Goal: Task Accomplishment & Management: Complete application form

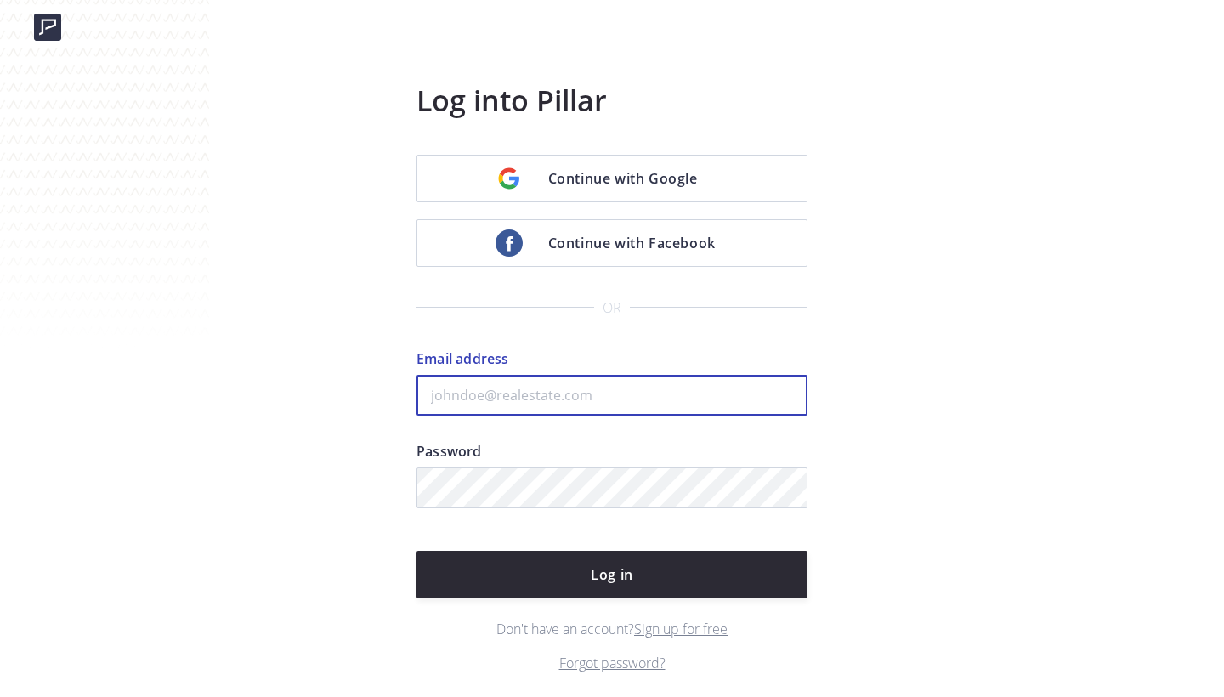
type input "[EMAIL_ADDRESS][DOMAIN_NAME]"
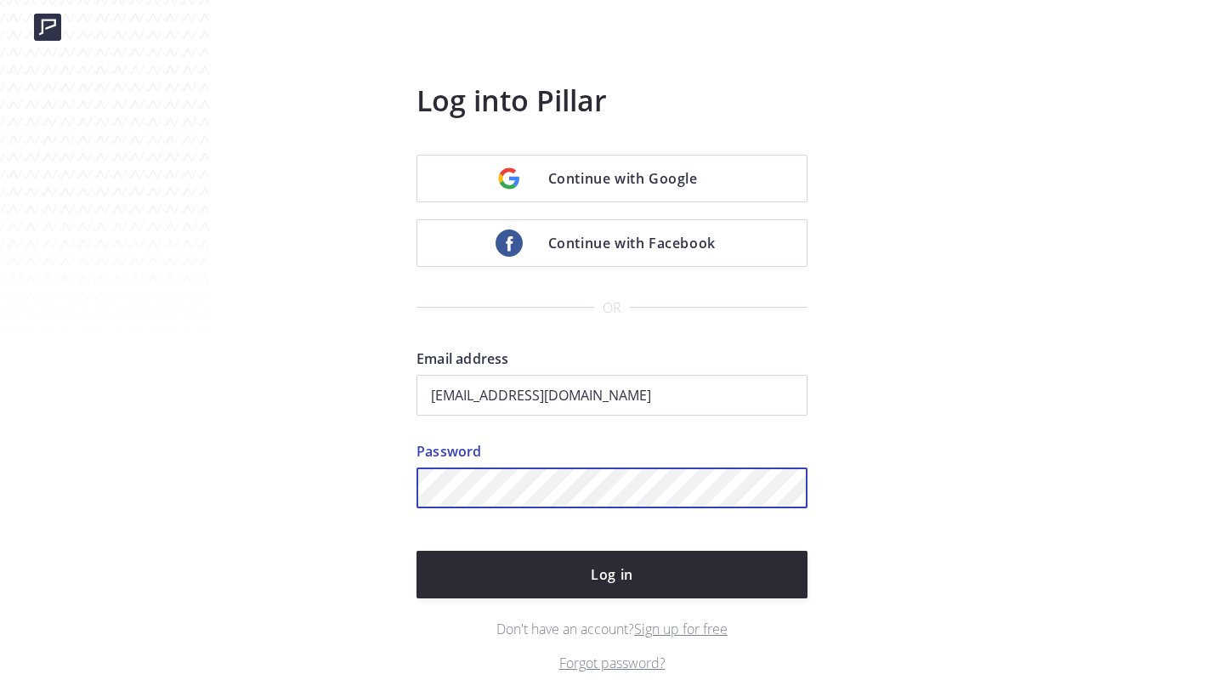
click at [612, 575] on button "Log in" at bounding box center [612, 575] width 391 height 48
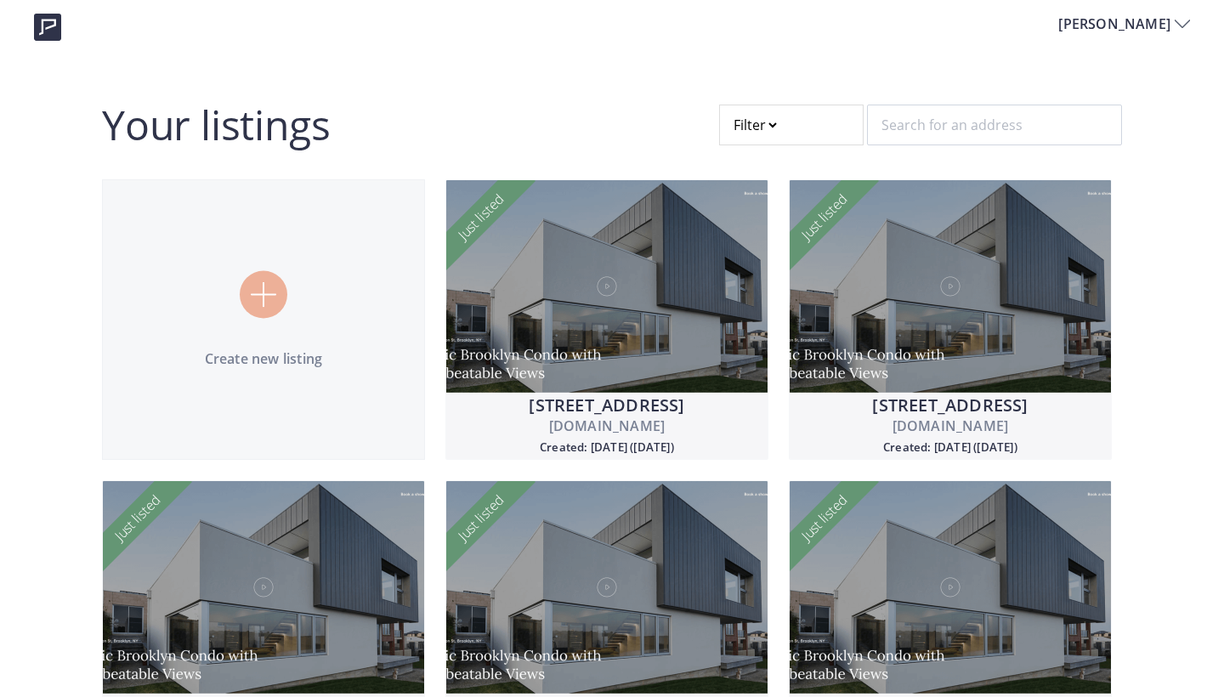
click at [257, 279] on div at bounding box center [264, 295] width 48 height 48
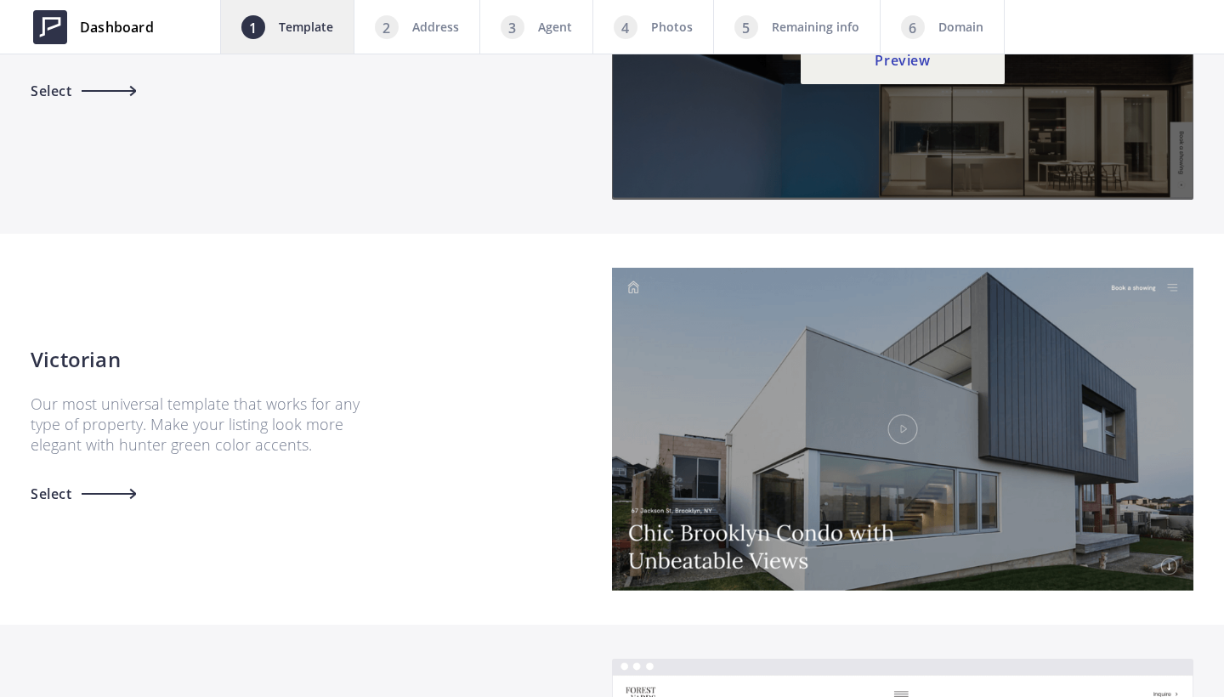
scroll to position [1332, 0]
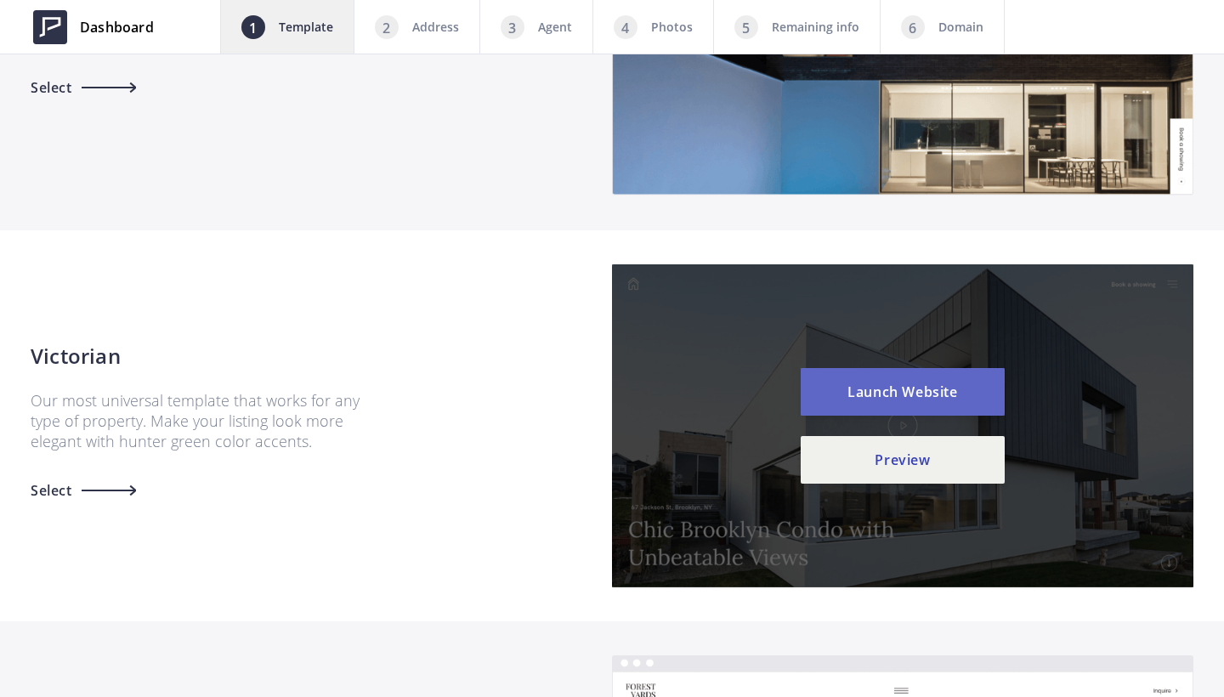
click at [924, 389] on button "Launch Website" at bounding box center [903, 392] width 204 height 48
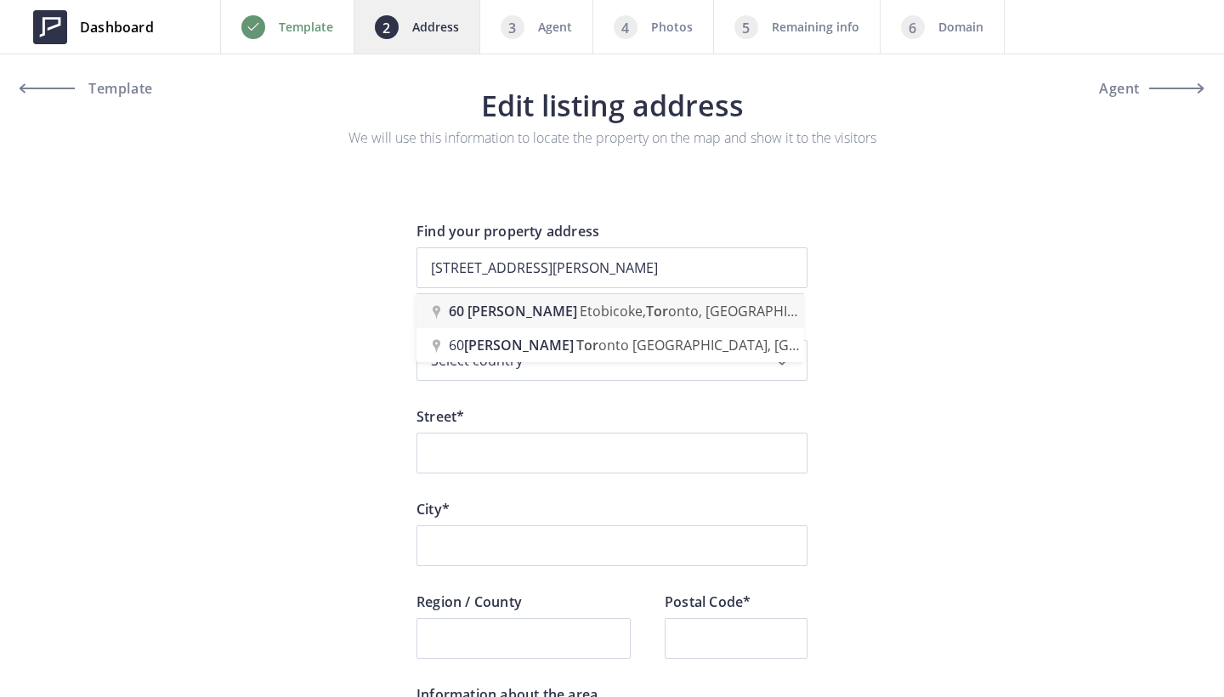
type input "60 Hinton Rd, Etobicoke, Toronto, ON, Canada"
type input "Hinton Road 60"
type input "Toronto"
type input "ON"
type input "M9W 2V7"
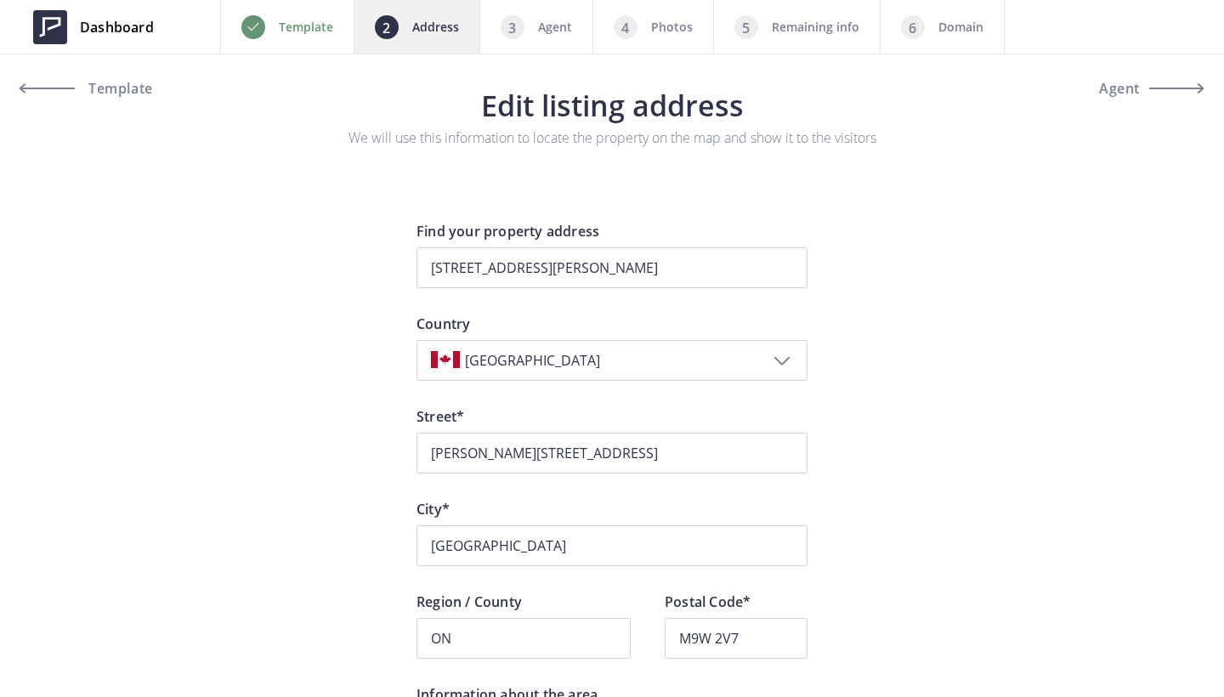
scroll to position [250, 0]
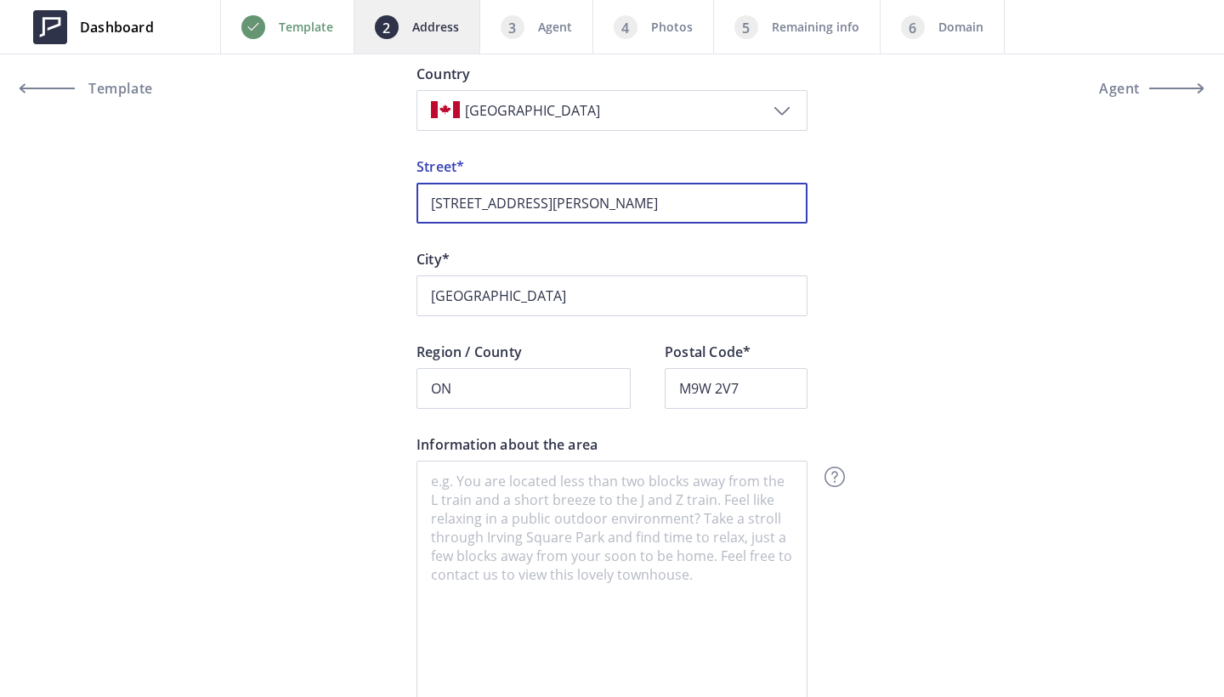
click at [559, 205] on input "60 Hinton Road 60" at bounding box center [612, 203] width 391 height 41
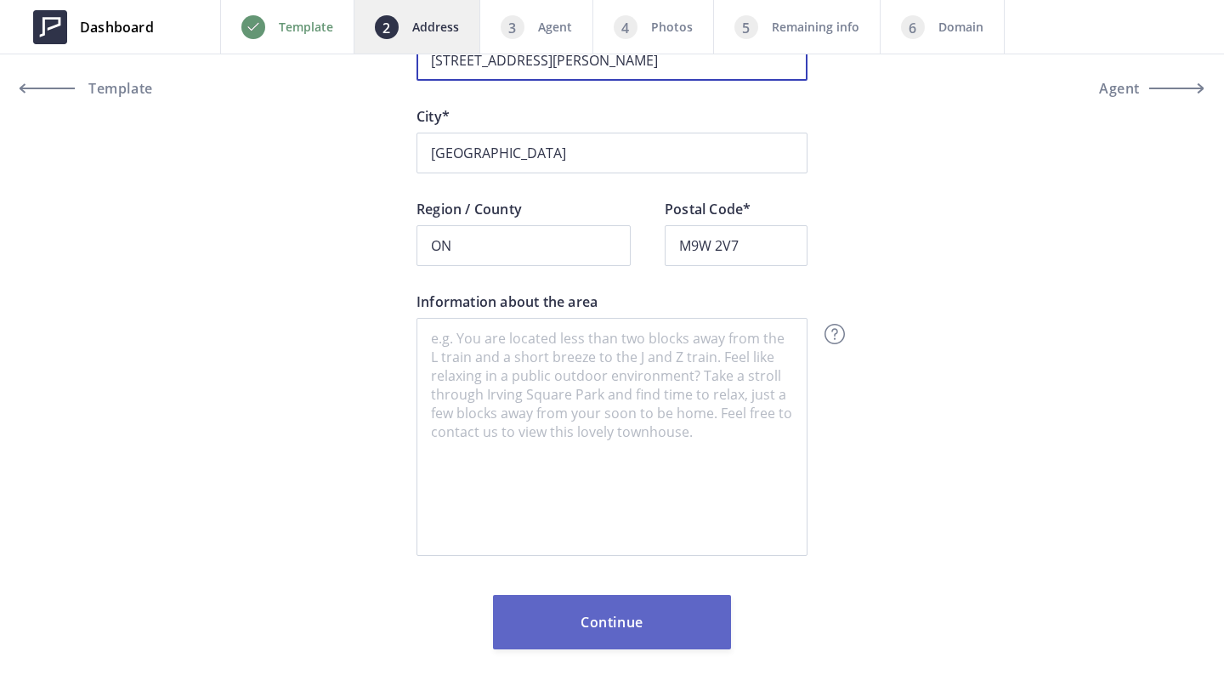
scroll to position [393, 0]
type input "60 Hinton Road"
click at [604, 623] on button "Continue" at bounding box center [612, 622] width 238 height 54
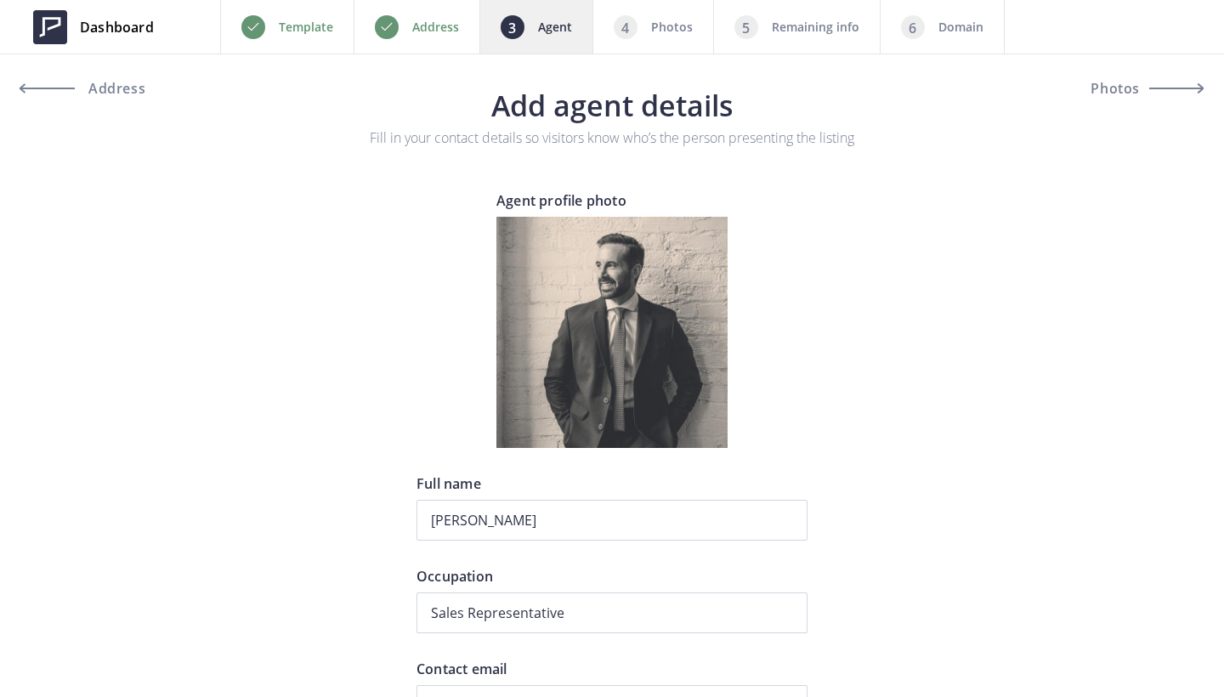
type input "+1 416-458-9252"
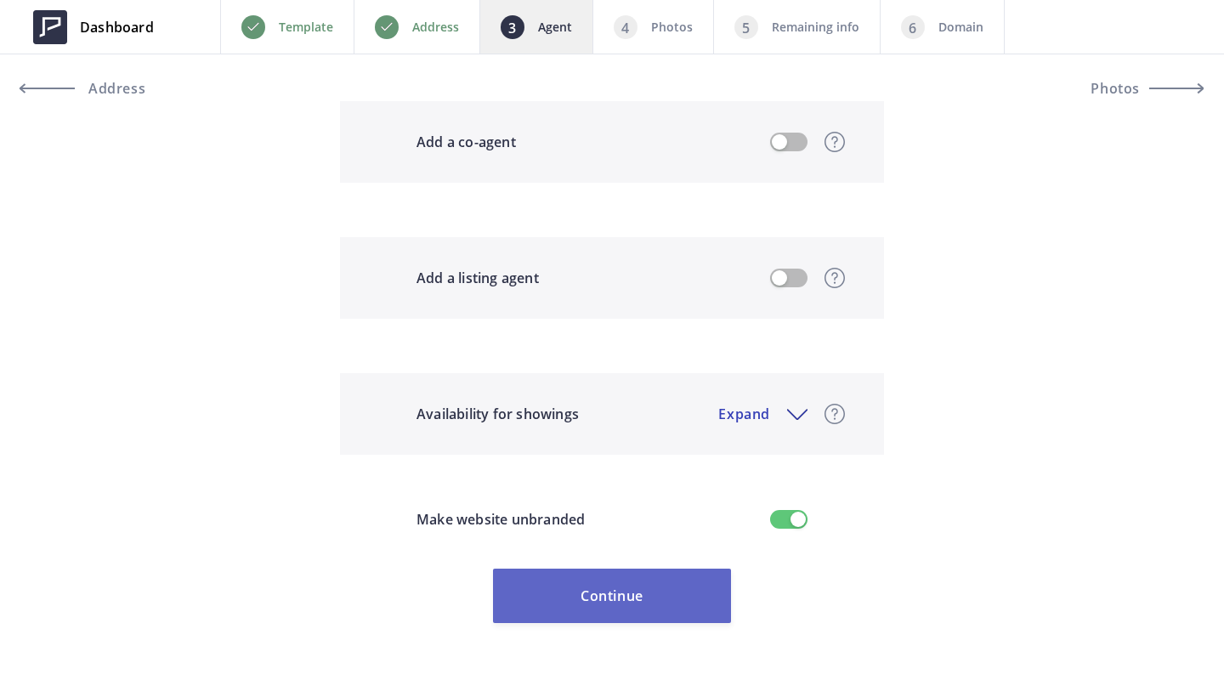
click at [608, 582] on button "Continue" at bounding box center [612, 596] width 238 height 54
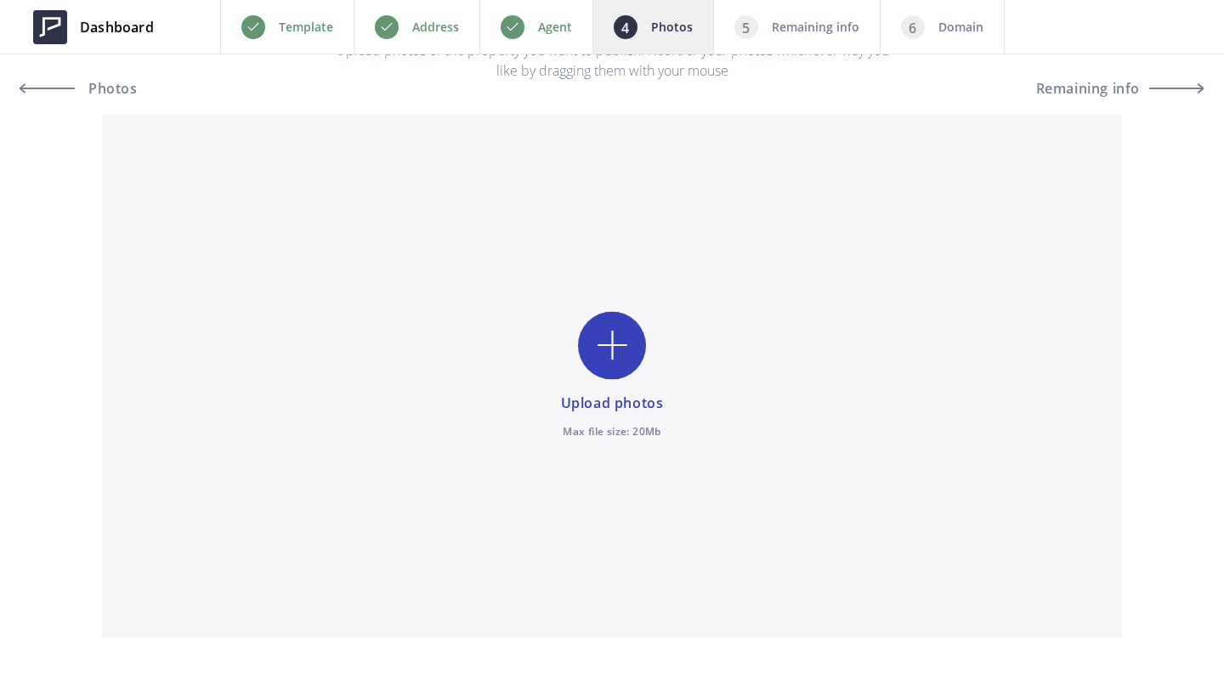
scroll to position [94, 0]
click at [618, 327] on input "file" at bounding box center [612, 369] width 1020 height 523
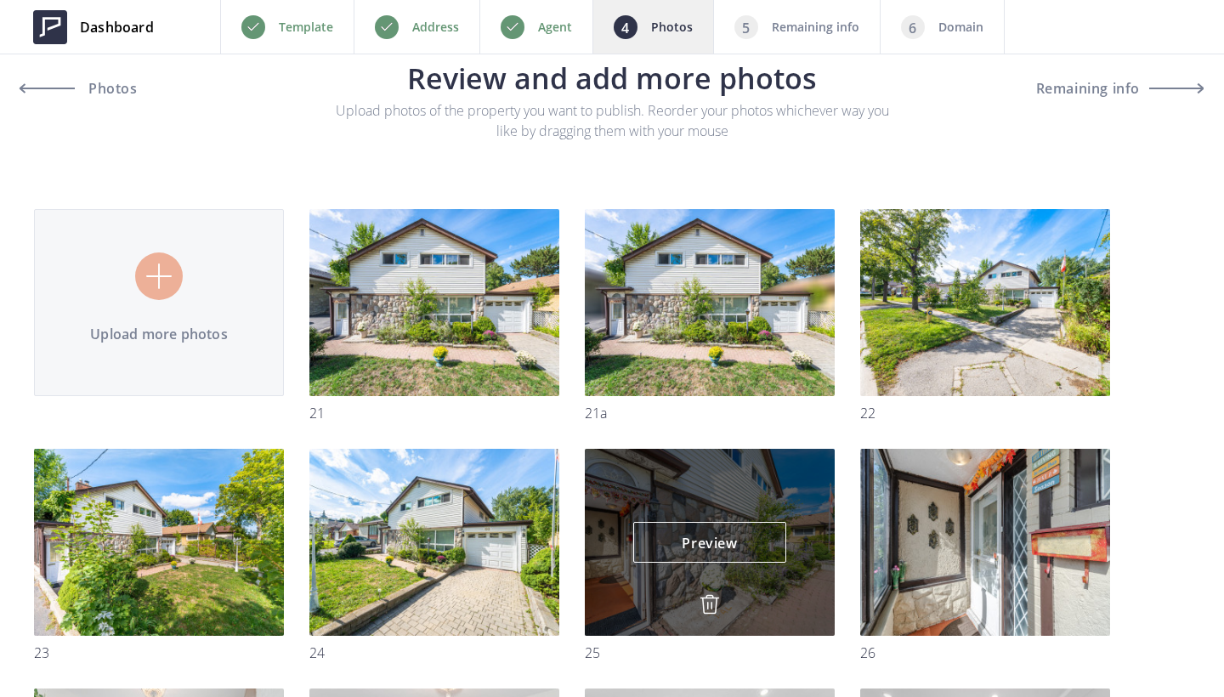
scroll to position [31, 0]
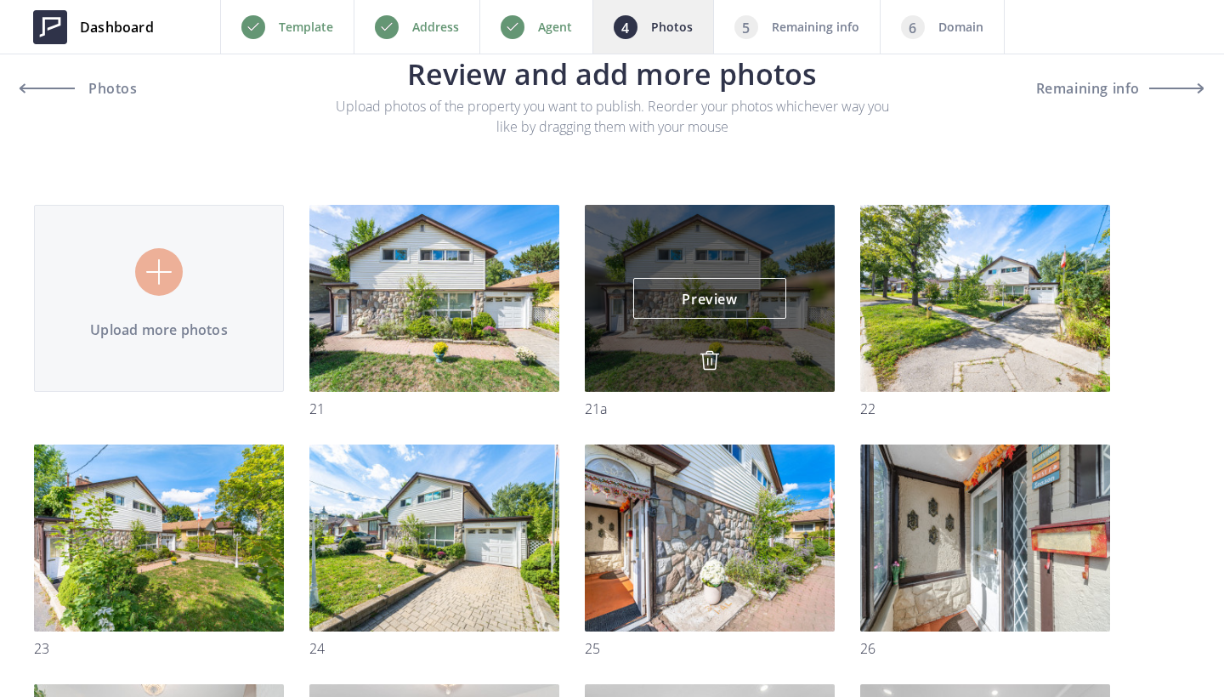
click at [709, 359] on img at bounding box center [710, 360] width 20 height 20
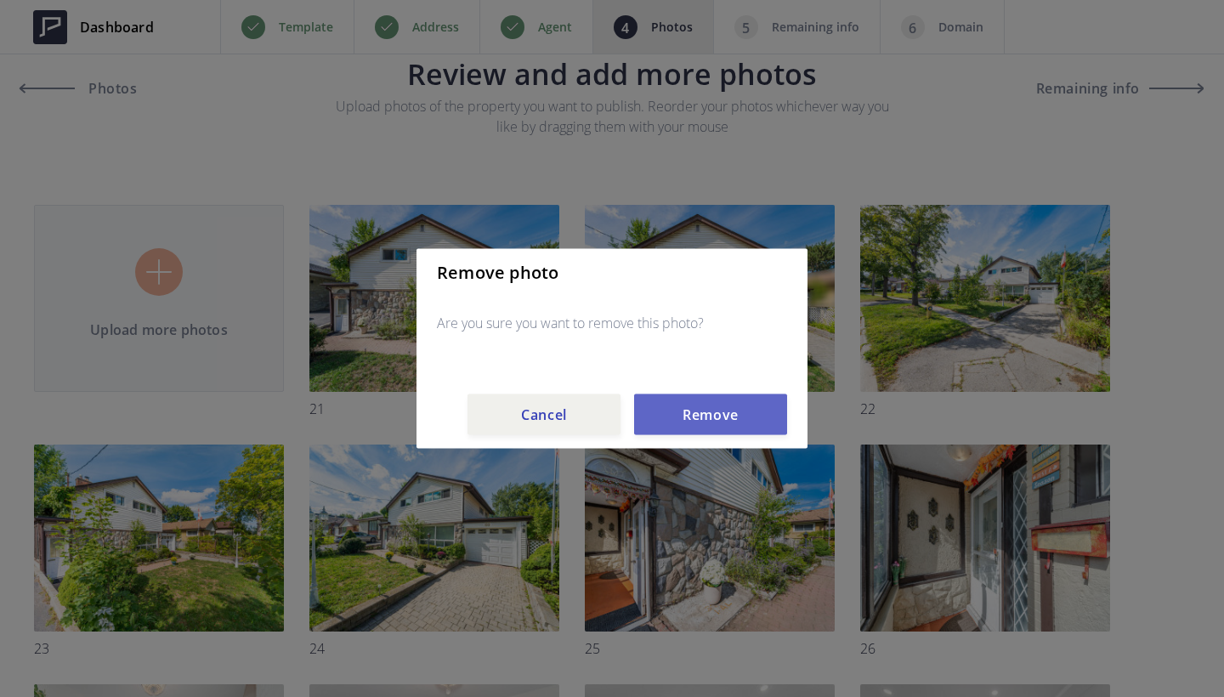
click at [712, 419] on button "Remove" at bounding box center [710, 415] width 153 height 41
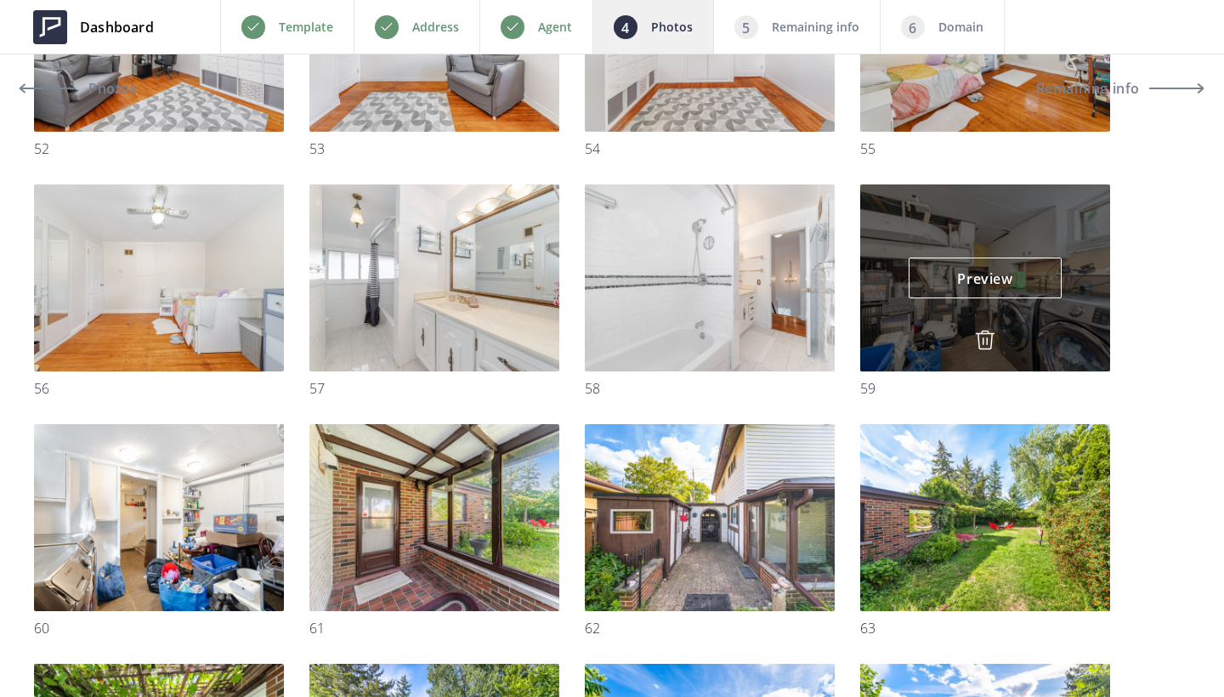
scroll to position [2217, 0]
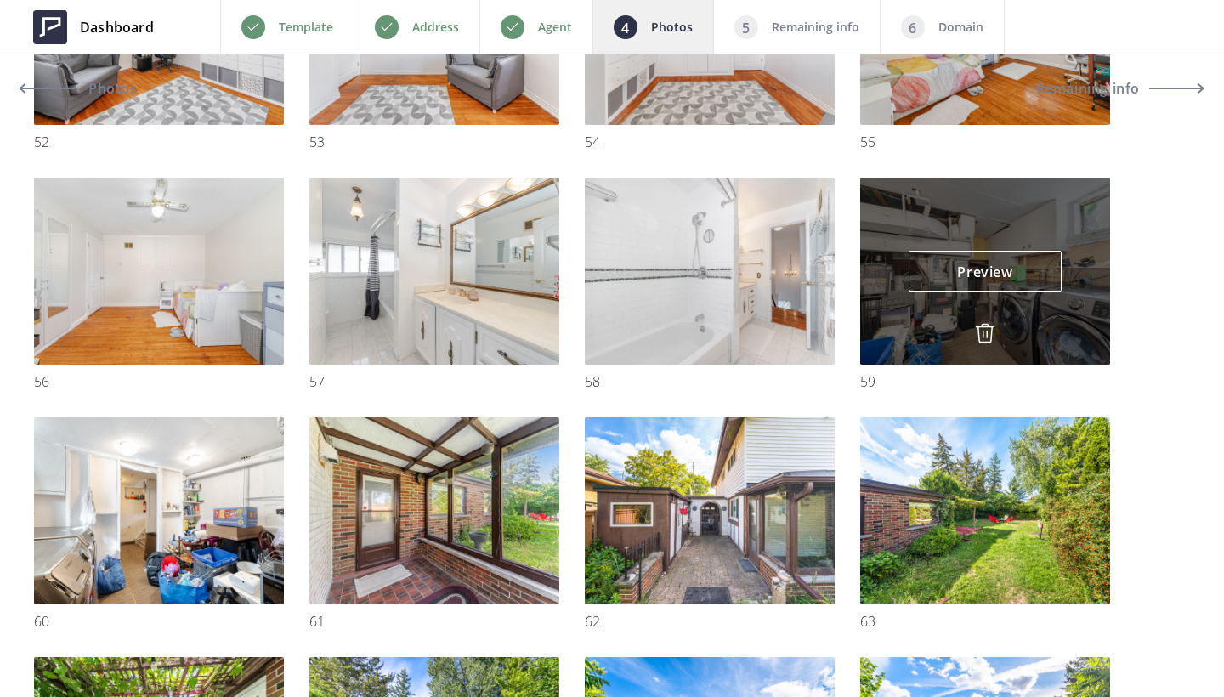
click at [980, 332] on img at bounding box center [985, 333] width 20 height 20
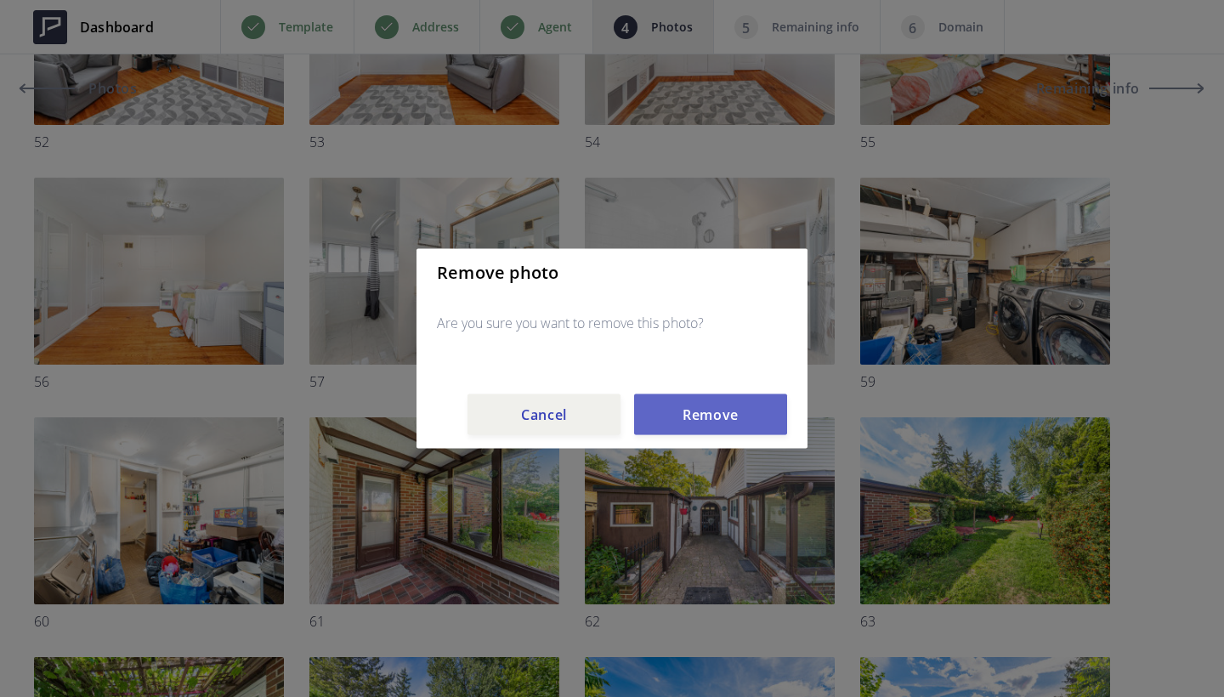
click at [754, 405] on button "Remove" at bounding box center [710, 415] width 153 height 41
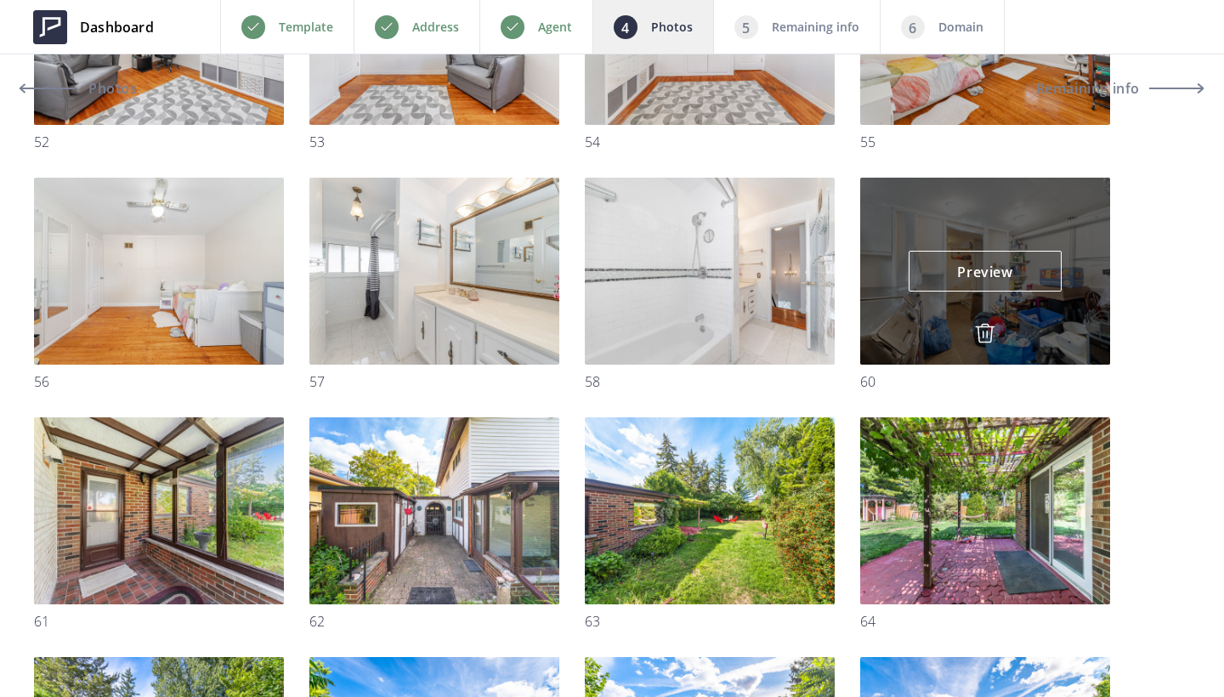
click at [976, 325] on img at bounding box center [985, 333] width 20 height 20
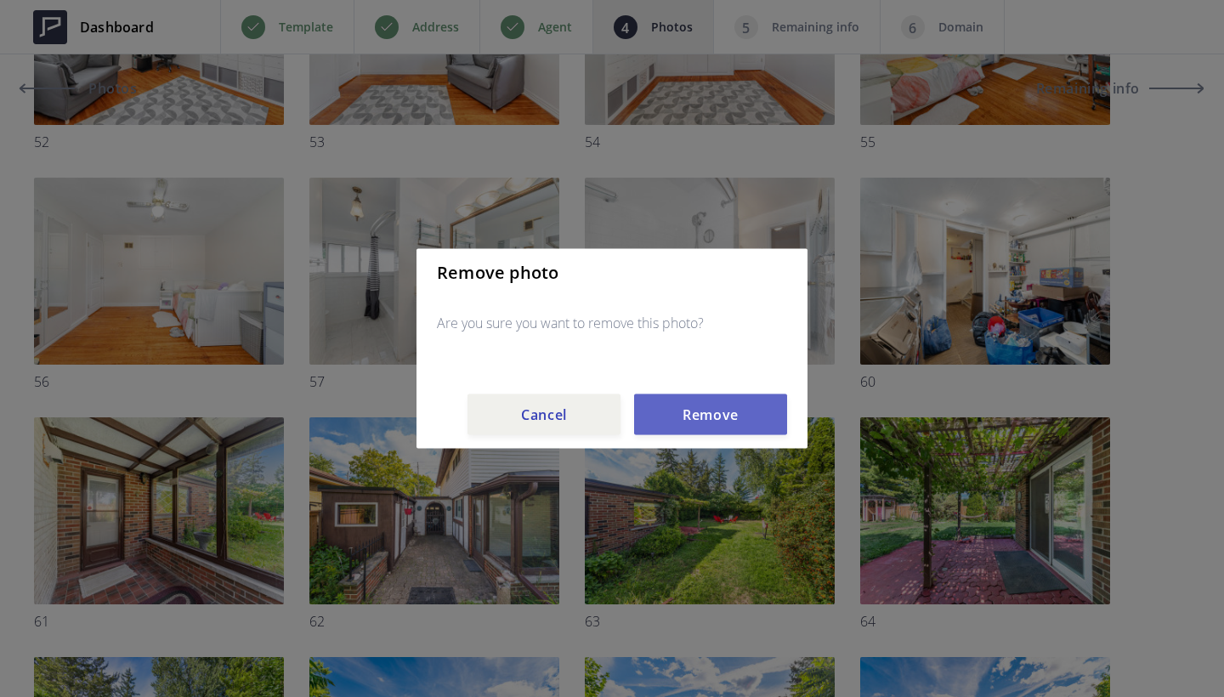
click at [742, 407] on button "Remove" at bounding box center [710, 415] width 153 height 41
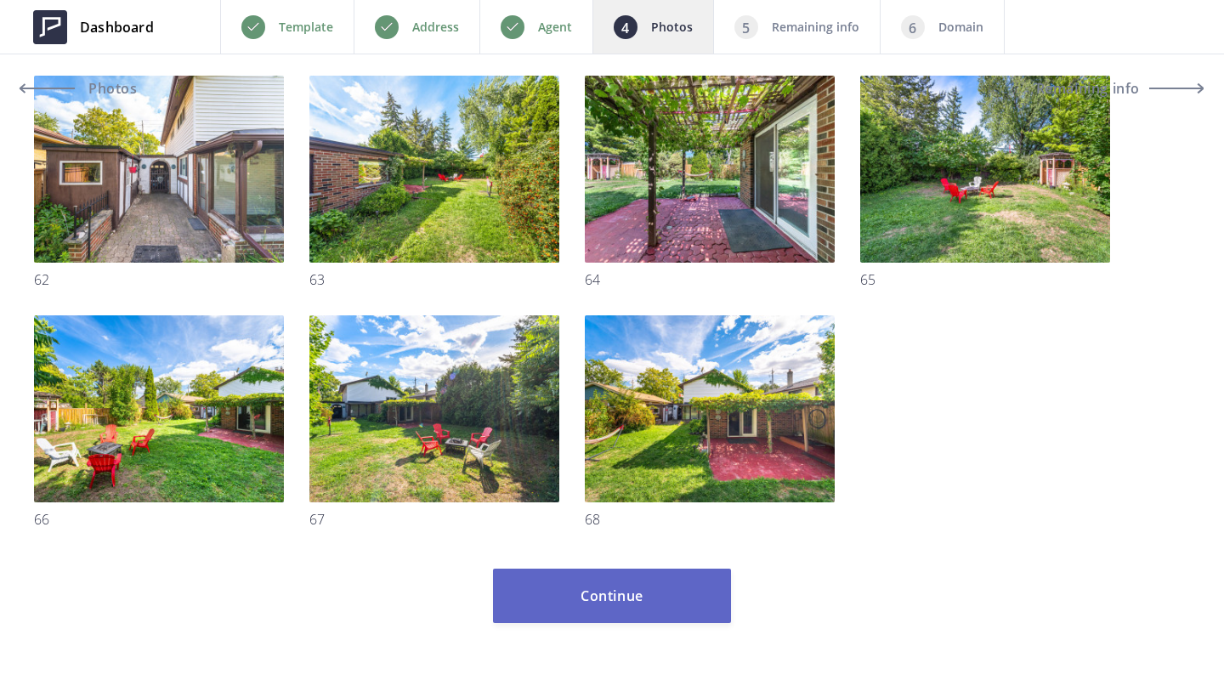
scroll to position [2559, 0]
click at [662, 591] on button "Continue" at bounding box center [612, 596] width 238 height 54
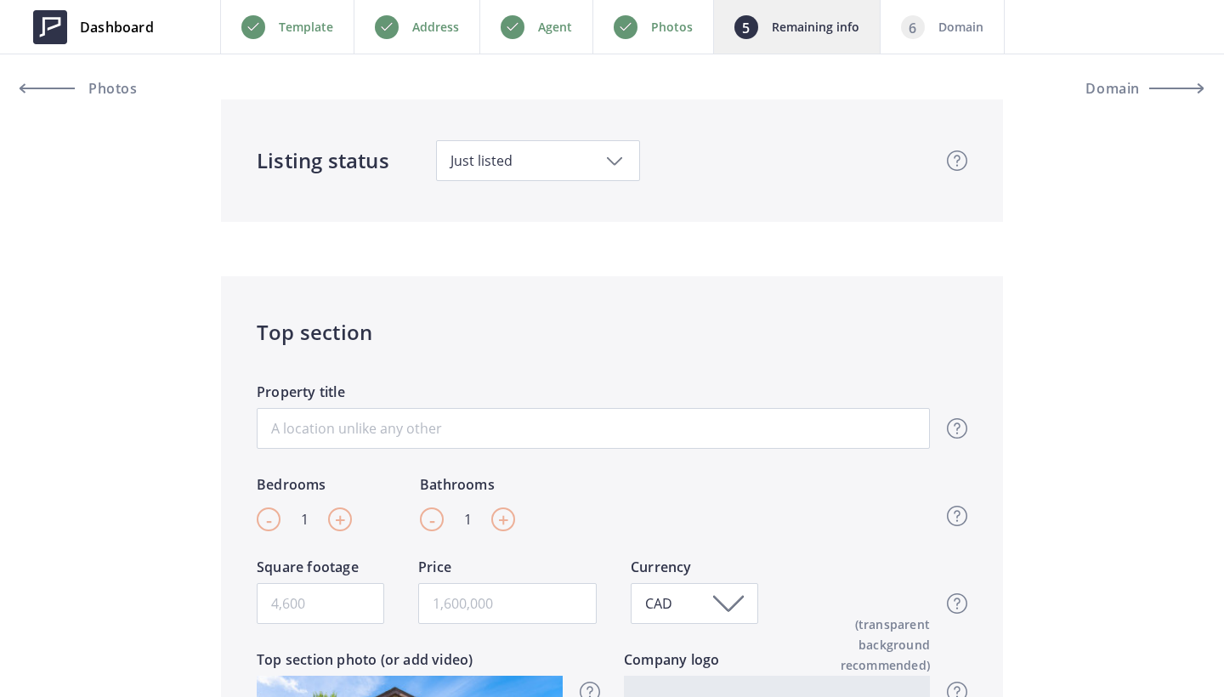
scroll to position [122, 0]
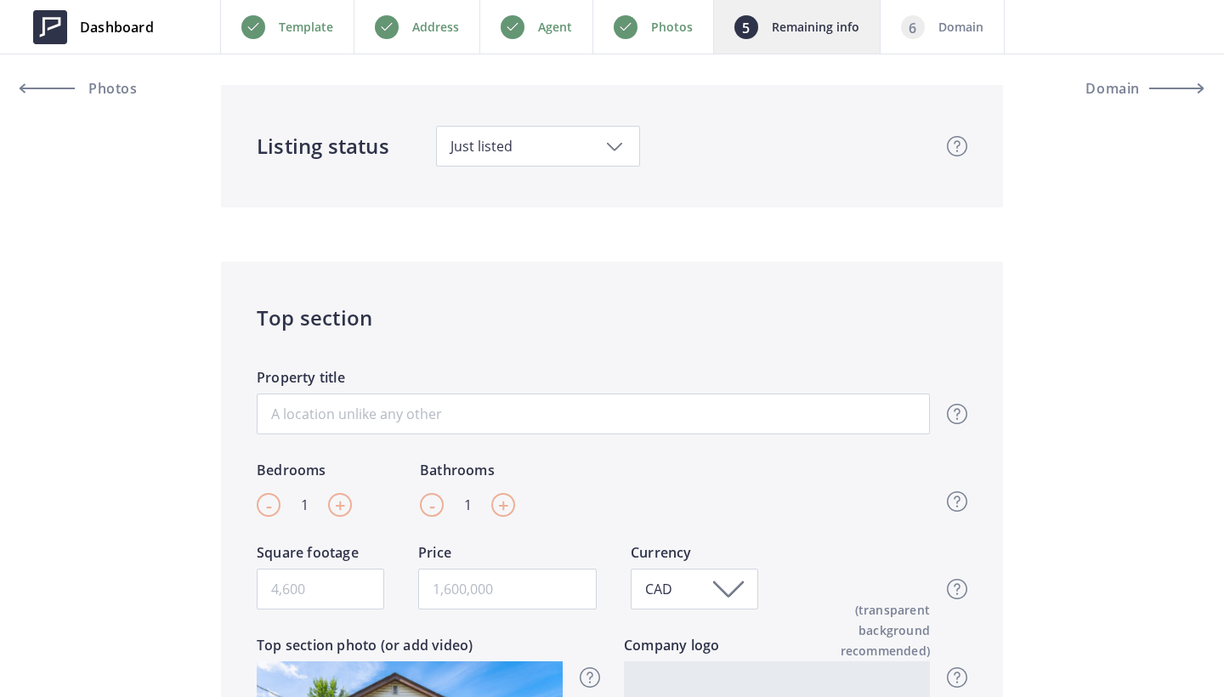
click at [548, 389] on label "Property title" at bounding box center [593, 380] width 673 height 26
click at [548, 394] on input "Property title" at bounding box center [593, 414] width 673 height 41
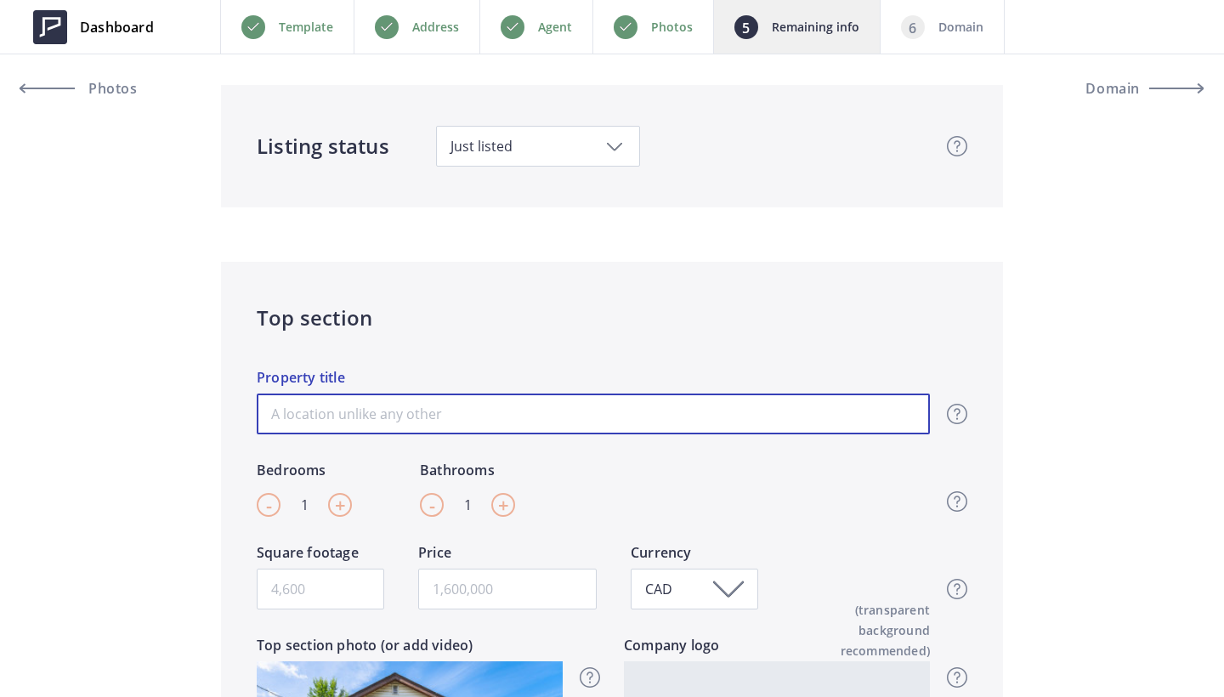
click at [532, 413] on input "Property title" at bounding box center [593, 414] width 673 height 41
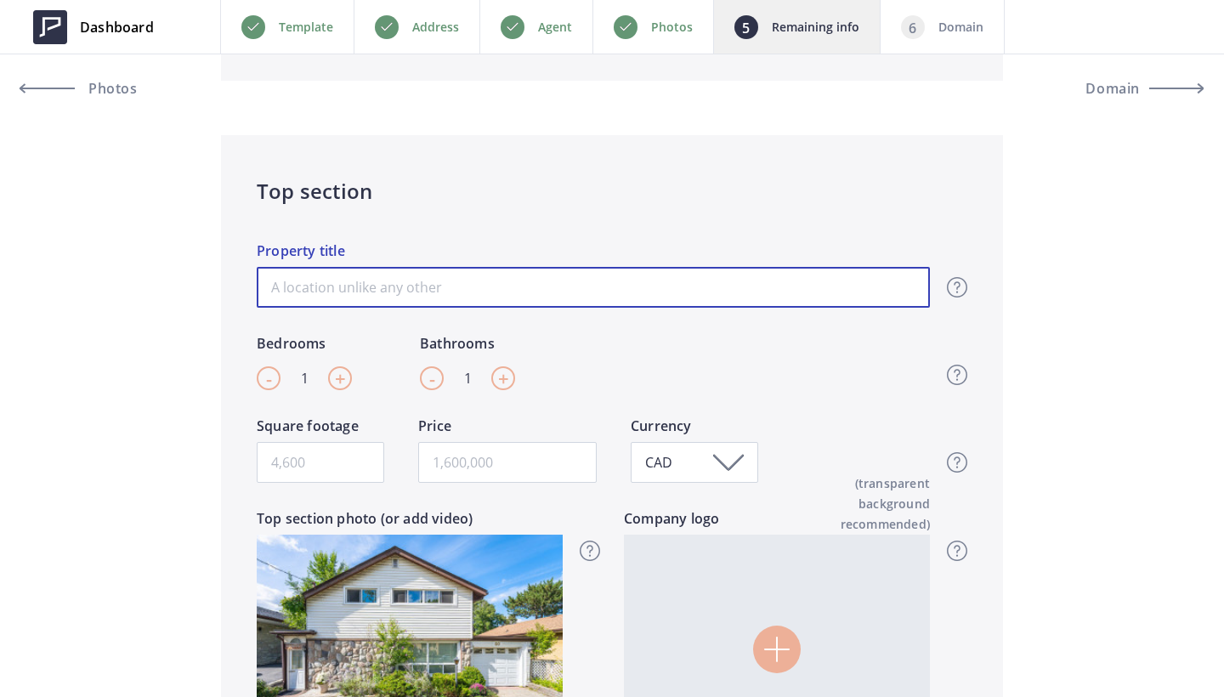
scroll to position [273, 0]
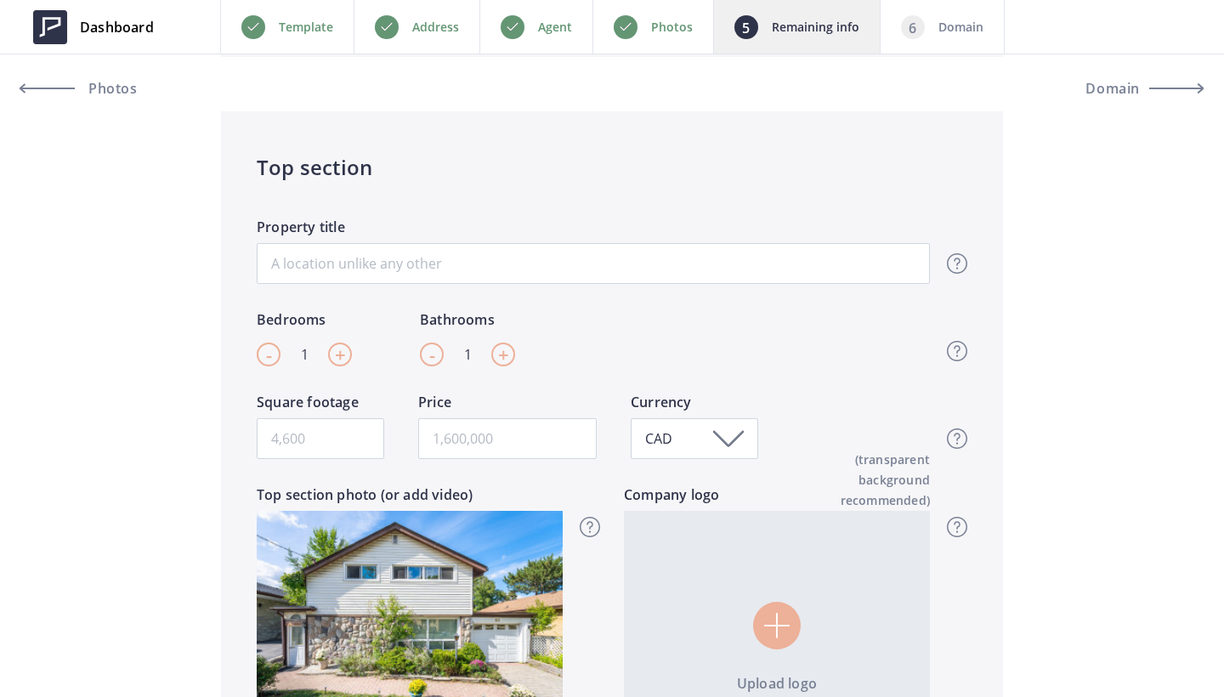
click at [336, 349] on span "+" at bounding box center [340, 355] width 11 height 26
type input "4"
click at [498, 359] on span "+" at bounding box center [503, 355] width 11 height 26
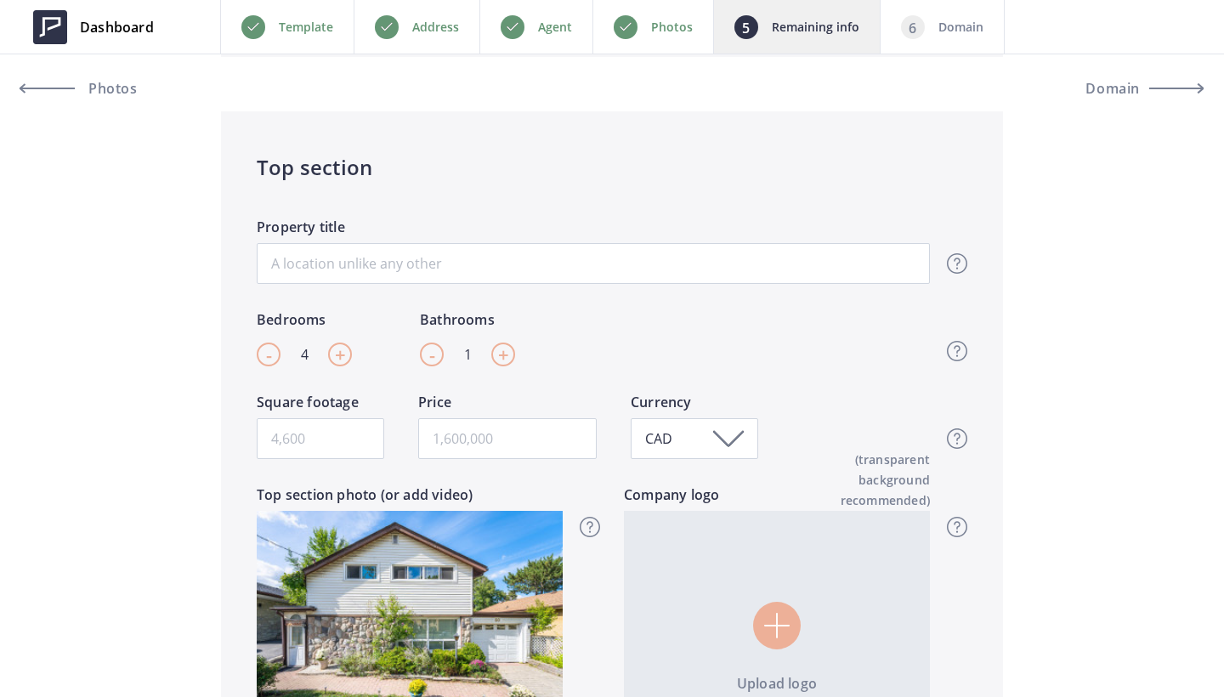
type input "2"
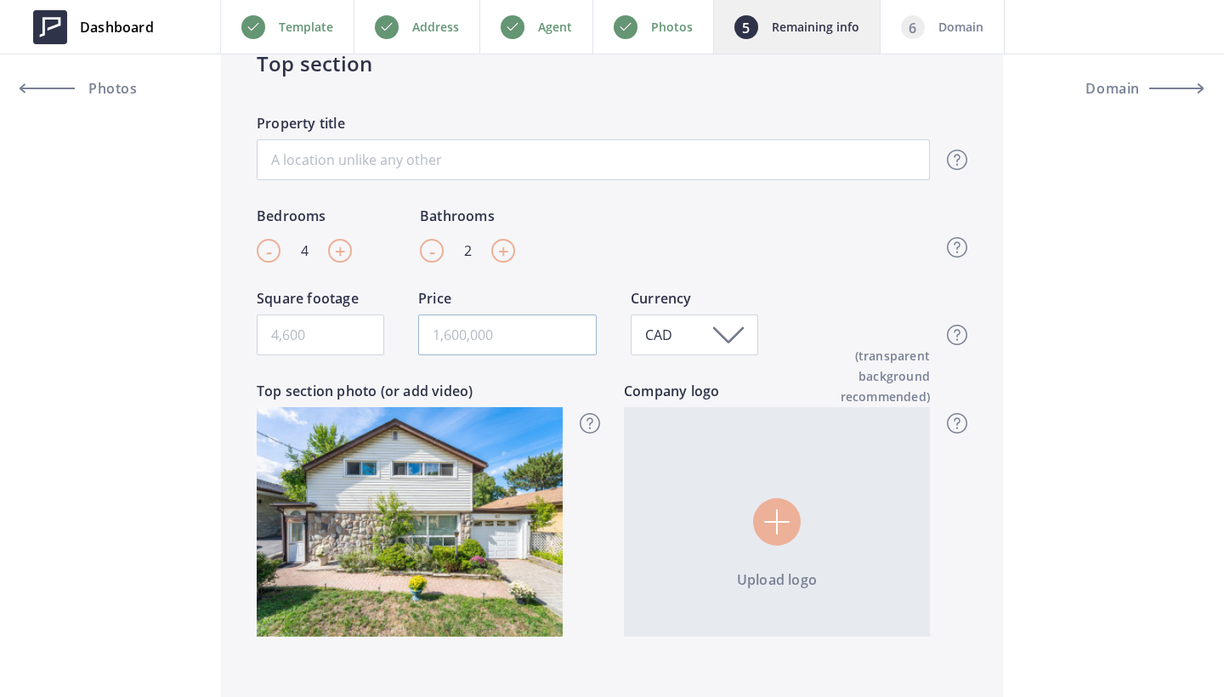
scroll to position [378, 0]
click at [449, 342] on input "text" at bounding box center [507, 334] width 179 height 41
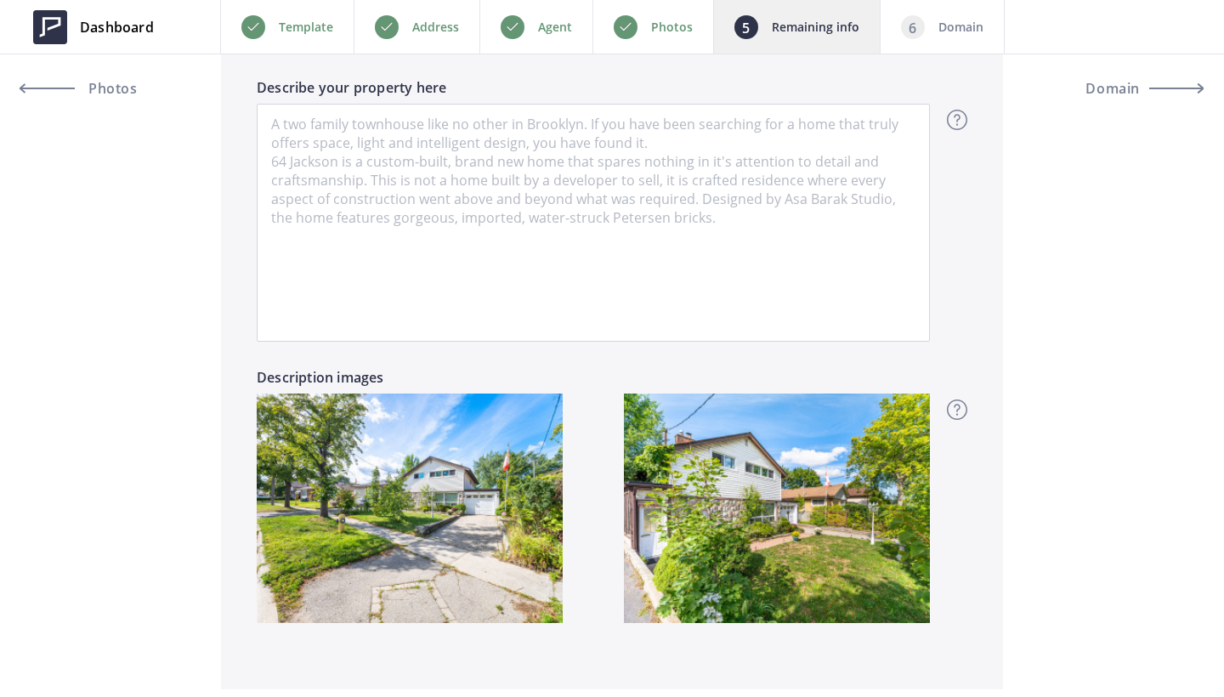
scroll to position [1257, 0]
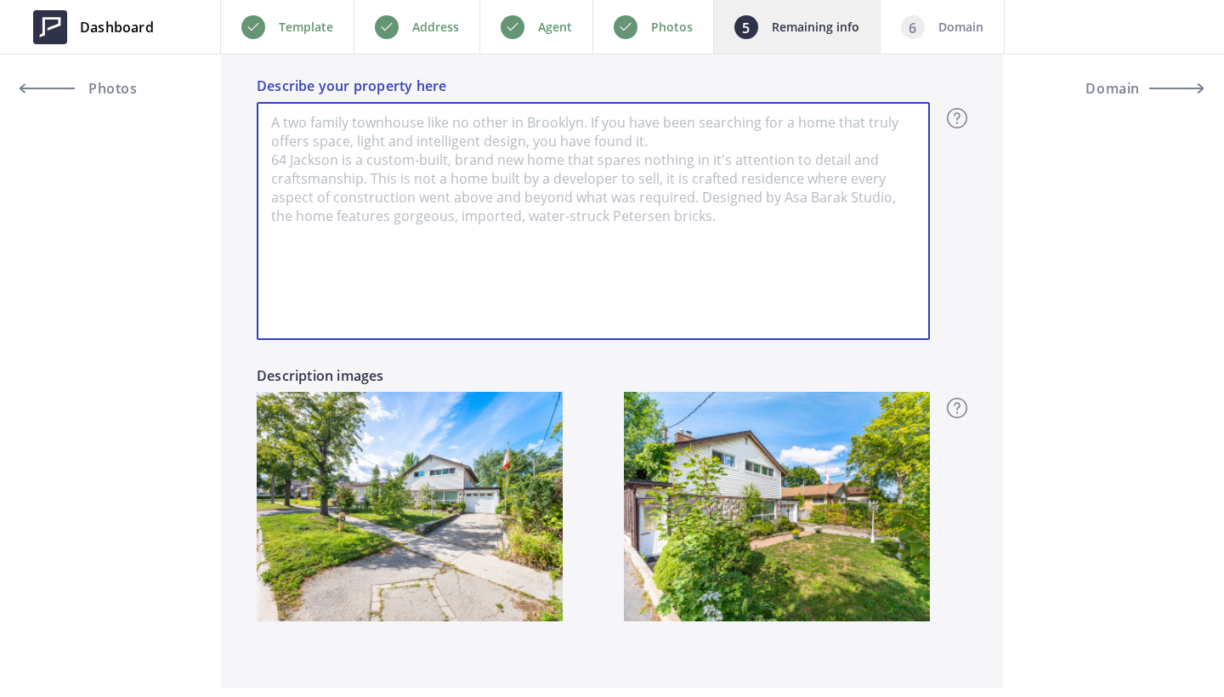
click at [408, 159] on textarea "Describe your property here" at bounding box center [593, 221] width 673 height 238
paste textarea "Great Home In A Fantastic Location With A Deep Lot Close To Schools, Transporta…"
type input "999,500"
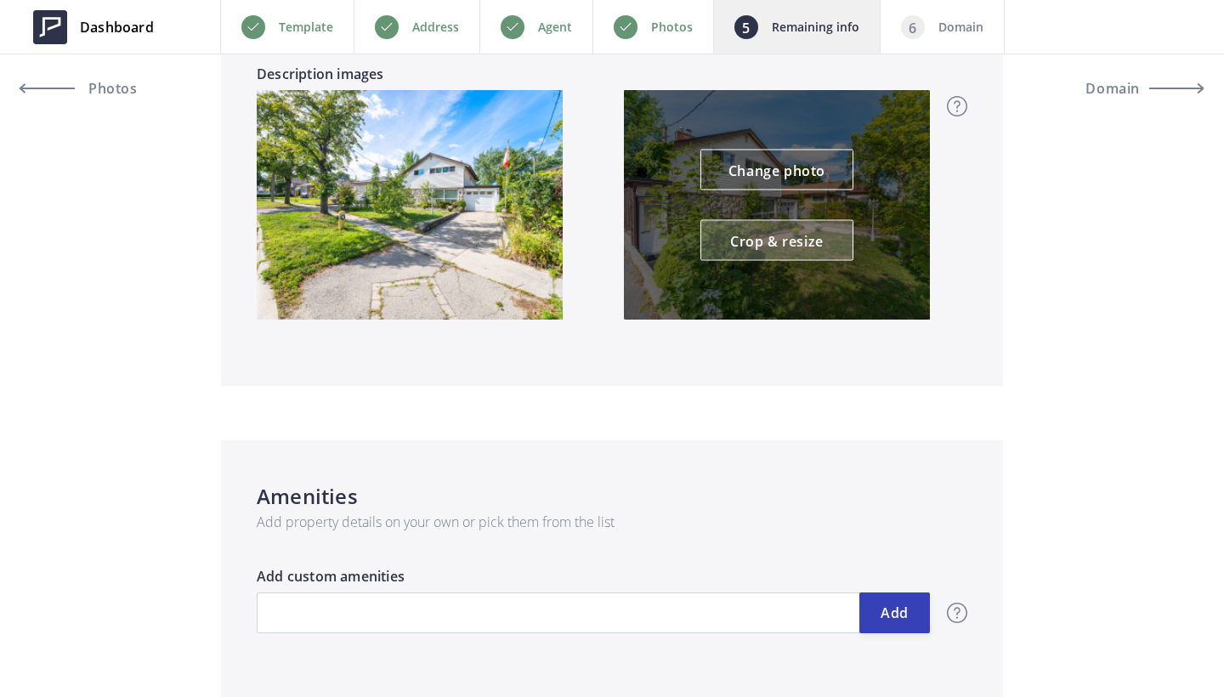
scroll to position [1568, 0]
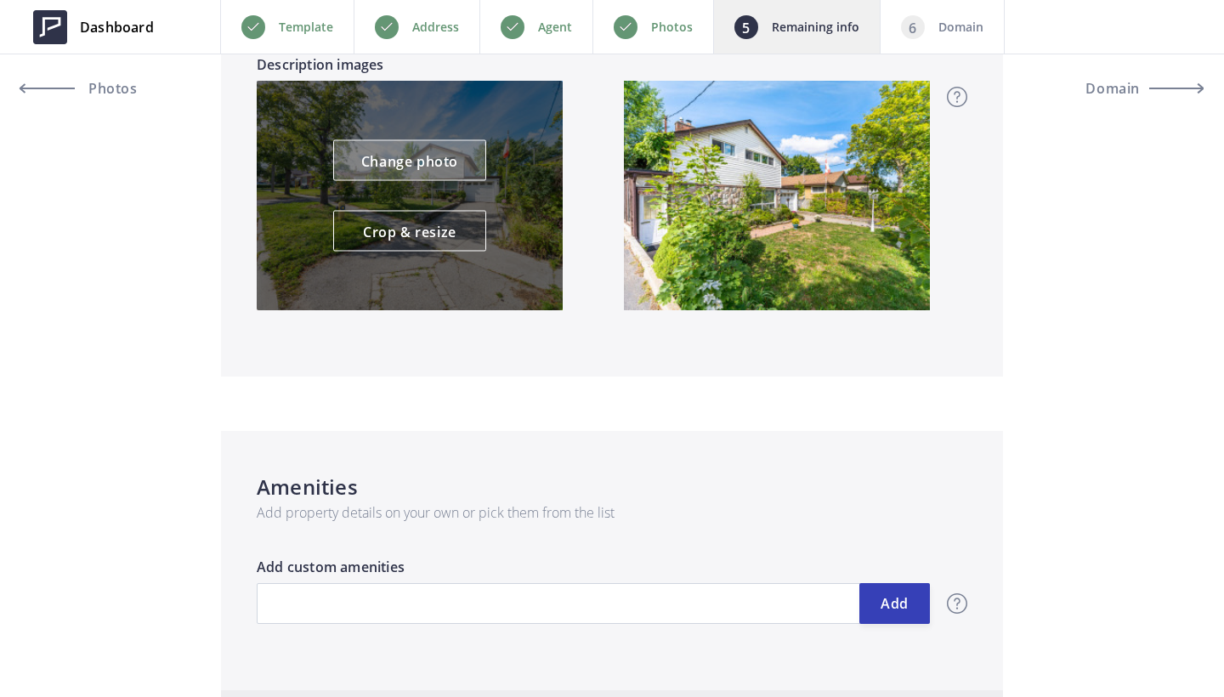
type textarea "Great Home In A Fantastic Location With A Deep Lot Close To Schools, Transporta…"
click at [394, 162] on link "Change photo" at bounding box center [409, 160] width 153 height 41
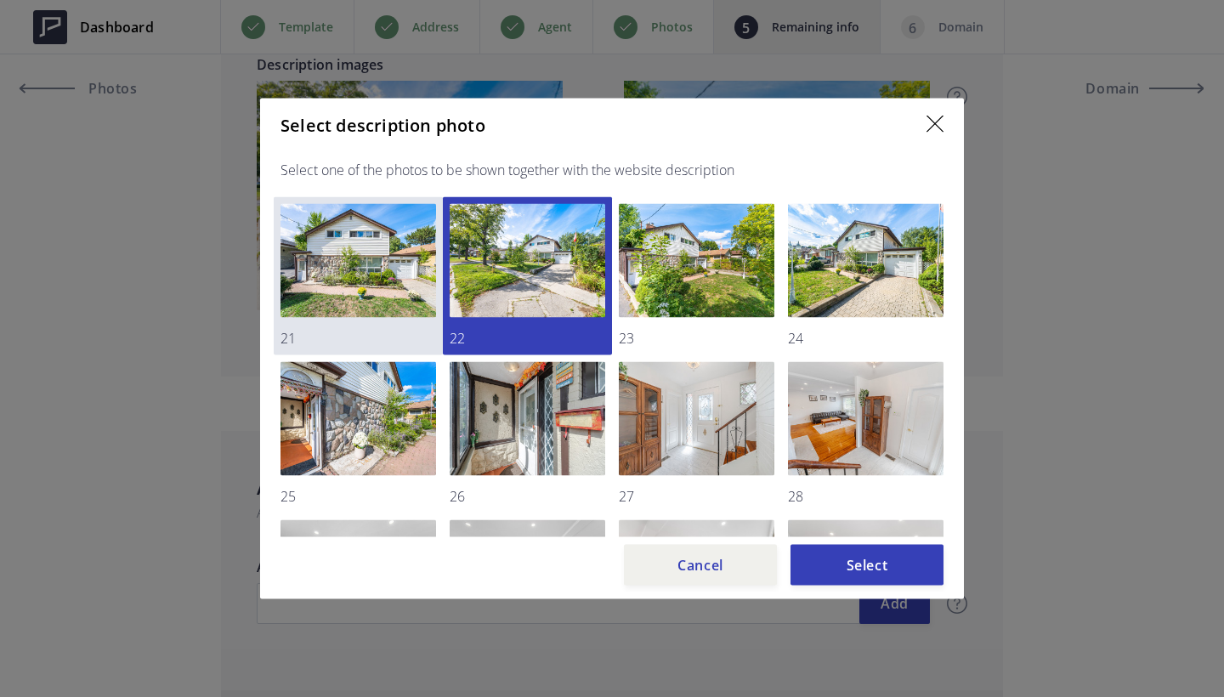
click at [352, 255] on img at bounding box center [359, 261] width 156 height 114
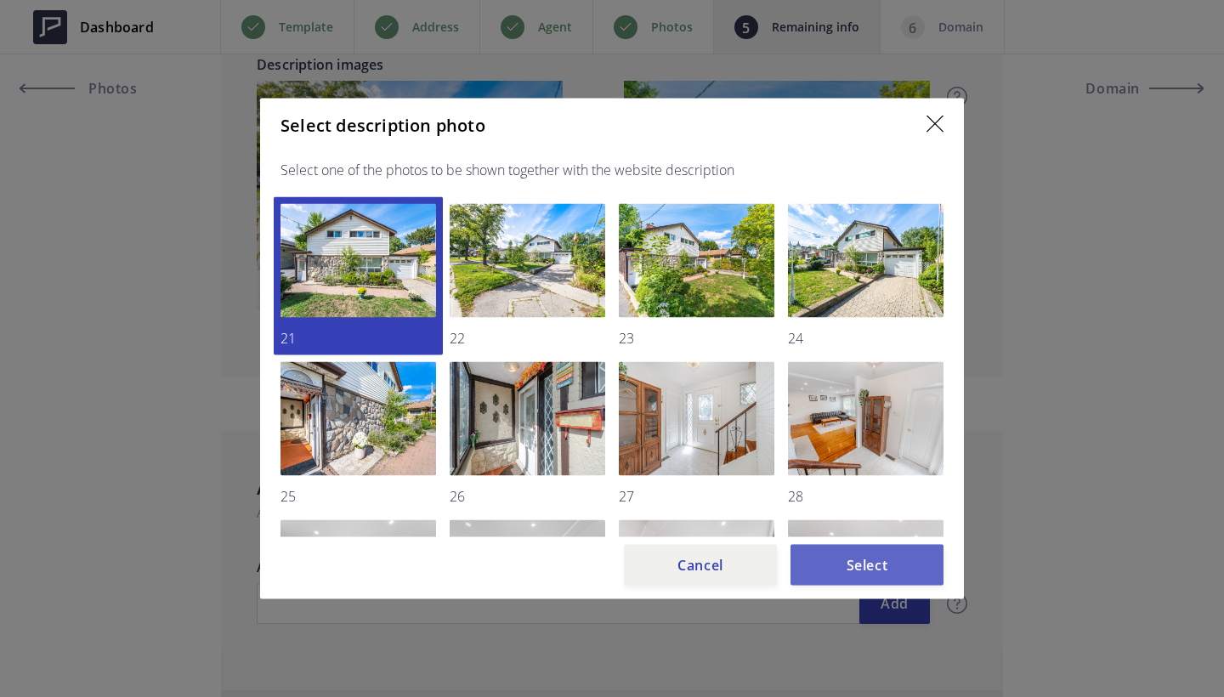
click at [875, 572] on button "Select" at bounding box center [867, 565] width 153 height 41
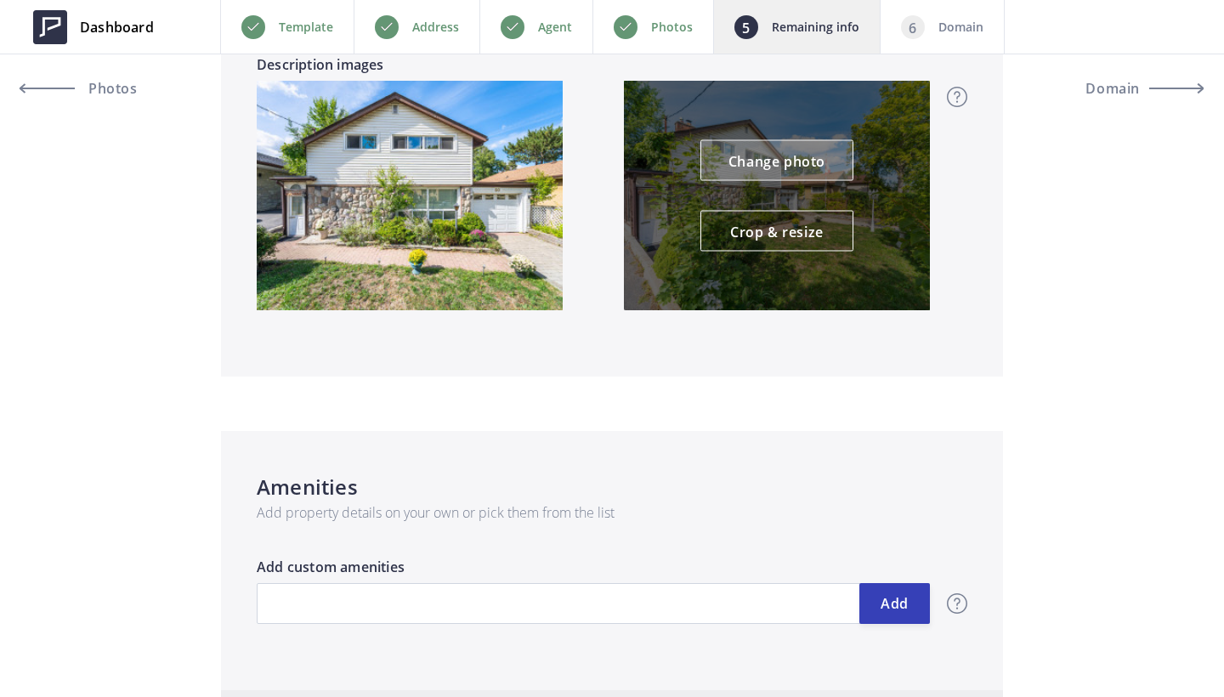
click at [767, 157] on link "Change photo" at bounding box center [777, 160] width 153 height 41
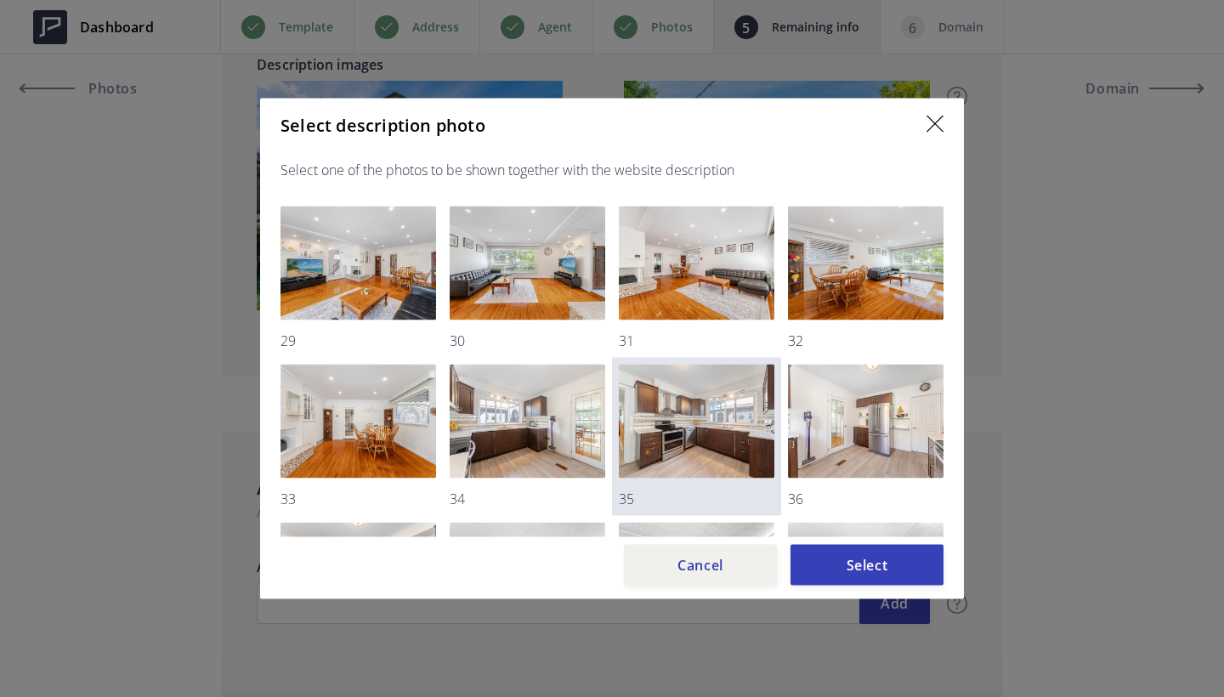
scroll to position [309, 0]
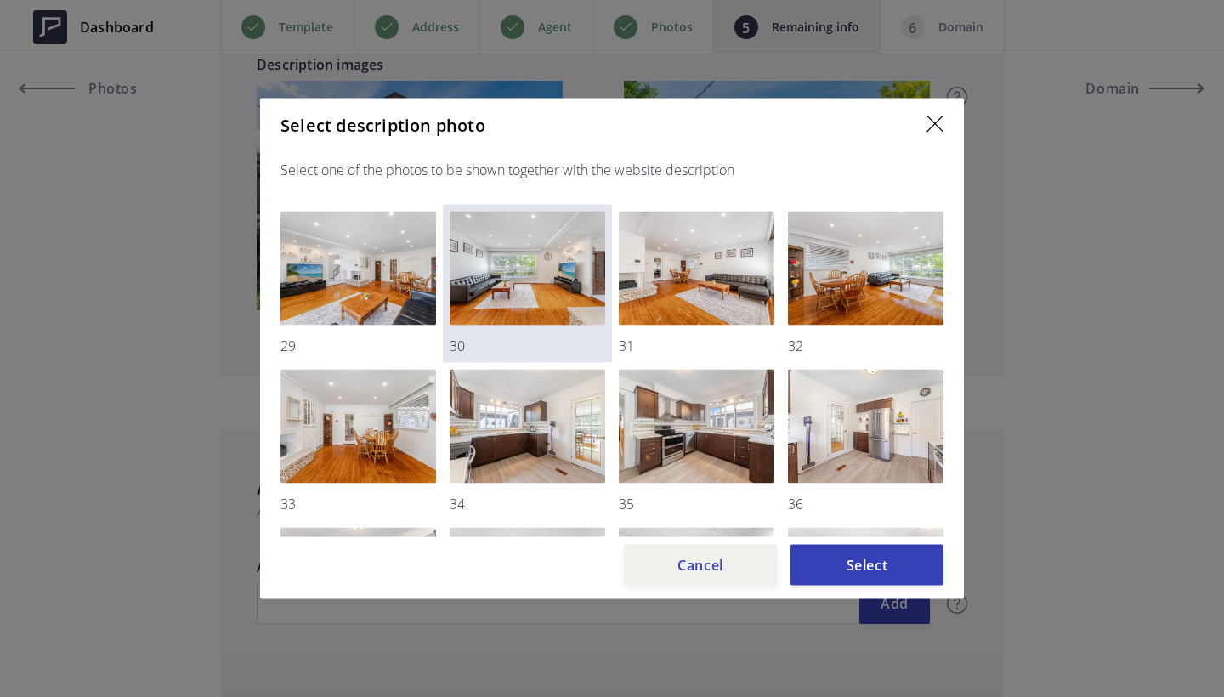
click at [520, 265] on img at bounding box center [528, 269] width 156 height 114
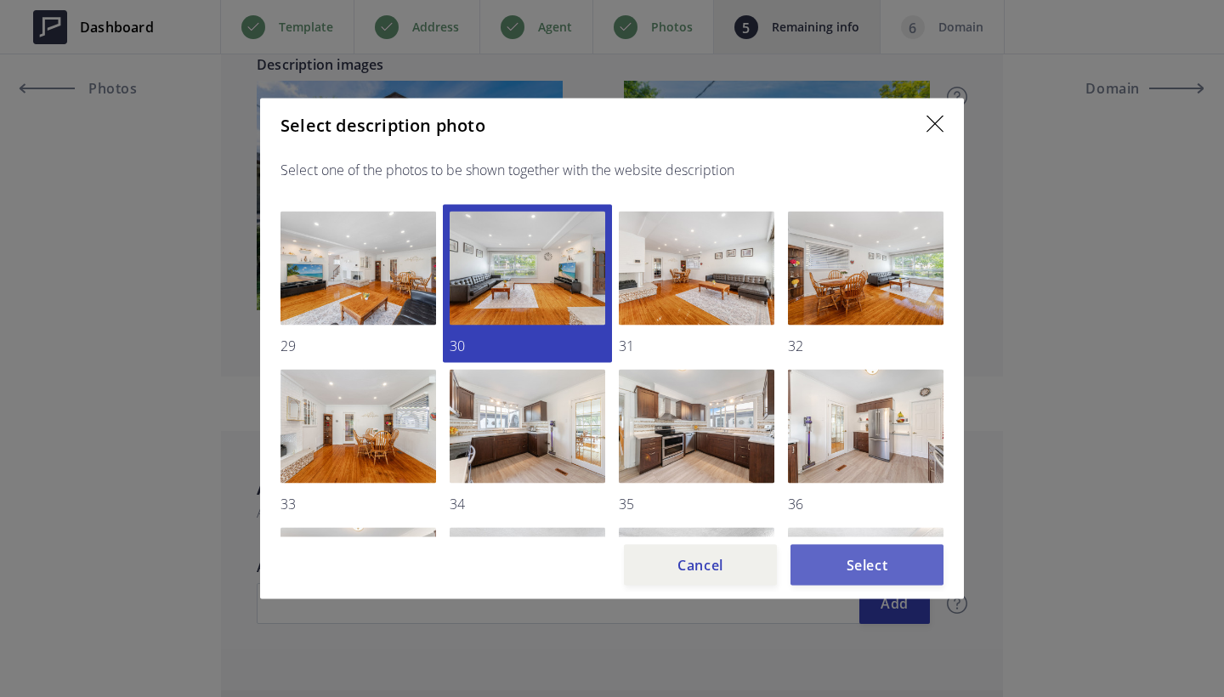
click at [899, 571] on button "Select" at bounding box center [867, 565] width 153 height 41
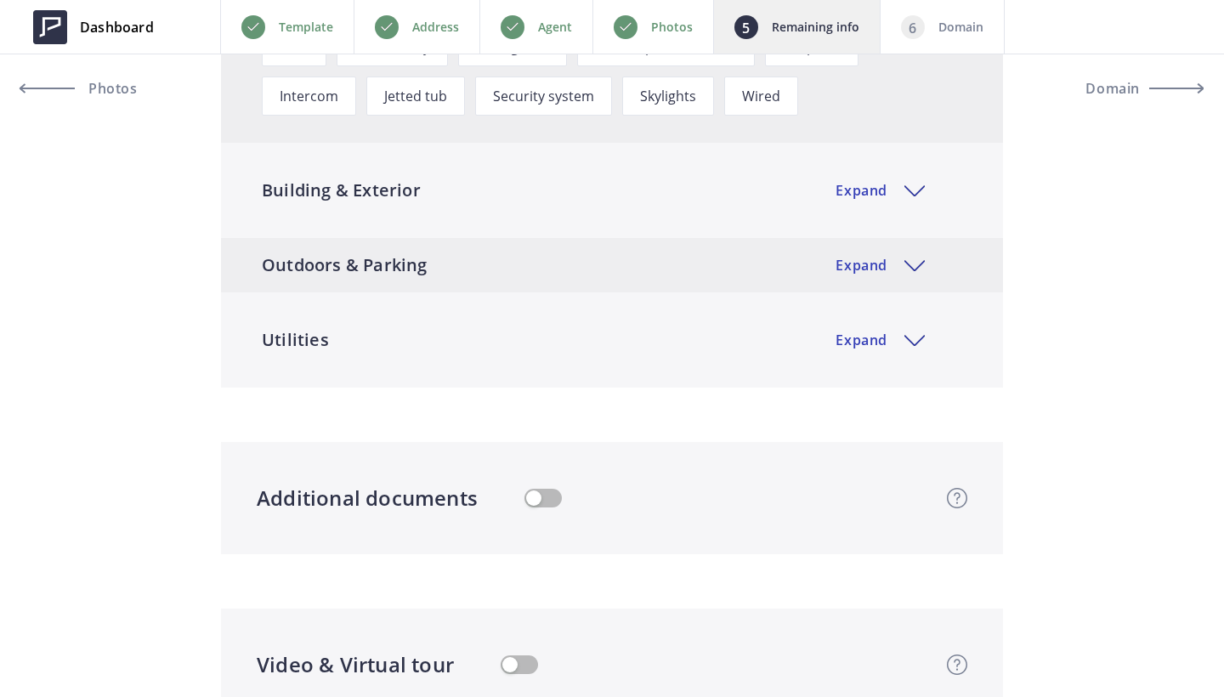
scroll to position [2679, 0]
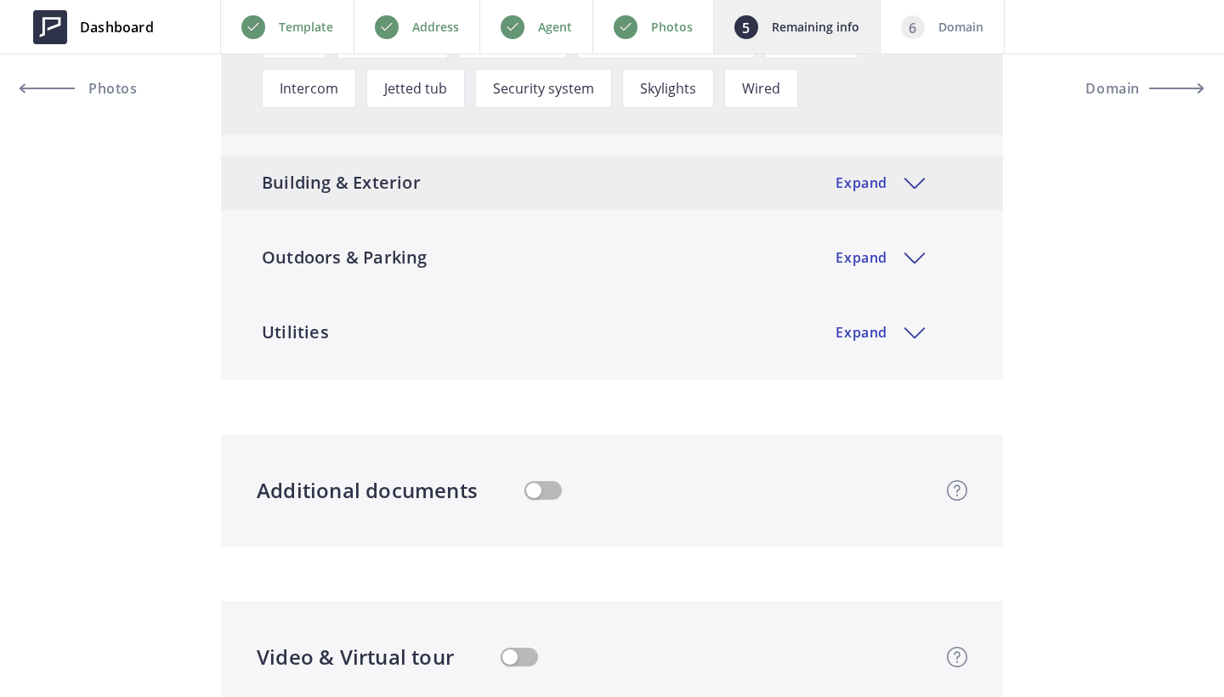
click at [614, 187] on div "Building & Exterior Expand" at bounding box center [612, 183] width 782 height 54
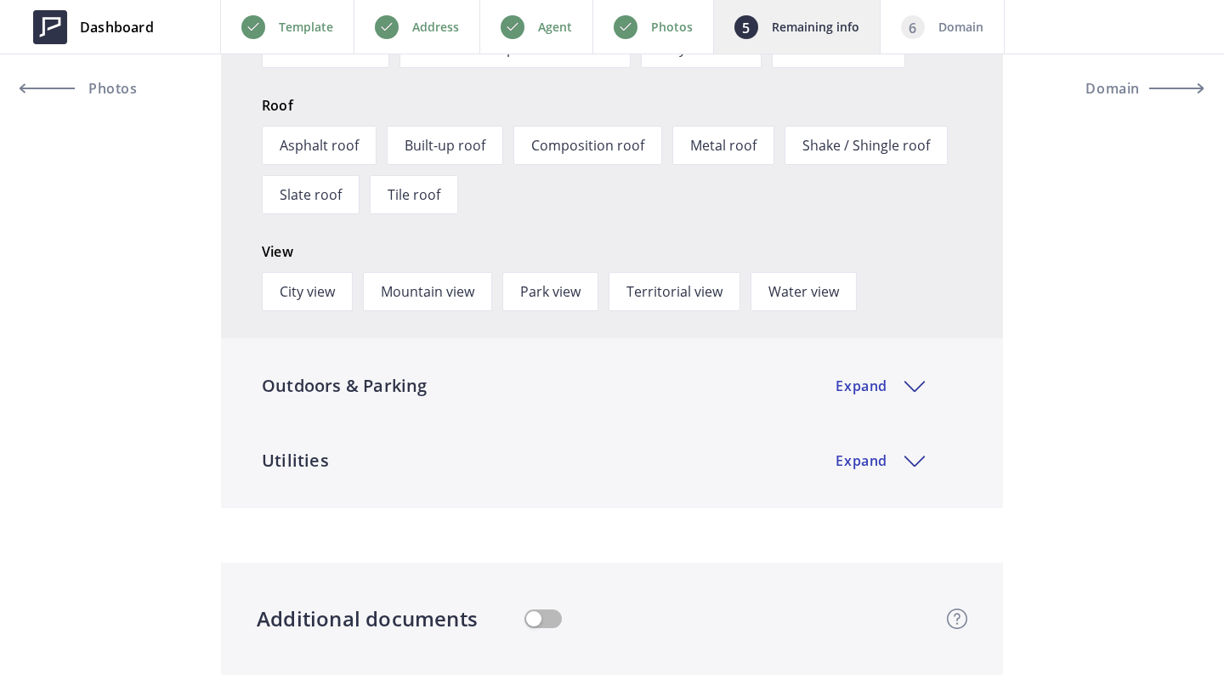
scroll to position [3153, 0]
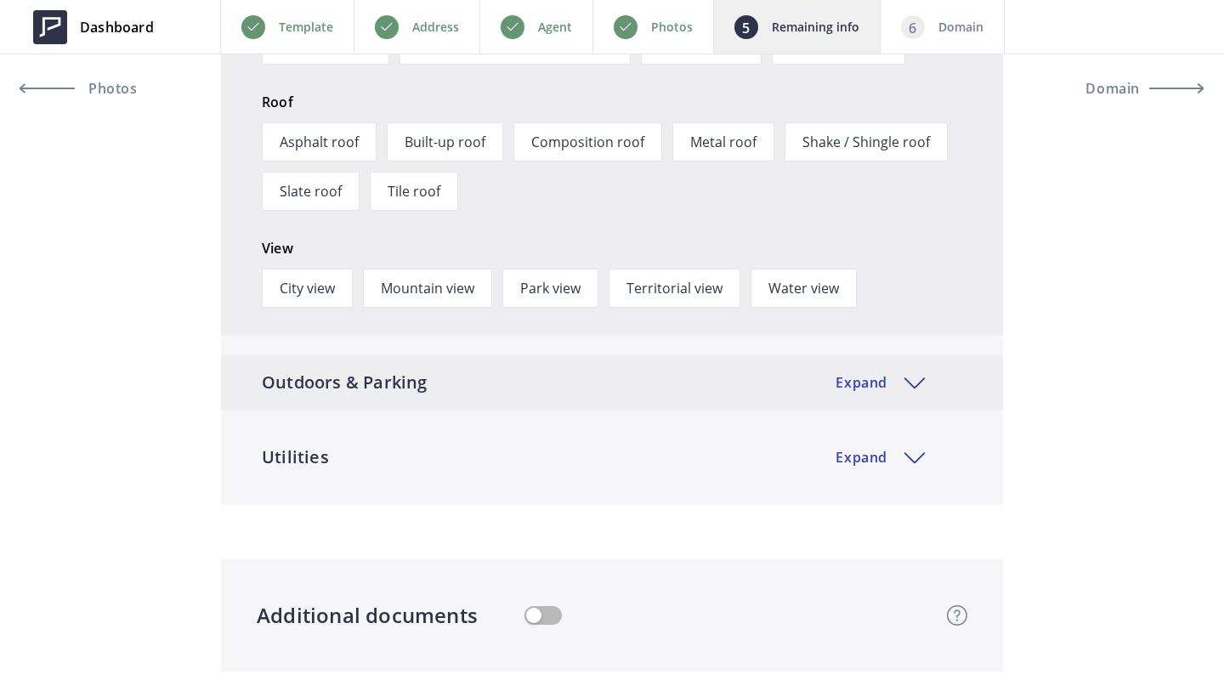
click at [509, 389] on div "Outdoors & Parking Expand" at bounding box center [612, 382] width 782 height 54
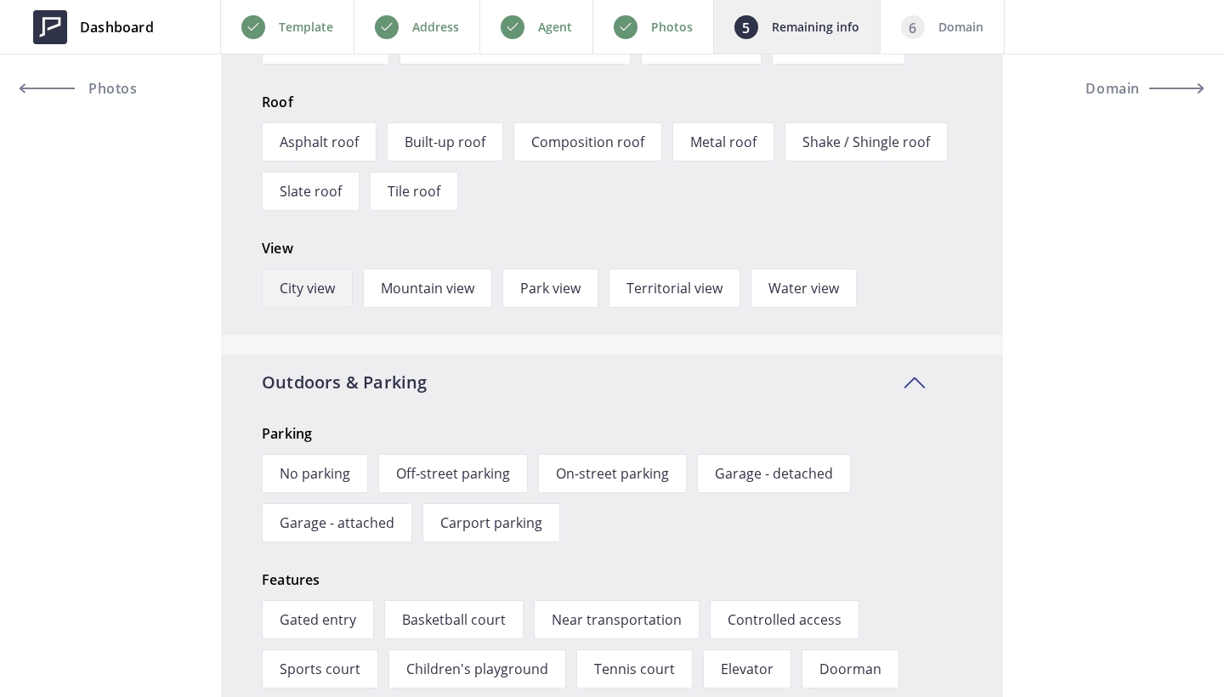
click at [293, 286] on span "City view" at bounding box center [307, 288] width 91 height 39
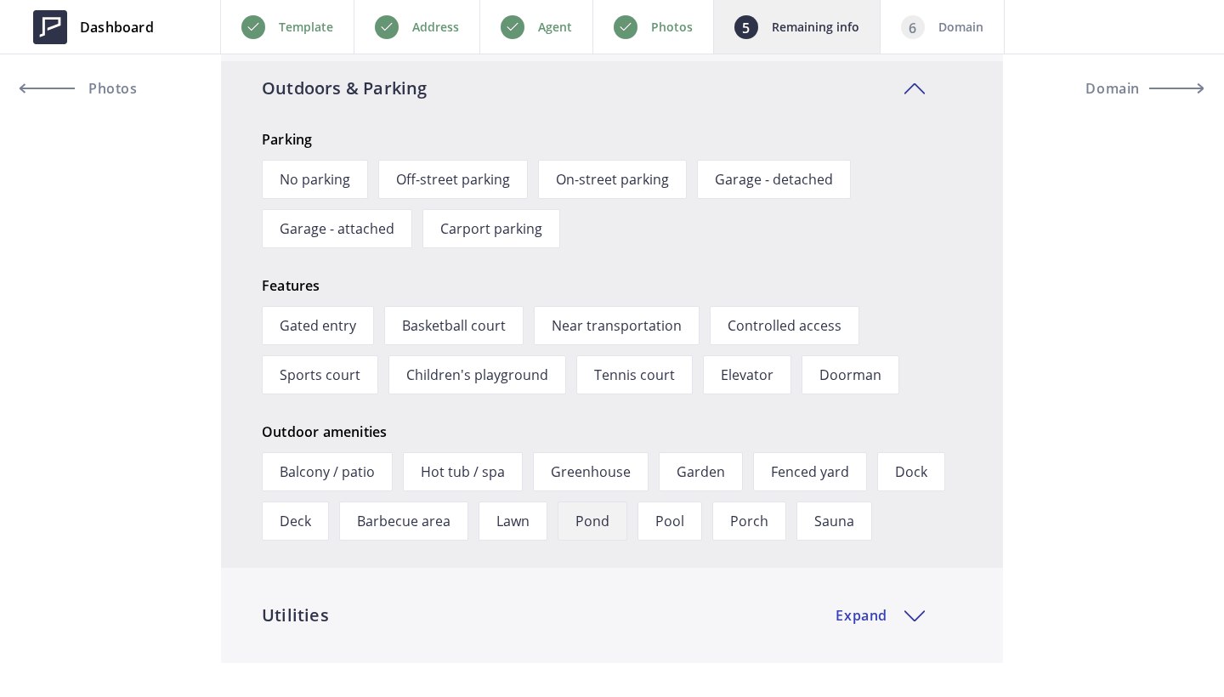
scroll to position [3481, 0]
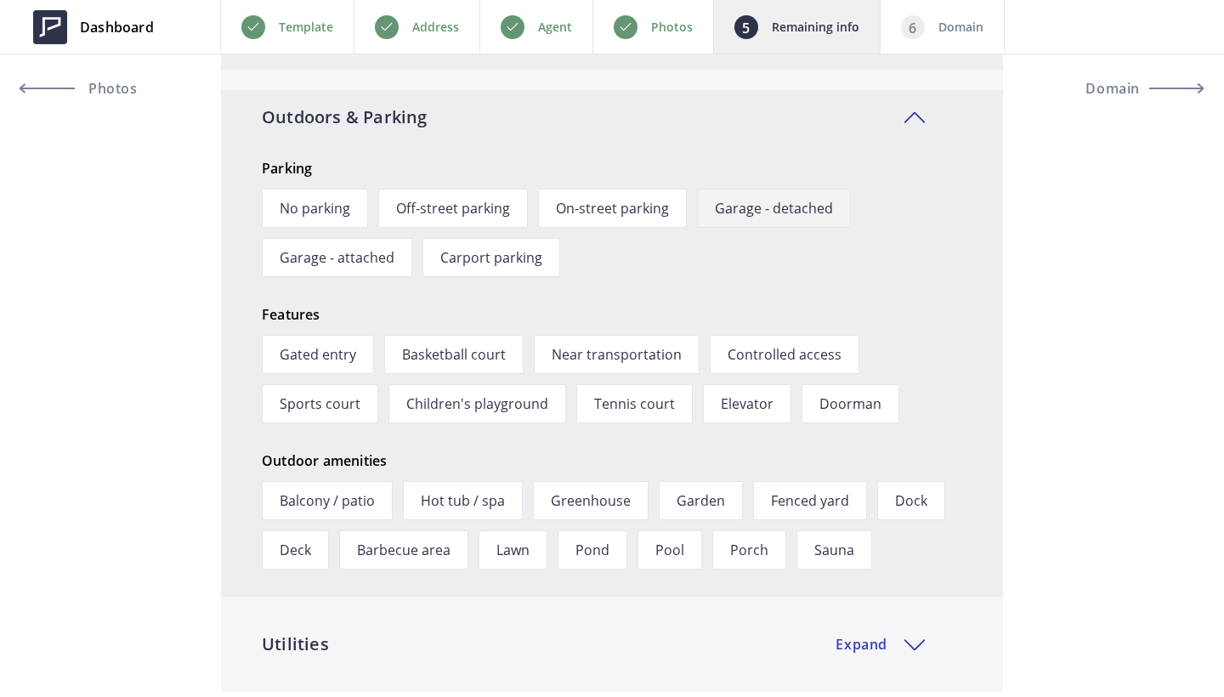
click at [771, 208] on span "Garage - detached" at bounding box center [774, 208] width 154 height 39
click at [367, 263] on span "Garage - attached" at bounding box center [337, 257] width 151 height 39
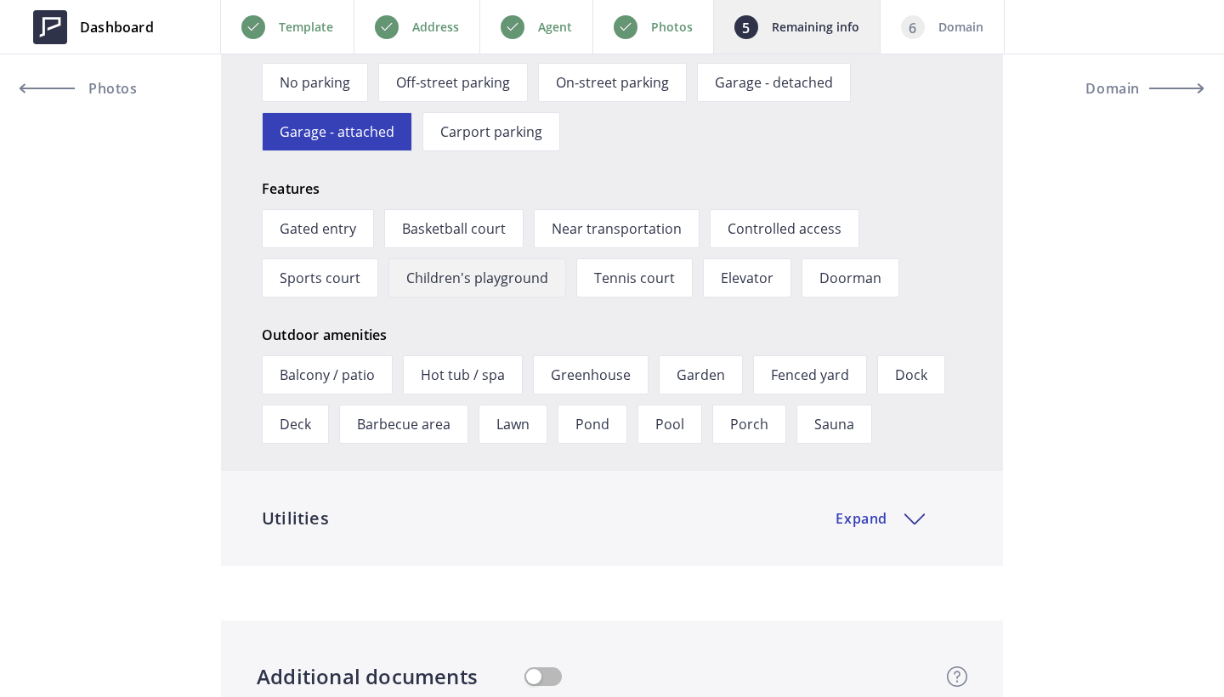
scroll to position [3610, 0]
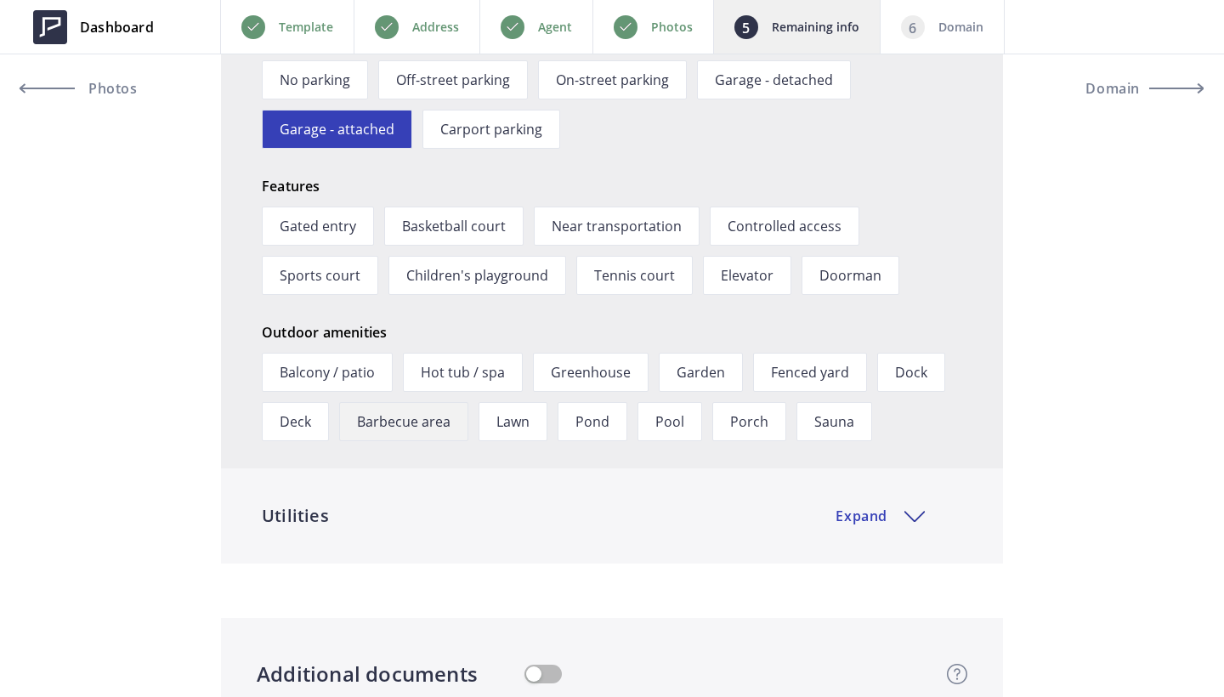
click at [429, 416] on span "Barbecue area" at bounding box center [403, 421] width 129 height 39
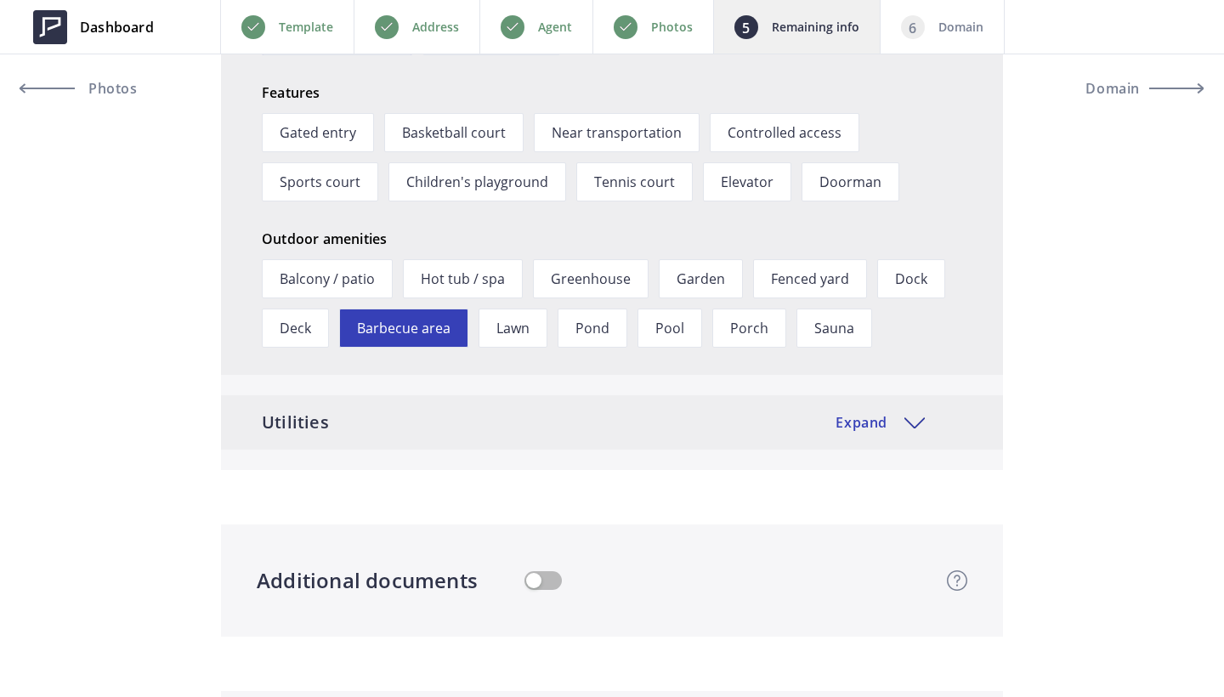
scroll to position [3723, 0]
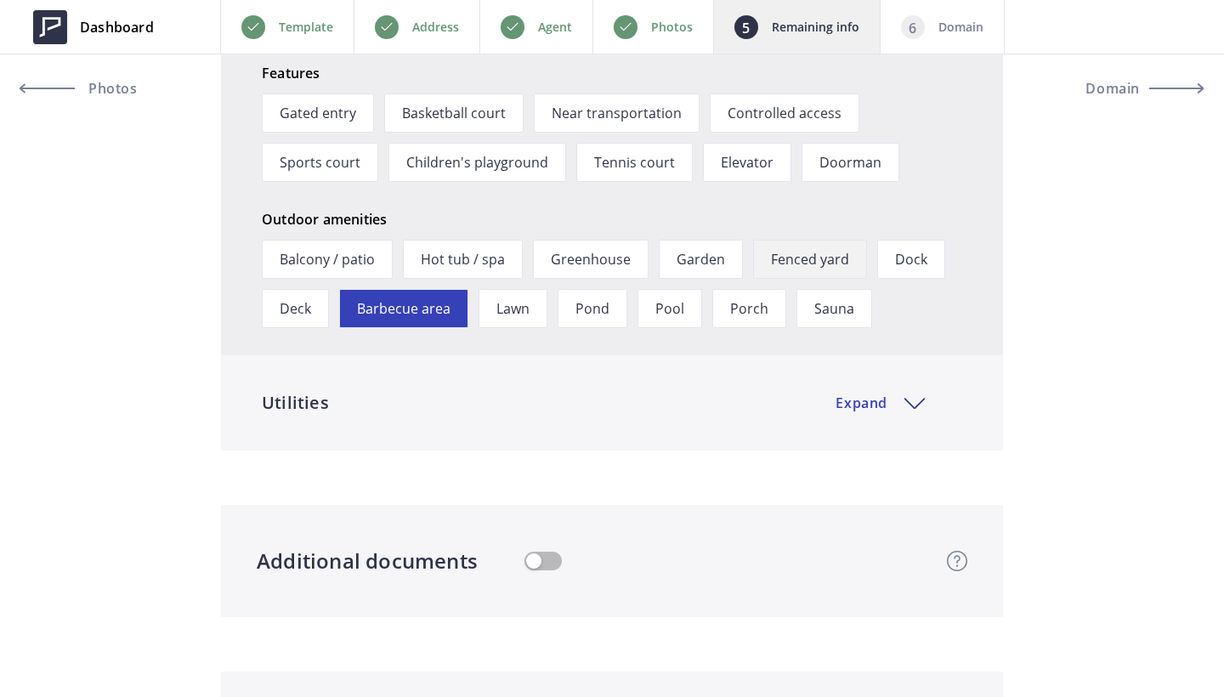
click at [824, 257] on span "Fenced yard" at bounding box center [810, 259] width 114 height 39
click at [626, 395] on div "Utilities Expand" at bounding box center [612, 403] width 782 height 54
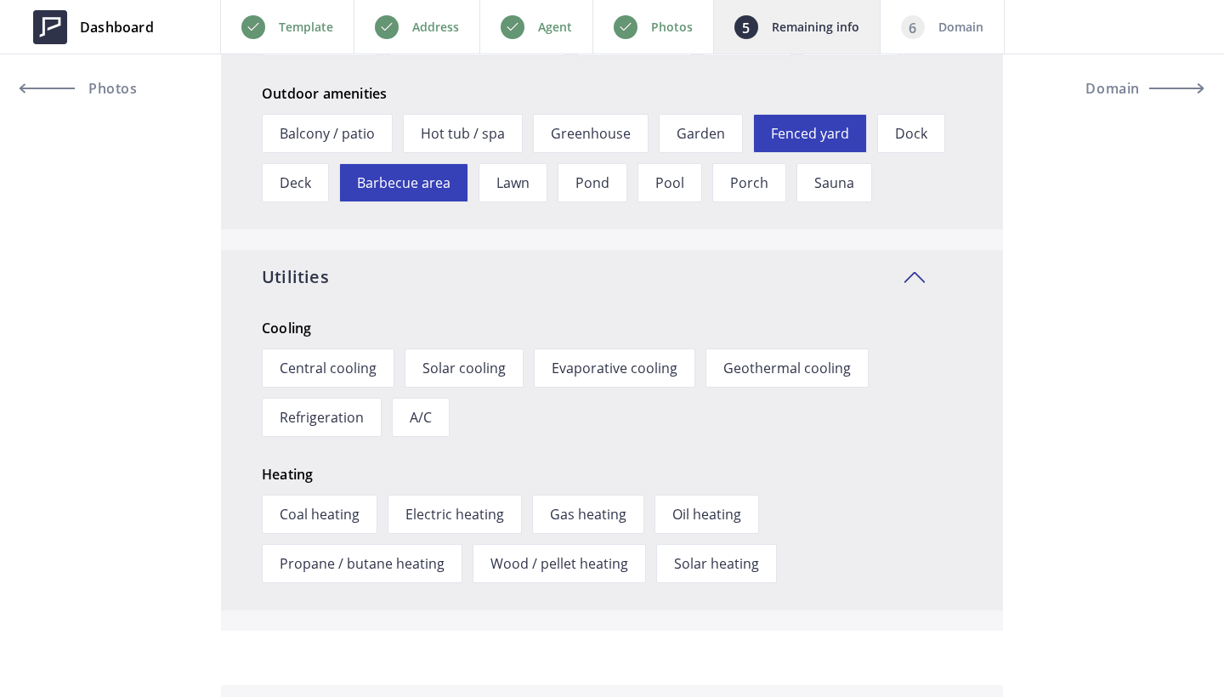
scroll to position [3893, 0]
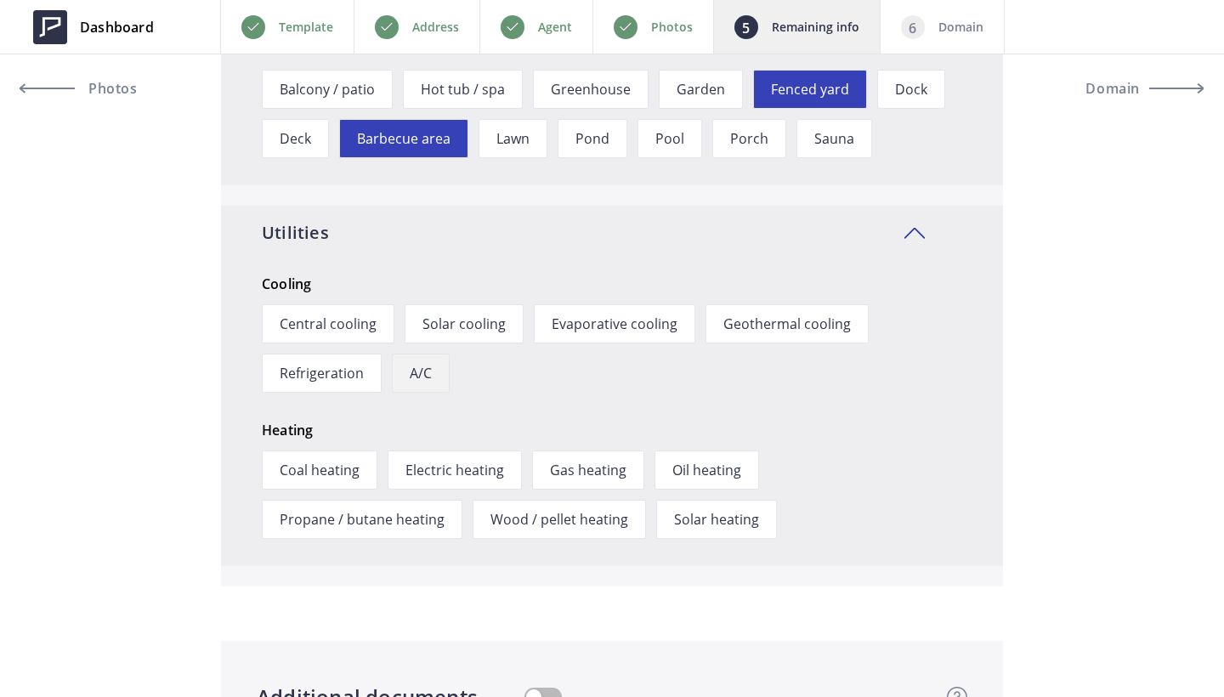
click at [409, 377] on span "A/C" at bounding box center [421, 373] width 58 height 39
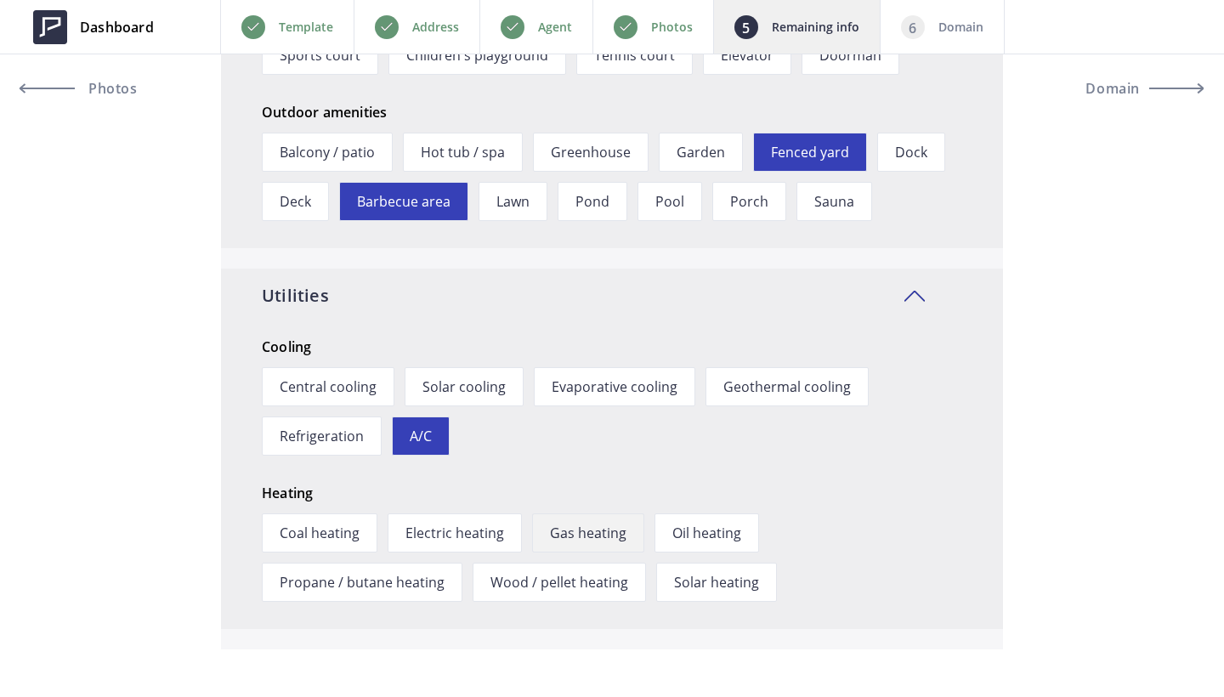
click at [592, 536] on span "Gas heating" at bounding box center [588, 533] width 112 height 39
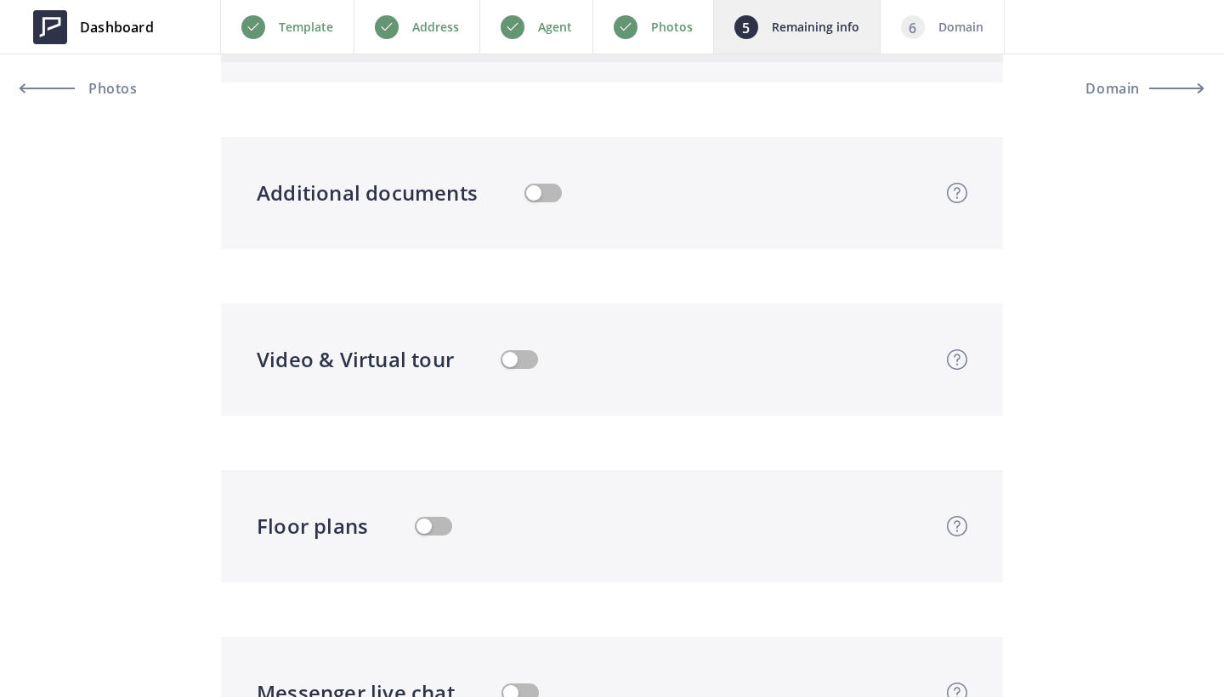
scroll to position [4503, 0]
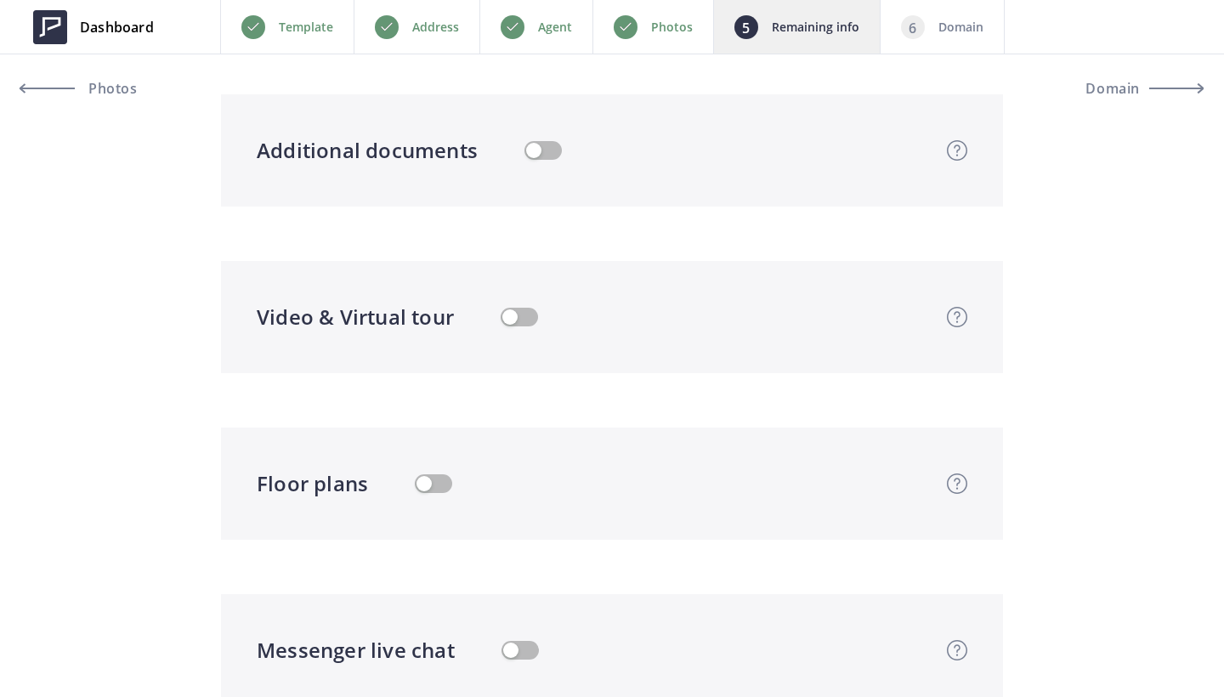
click at [515, 323] on button "button" at bounding box center [519, 317] width 37 height 19
type input "999,500"
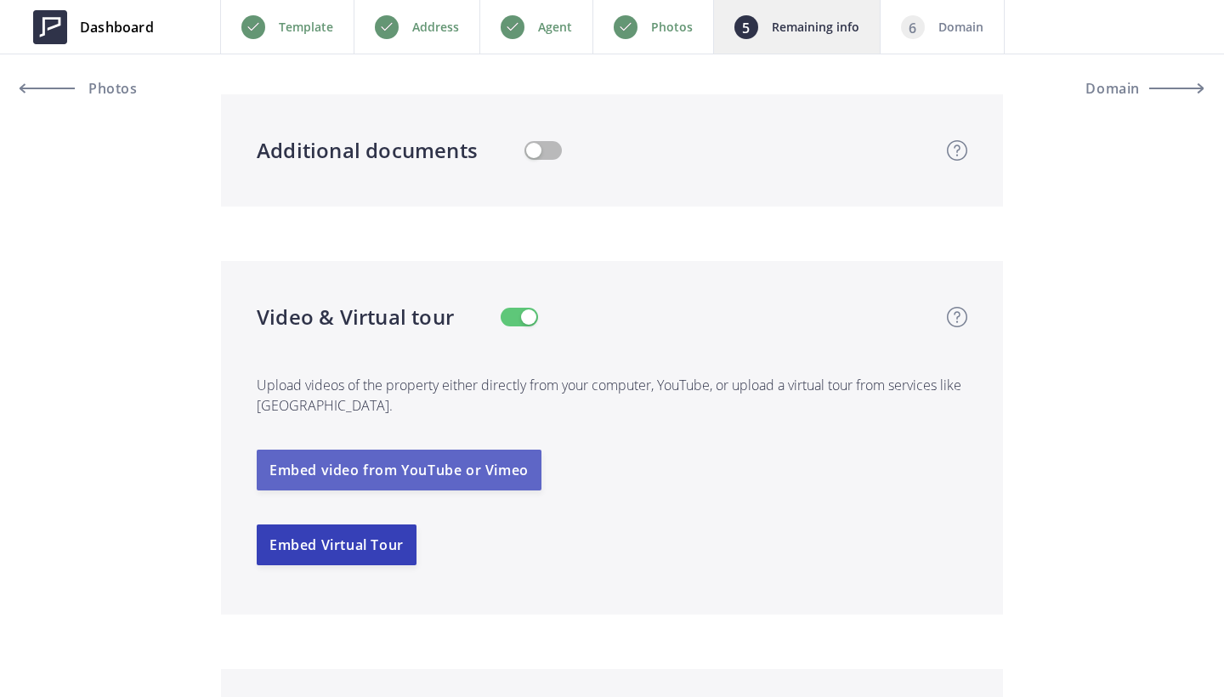
click at [435, 474] on button "Embed video from YouTube or Vimeo" at bounding box center [399, 470] width 285 height 41
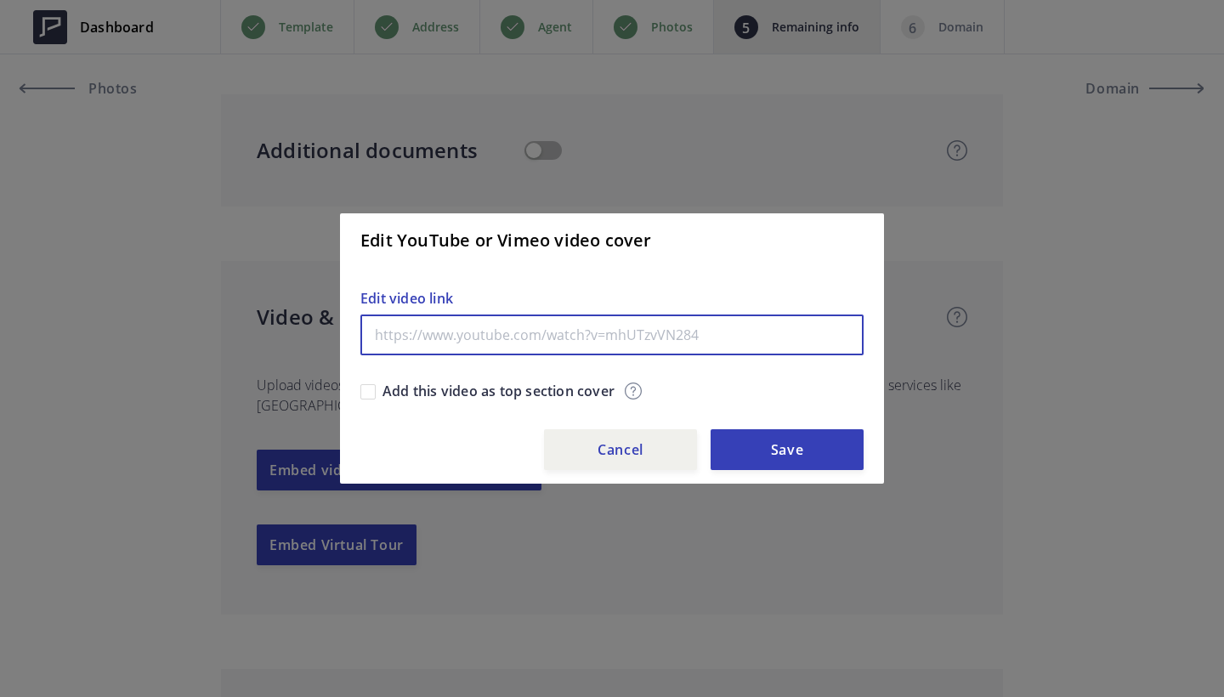
click at [531, 344] on input "text" at bounding box center [612, 335] width 503 height 41
paste input "https://www.youtube.com/watch?v=gNXCLbQ4lZk&embeds_referring_euri=https%3A%2F%2…"
type input "https://www.youtube.com/watch?v=gNXCLbQ4lZk&embeds_referring_euri=https%3A%2F%2…"
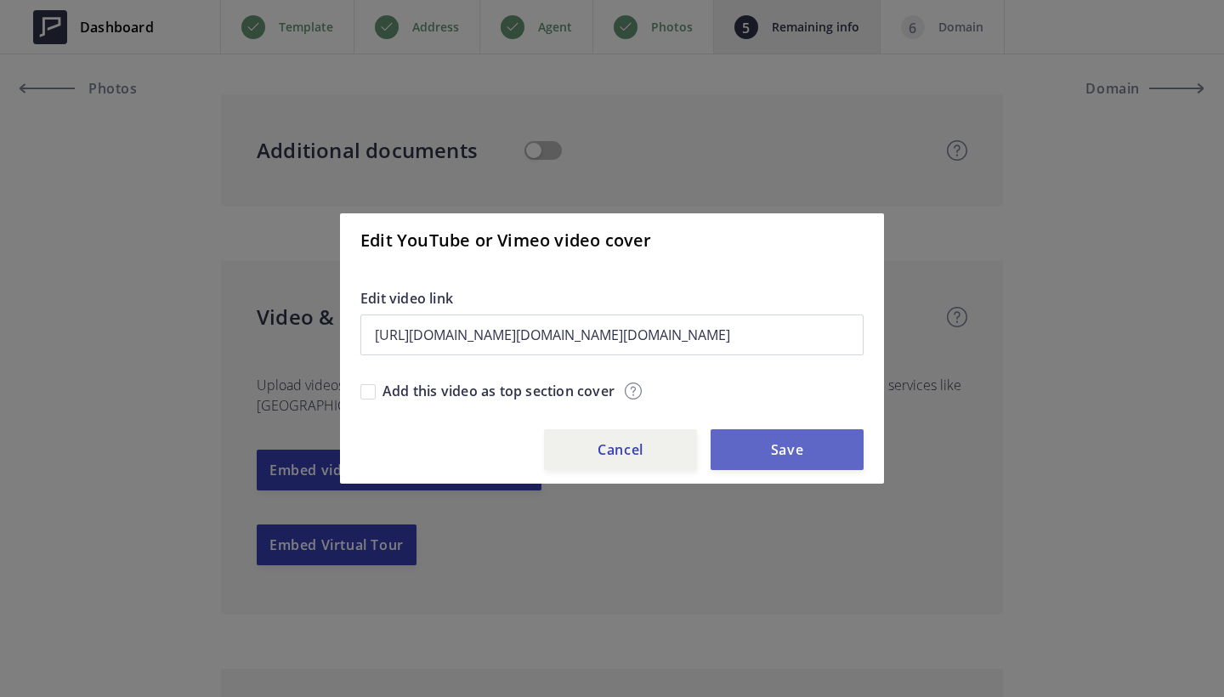
click at [795, 435] on button "Save" at bounding box center [787, 449] width 153 height 41
type input "999,500"
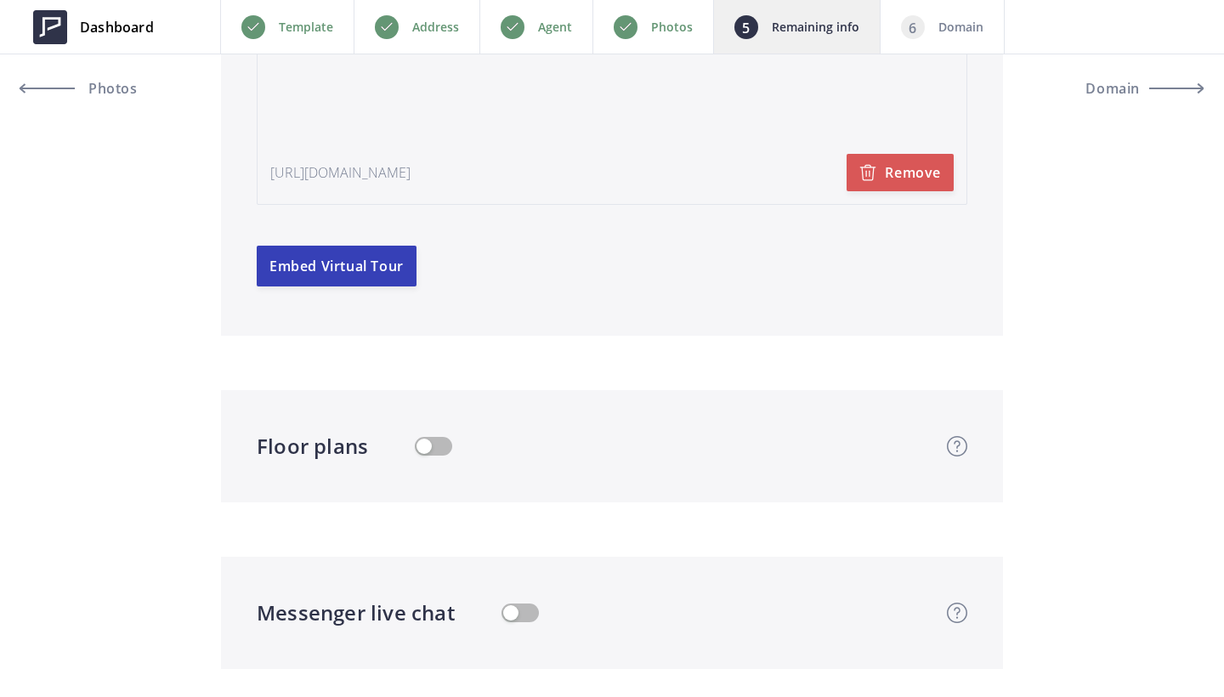
scroll to position [5226, 0]
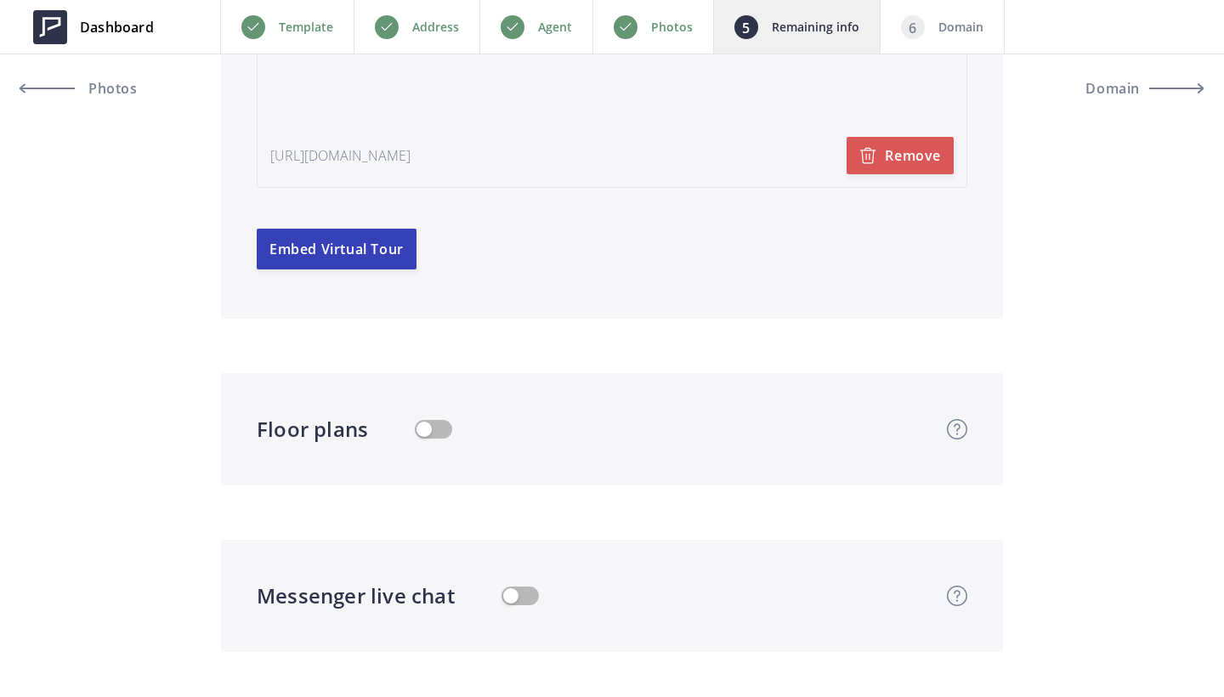
click at [435, 419] on div "Floor plans Floor plans Floor plans, especially 3D ones, can help viewers bette…" at bounding box center [593, 429] width 673 height 31
click at [366, 262] on button "Embed Virtual Tour" at bounding box center [337, 249] width 160 height 41
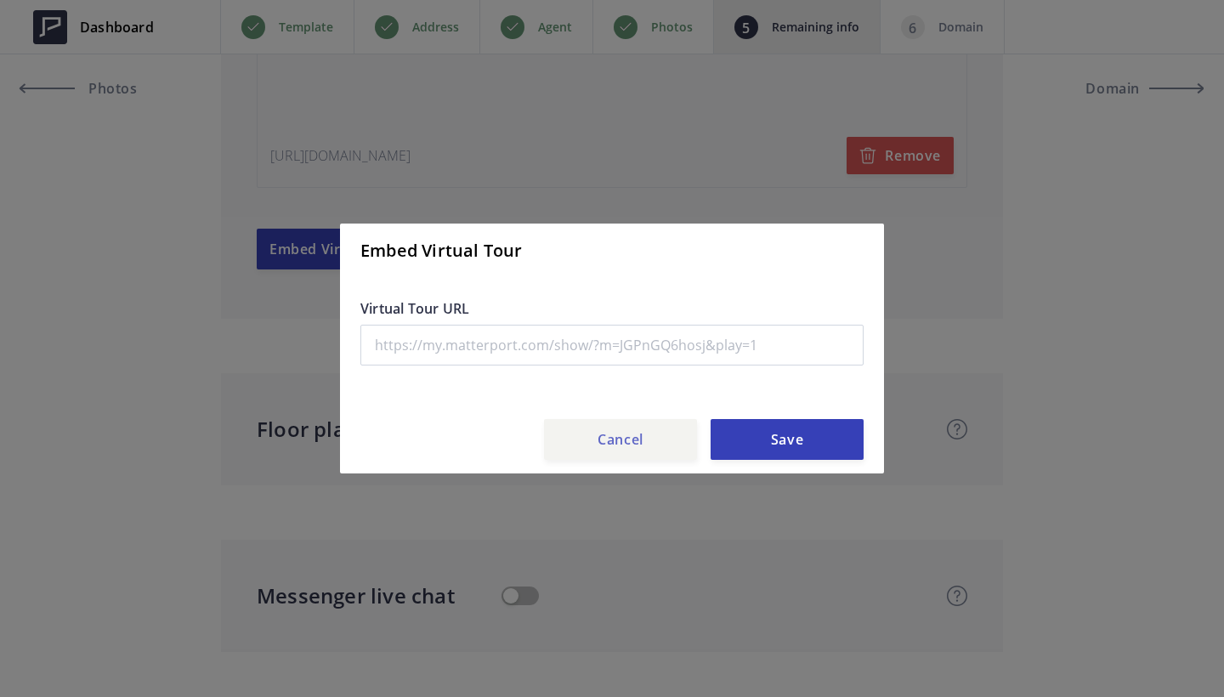
click at [618, 449] on button "Cancel" at bounding box center [620, 439] width 153 height 41
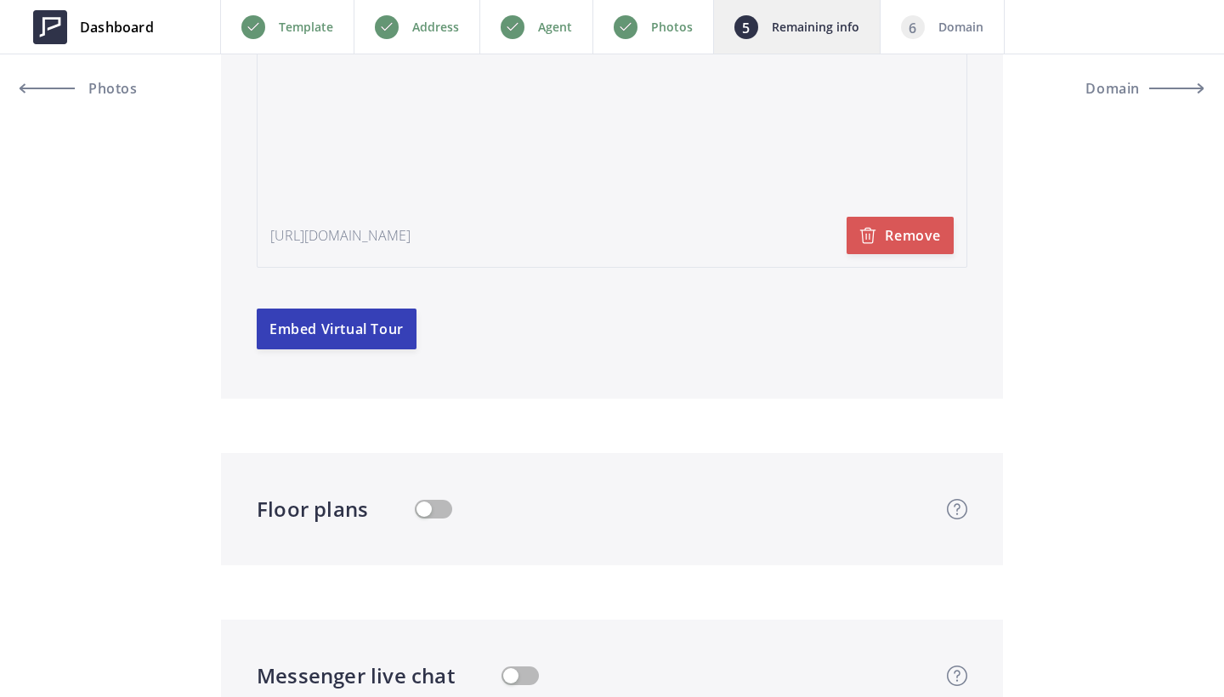
scroll to position [5026, 0]
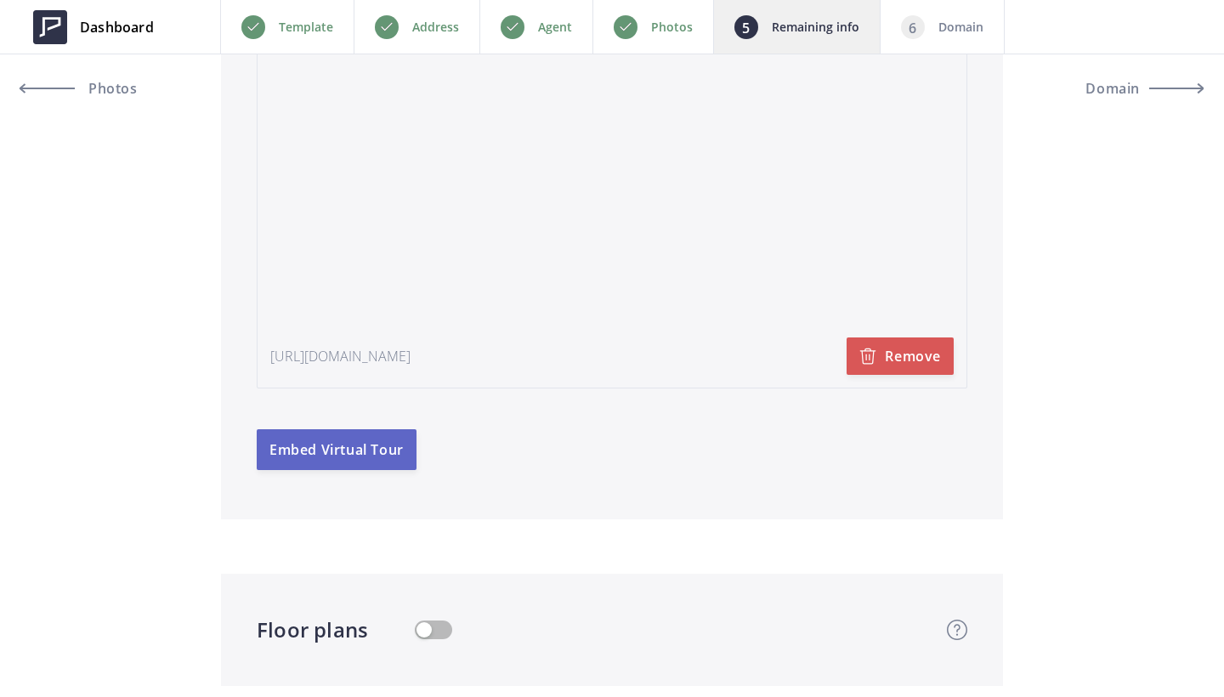
click at [325, 460] on button "Embed Virtual Tour" at bounding box center [337, 449] width 160 height 41
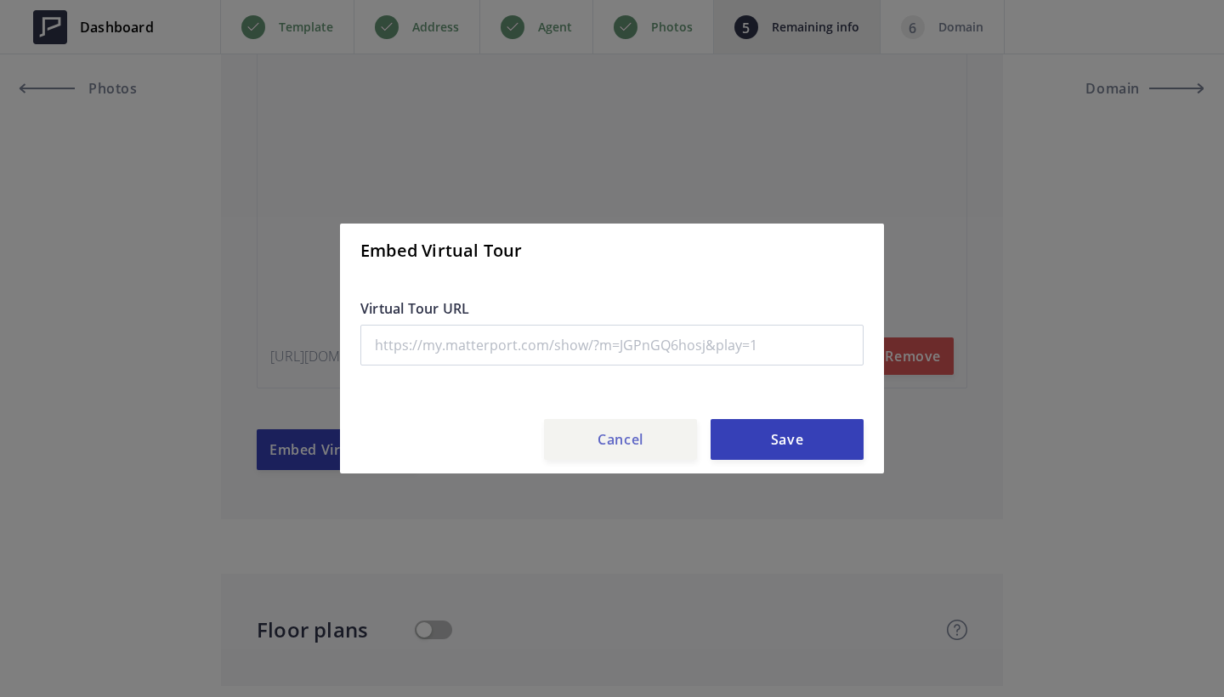
click at [589, 440] on button "Cancel" at bounding box center [620, 439] width 153 height 41
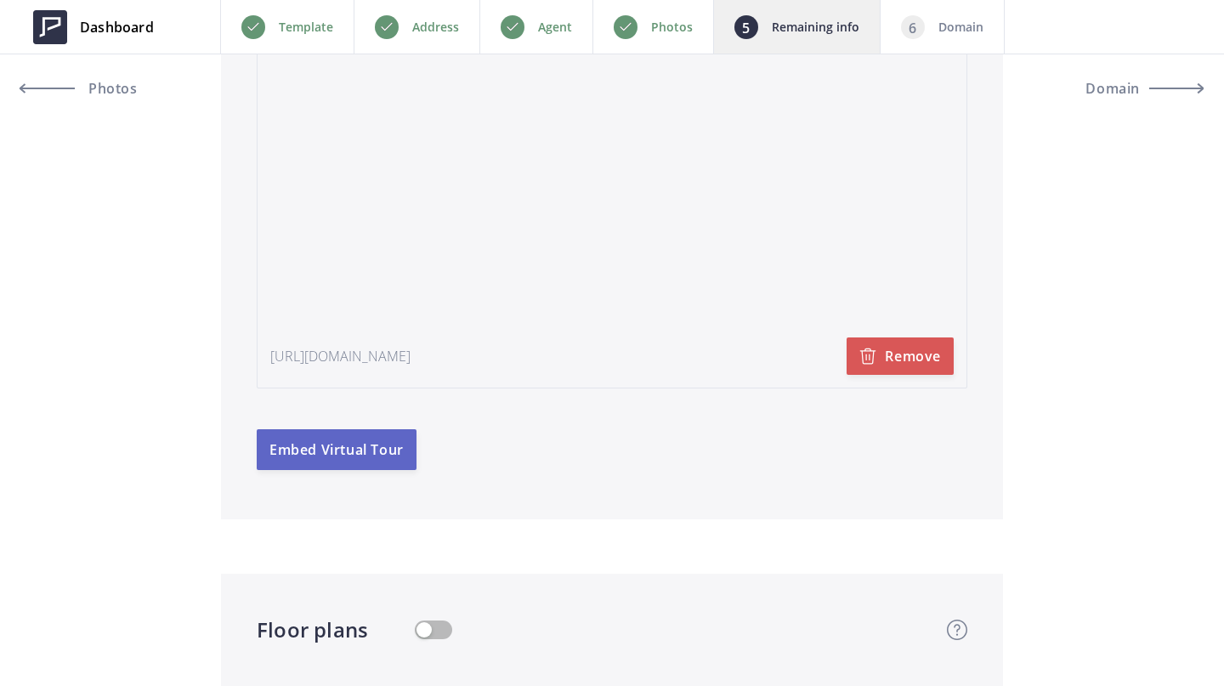
click at [358, 459] on button "Embed Virtual Tour" at bounding box center [337, 449] width 160 height 41
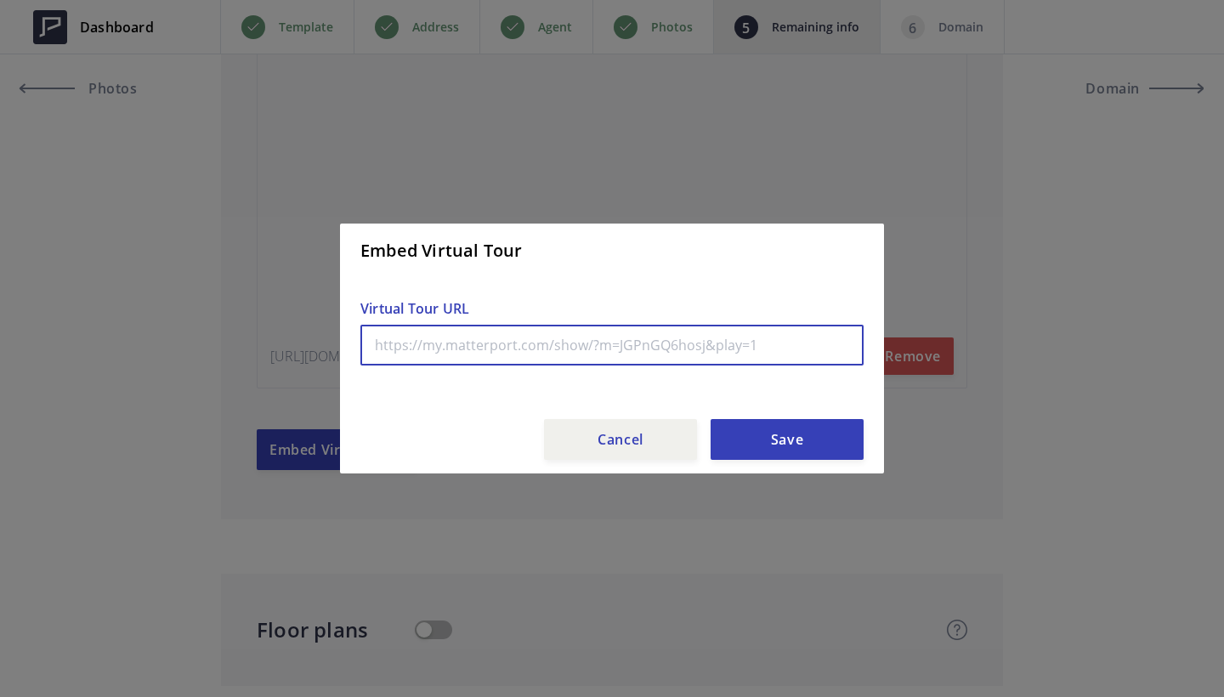
click at [444, 352] on input "text" at bounding box center [612, 345] width 503 height 41
paste input "[URL][DOMAIN_NAME]"
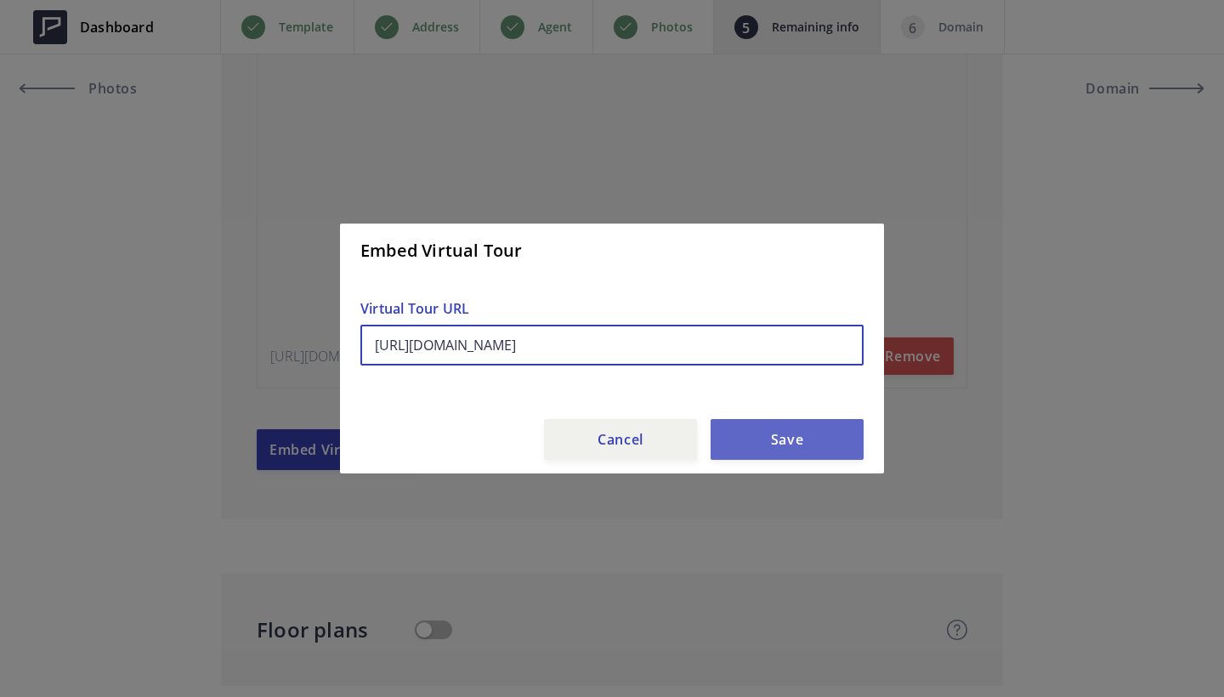
type input "https://my.matterport.com/show/?m=QEkQFiqA9Qz&play=0"
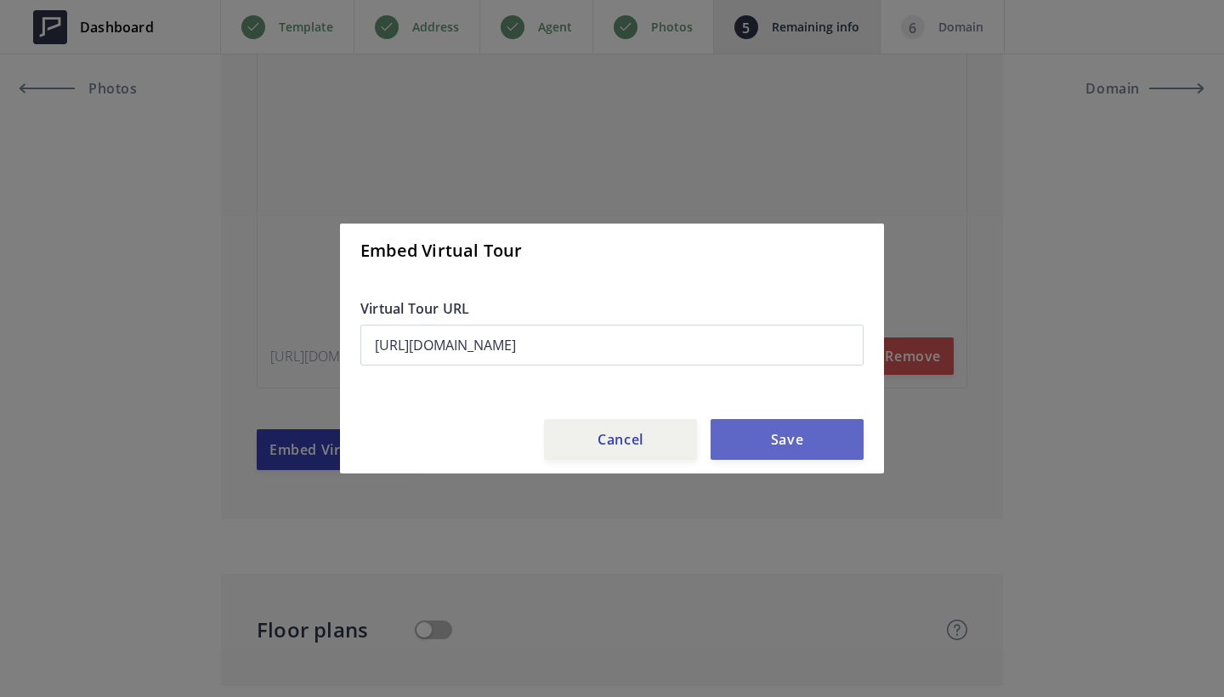
click at [783, 437] on button "Save" at bounding box center [787, 439] width 153 height 41
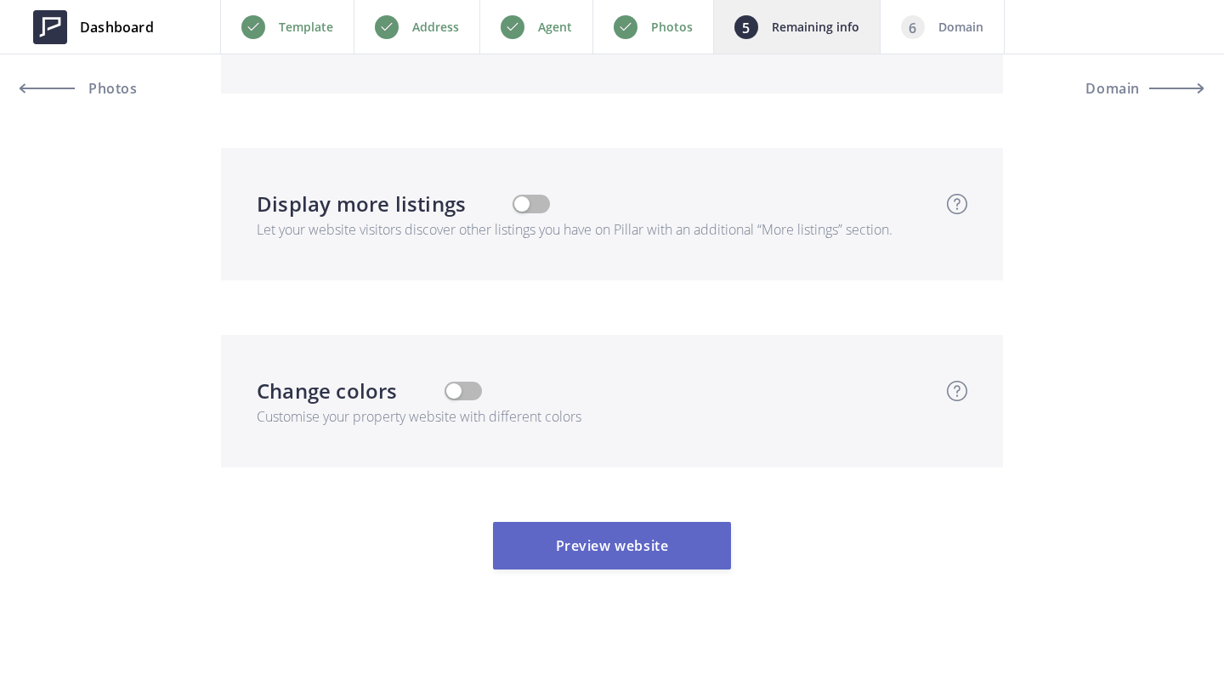
click at [632, 532] on button "Preview website" at bounding box center [612, 546] width 238 height 48
type input "999,500"
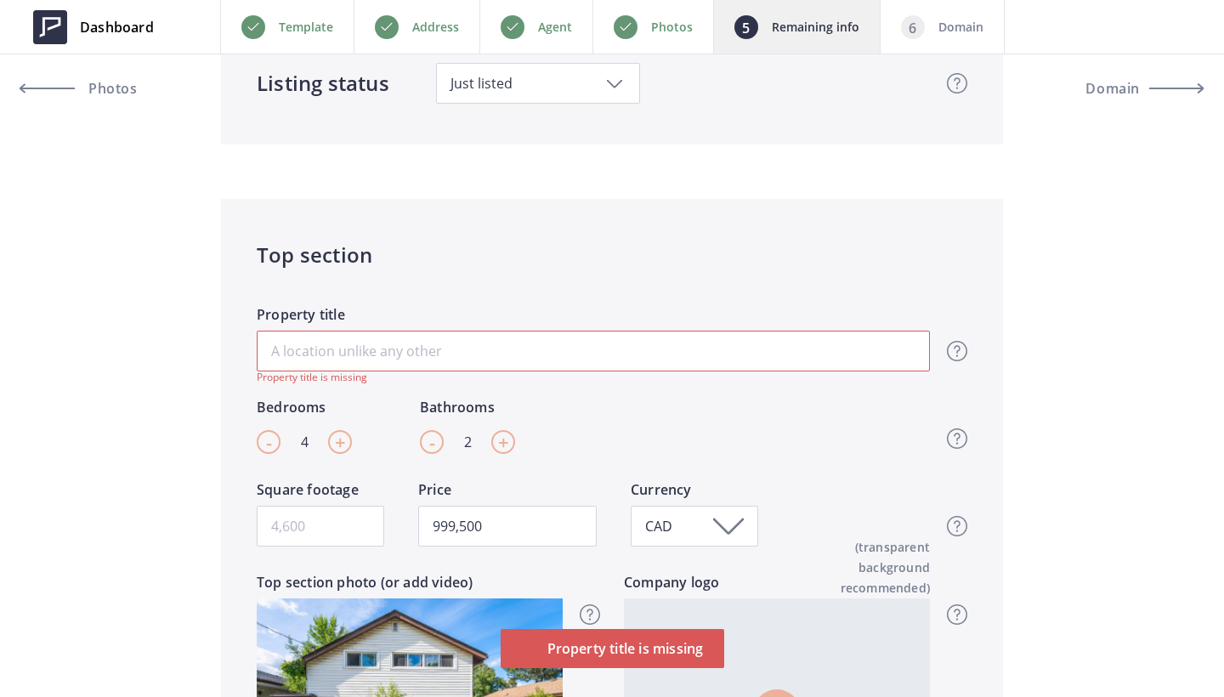
scroll to position [244, 0]
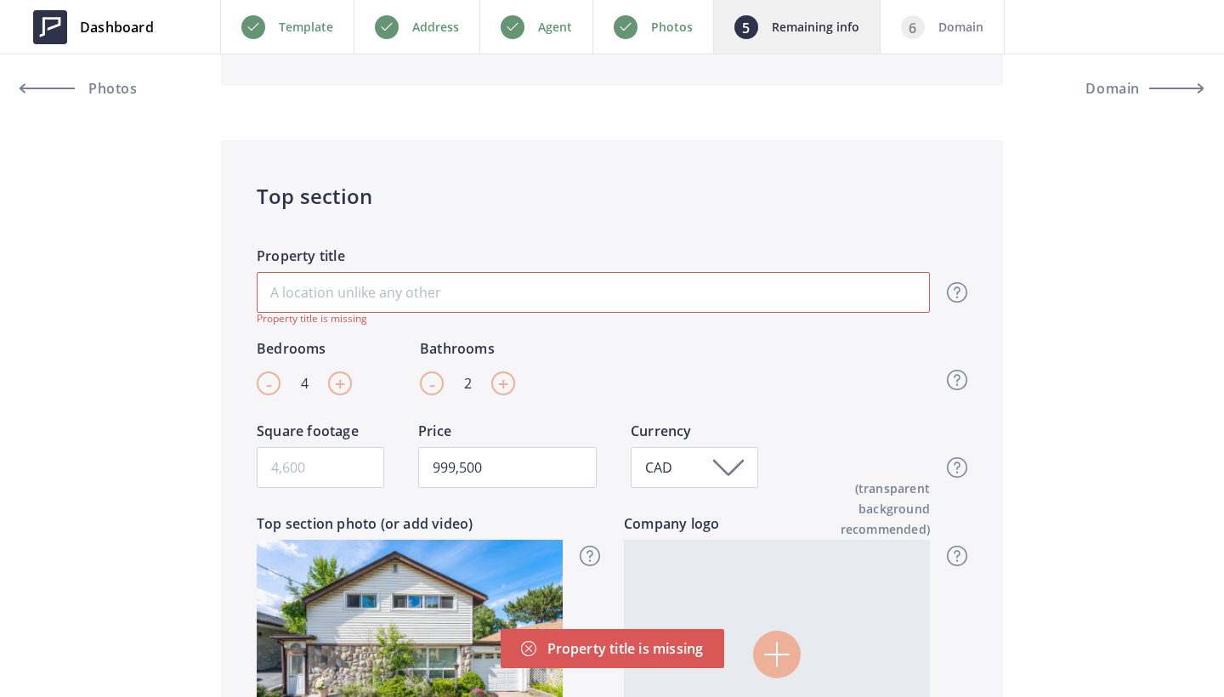
click at [418, 307] on input "Property title" at bounding box center [593, 292] width 673 height 41
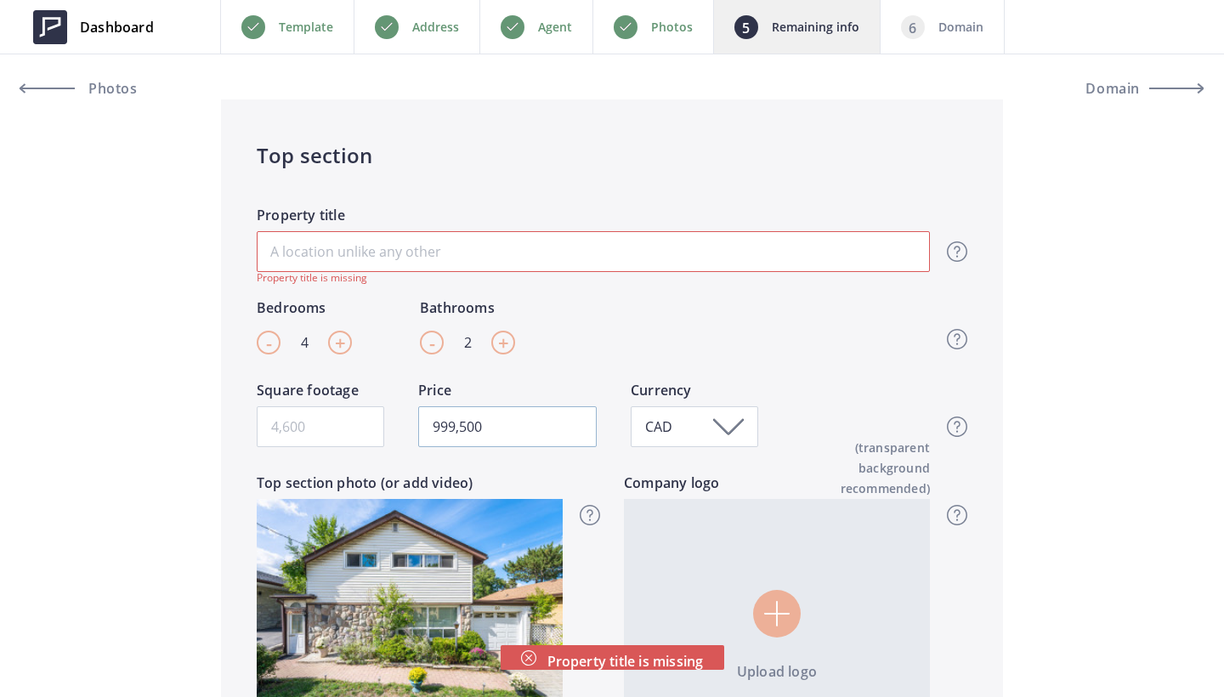
scroll to position [277, 0]
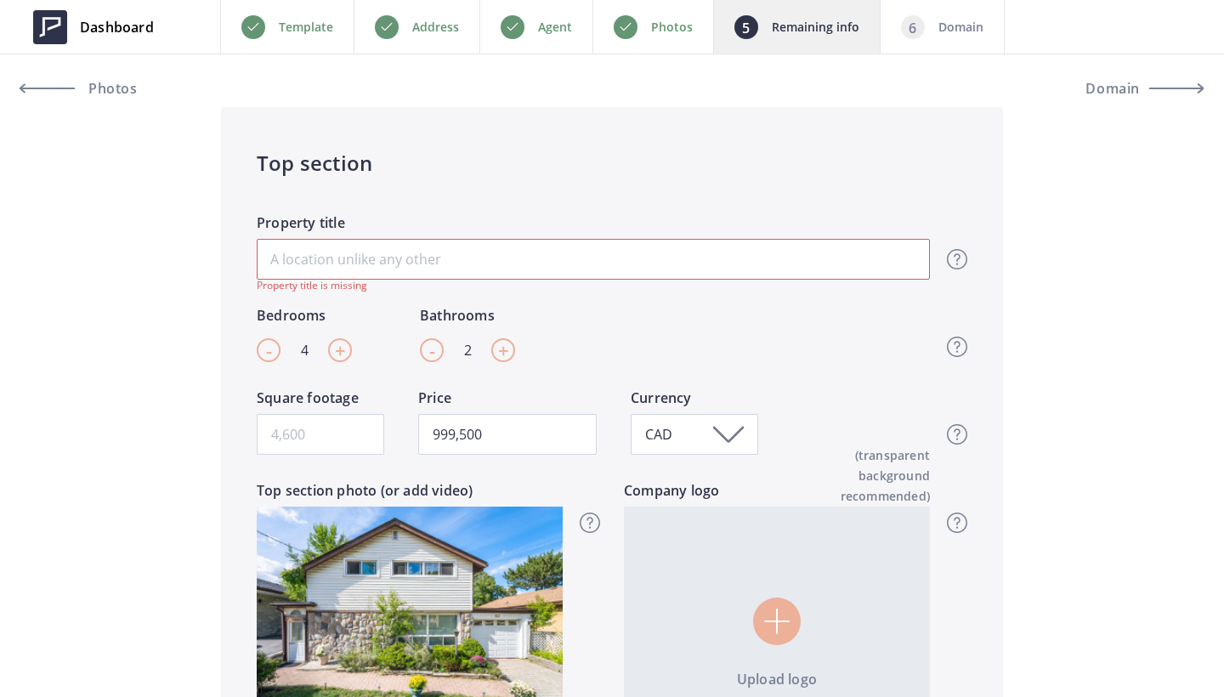
type input "H"
type input "999,500"
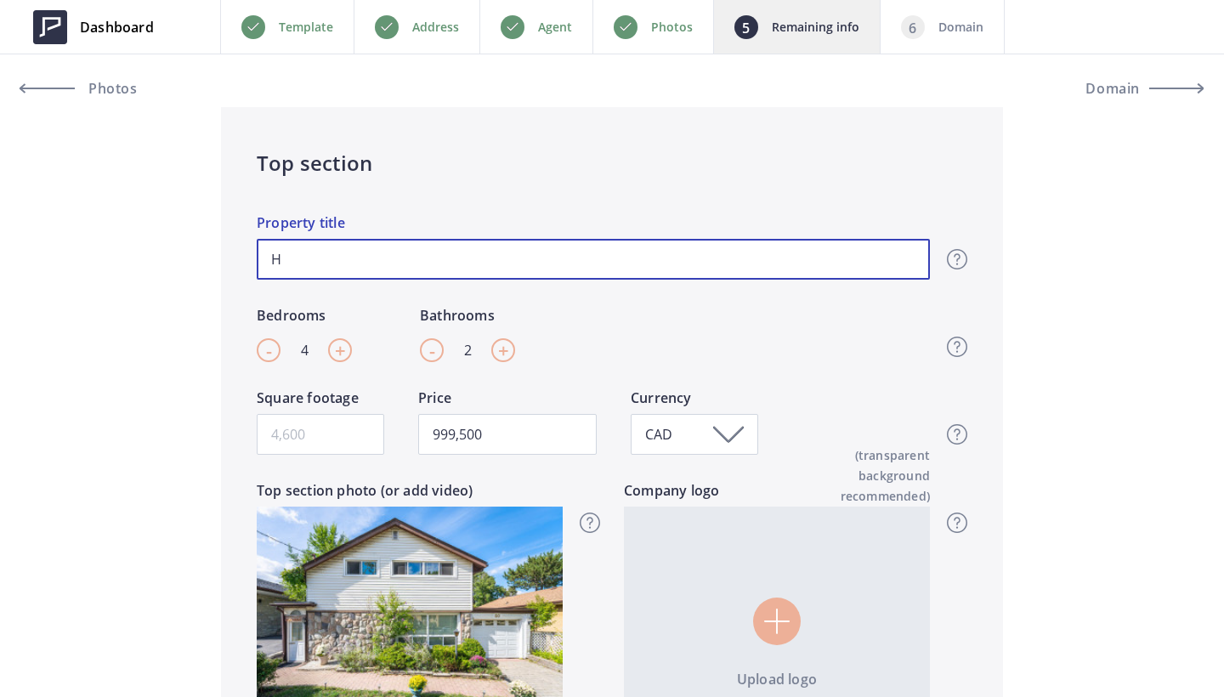
type input "Hi"
type input "999,500"
type input "Hid"
type input "999,500"
type input "Hidd"
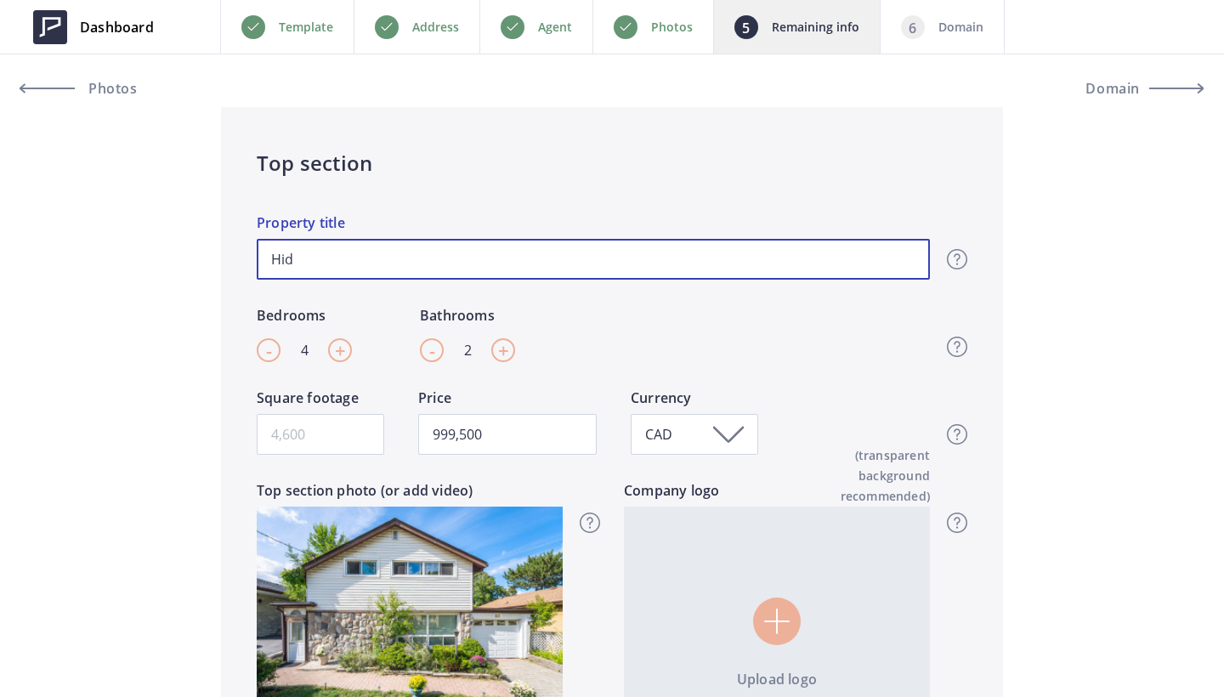
type input "999,500"
type input "Hidde"
type input "999,500"
type input "Hidden"
type input "999,500"
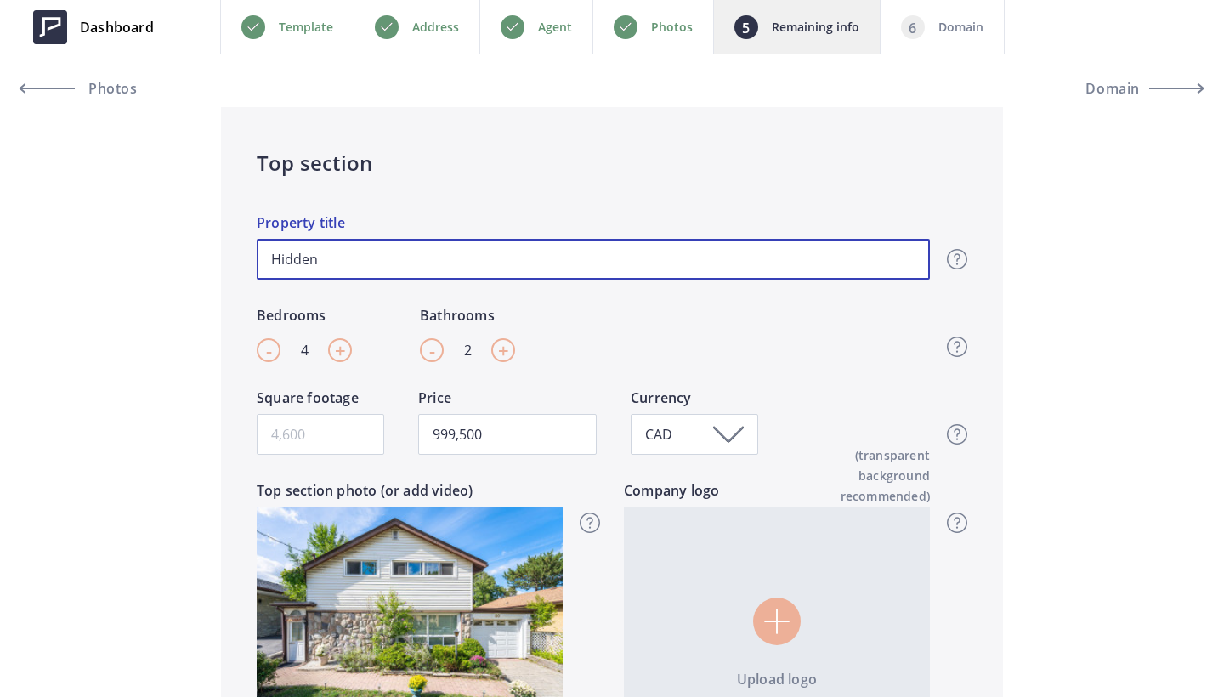
type input "Hidden"
type input "999,500"
type input "Hidden G"
type input "999,500"
type input "Hidden Ge"
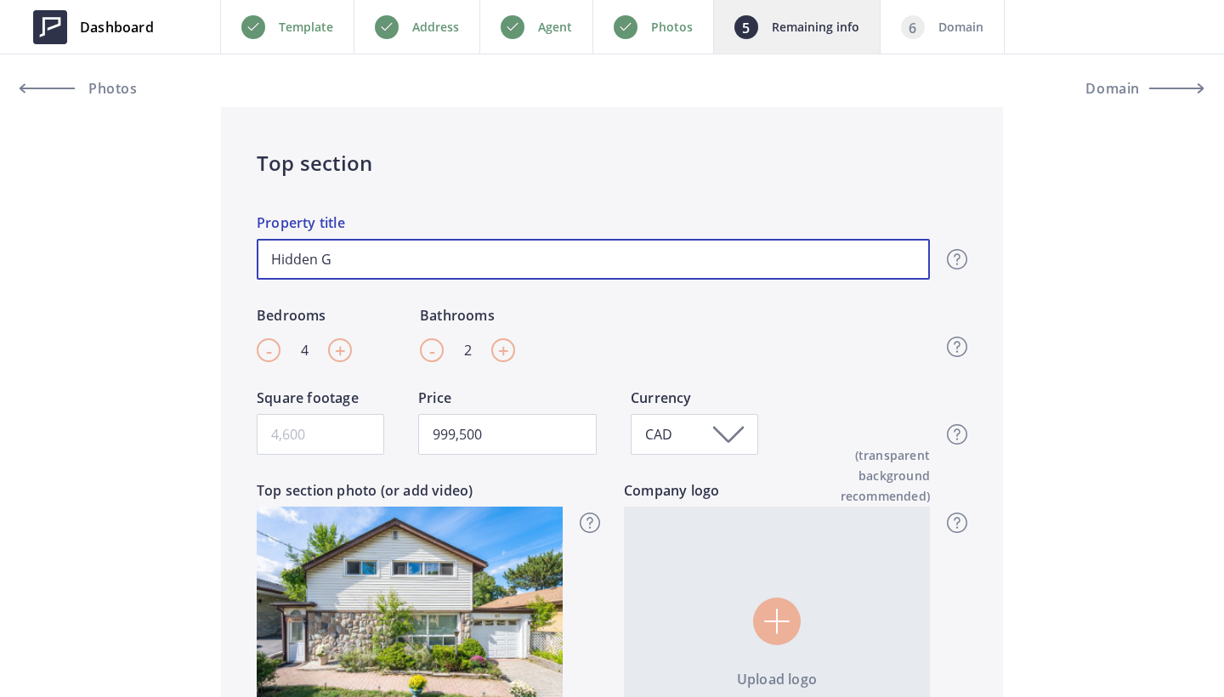
type input "999,500"
type input "Hidden Gen"
type input "999,500"
type input "Hidden Ge"
type input "999,500"
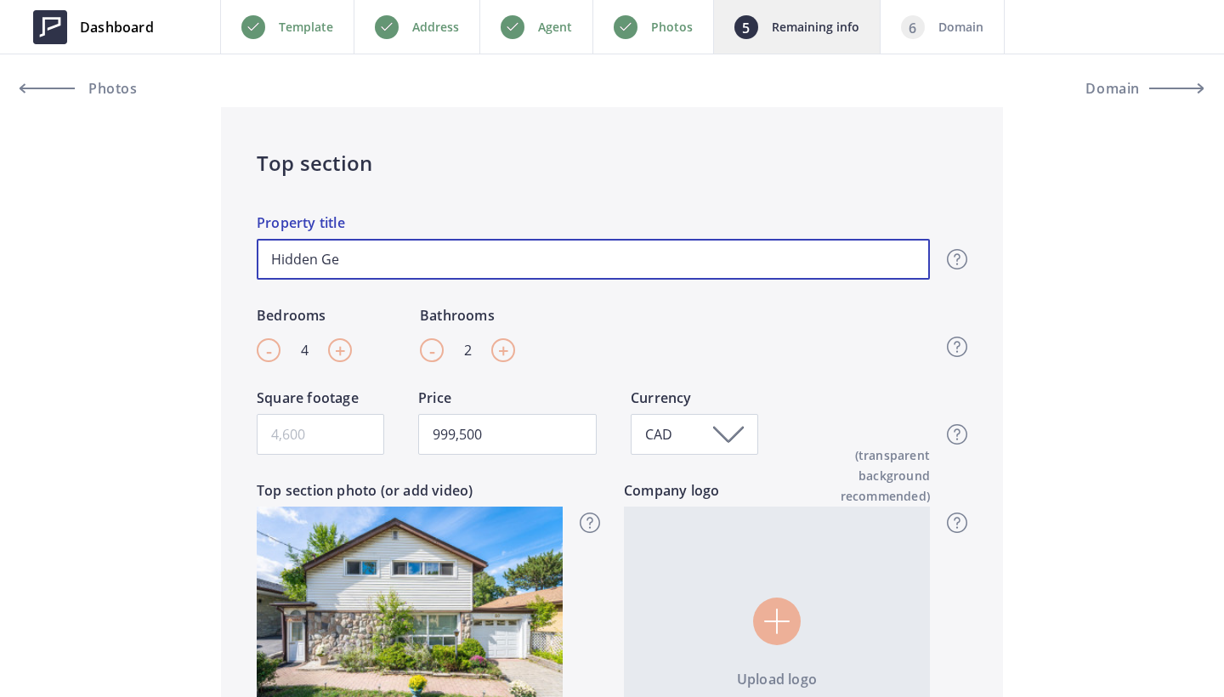
type input "Hidden Gem"
type input "999,500"
type input "Hidden Gem"
type input "999,500"
type input "Hidden Gem o"
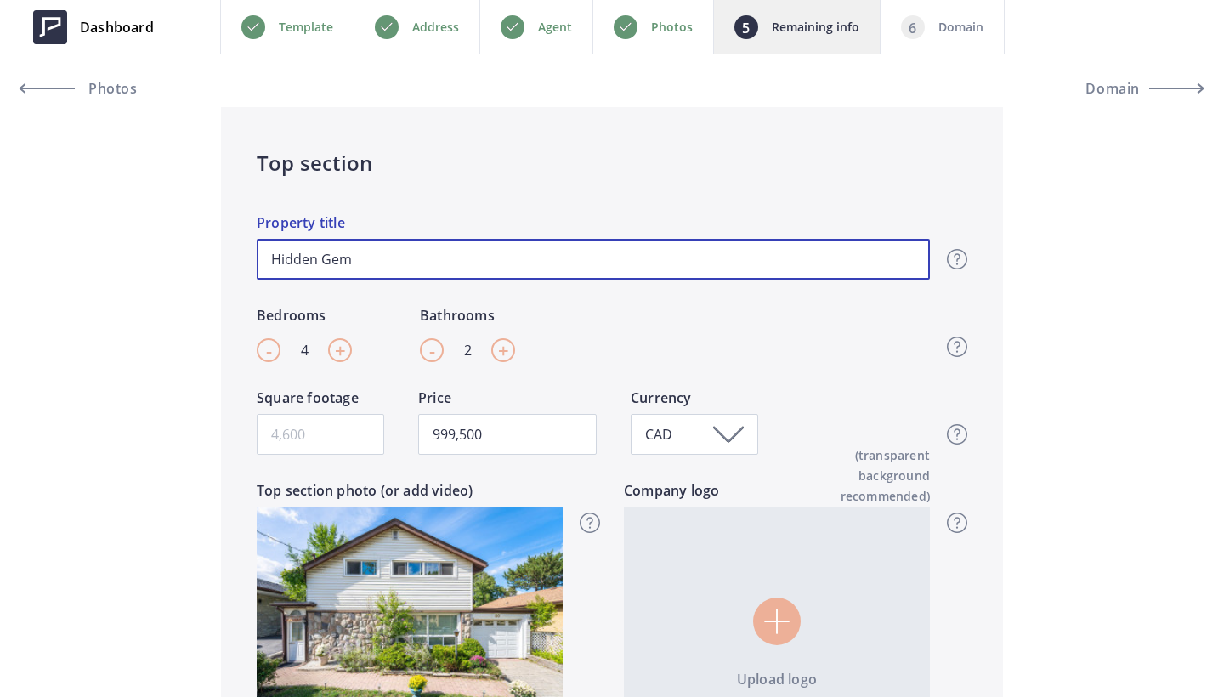
type input "999,500"
type input "Hidden Gem on"
type input "999,500"
type input "Hidden Gem on"
type input "999,500"
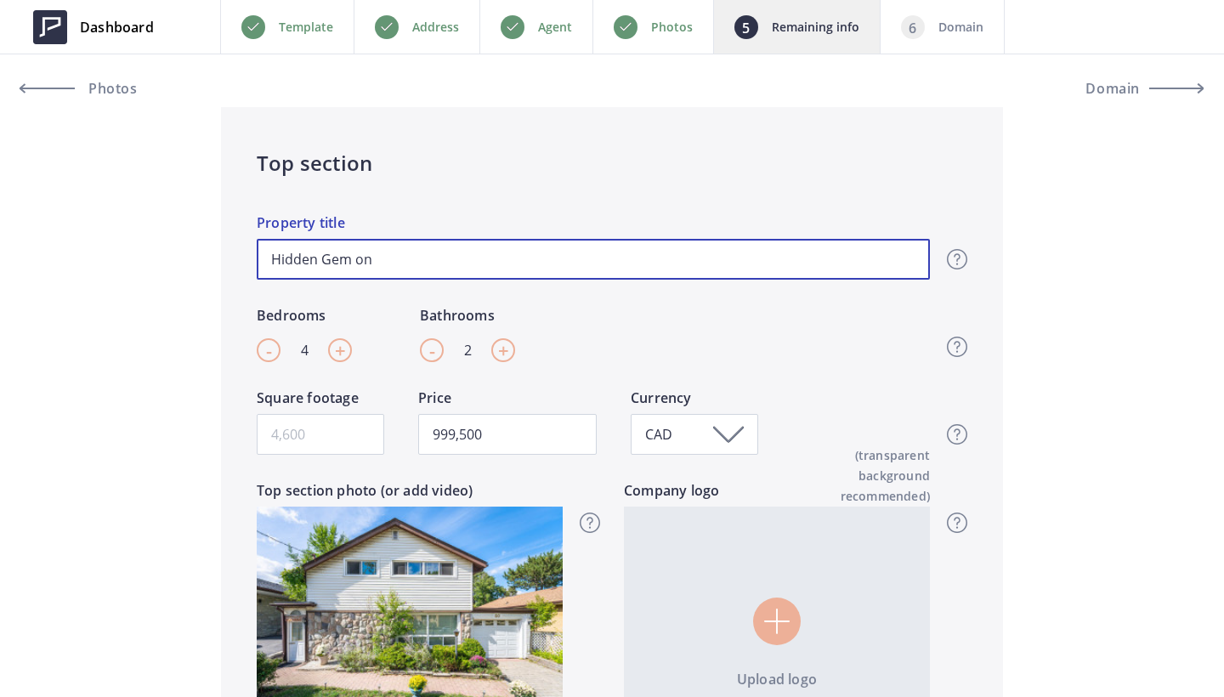
type input "Hidden Gem on H"
type input "999,500"
type input "Hidden Gem on Hi"
type input "999,500"
type input "Hidden Gem on Hin"
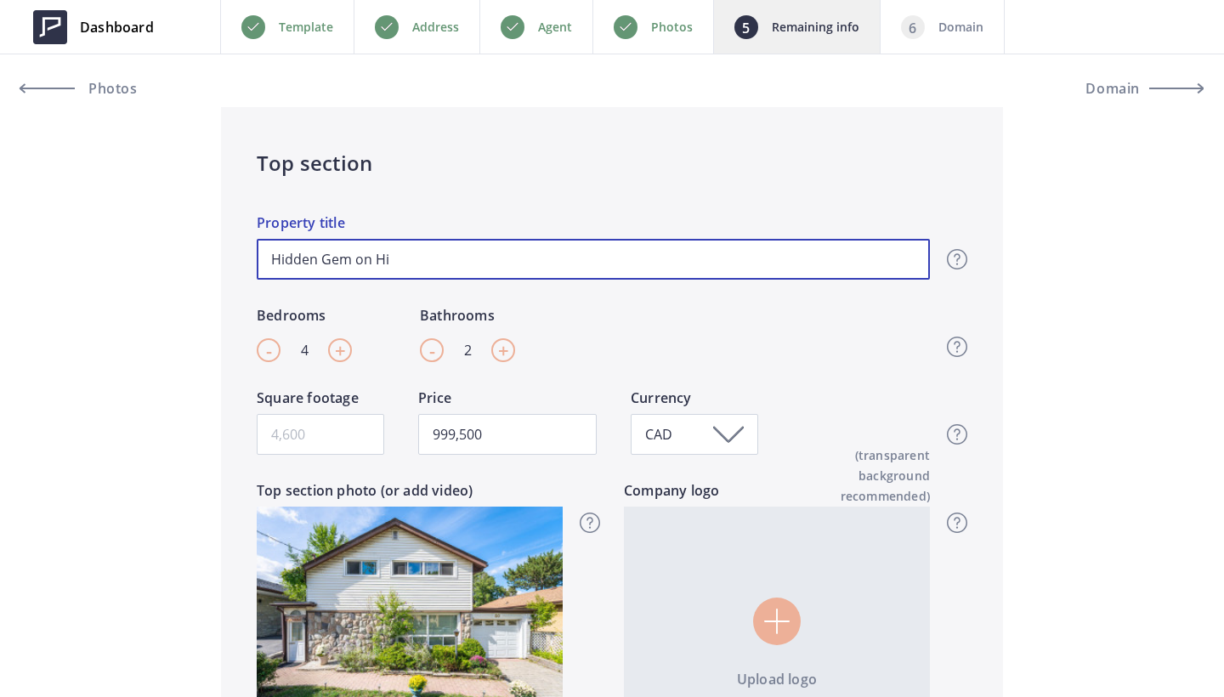
type input "999,500"
type input "Hidden Gem on Hind"
type input "999,500"
type input "Hidden Gem on Hindo"
type input "999,500"
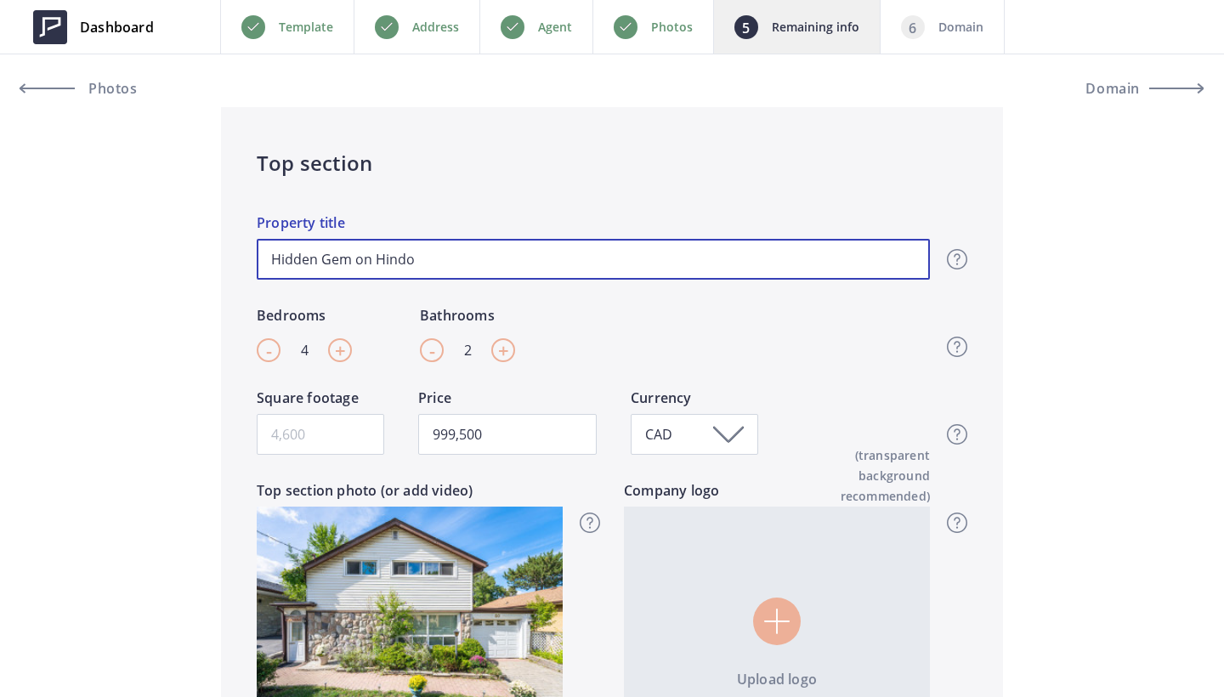
type input "Hidden Gem on Hindon"
type input "999,500"
type input "Hidden Gem on Hindon"
type input "999,500"
type input "Hidden Gem on Hindon"
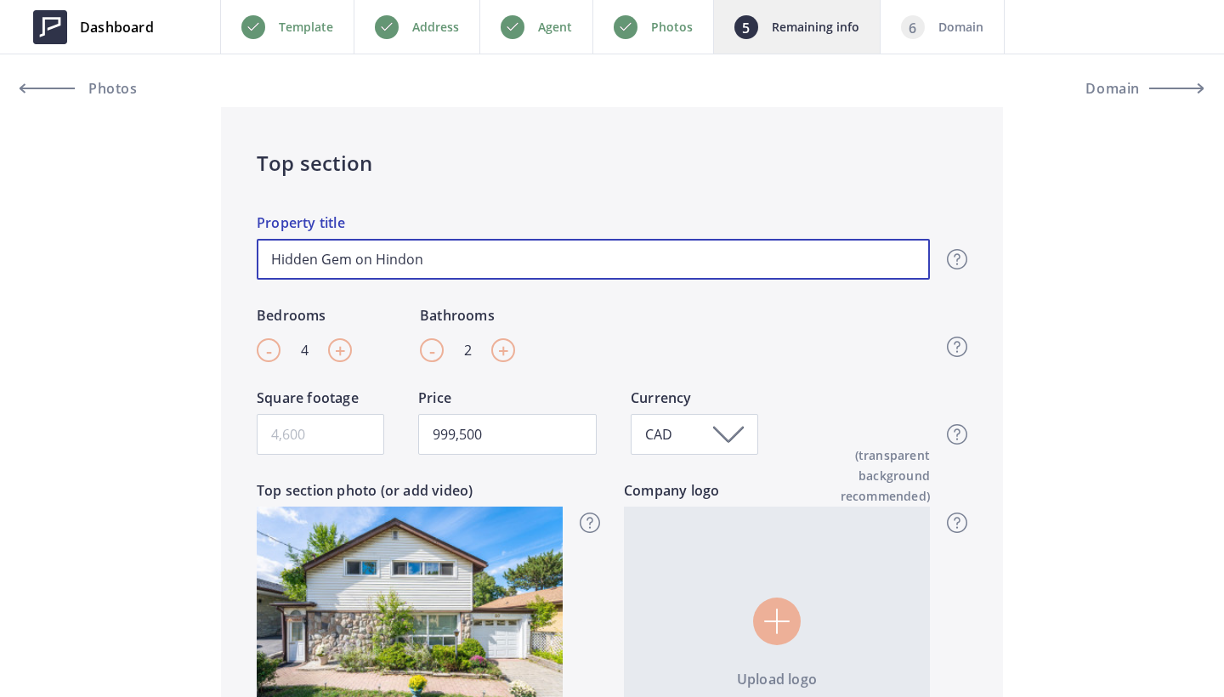
type input "999,500"
type input "Hidden Gem on Hindo"
type input "999,500"
type input "Hidden Gem on Hind"
type input "999,500"
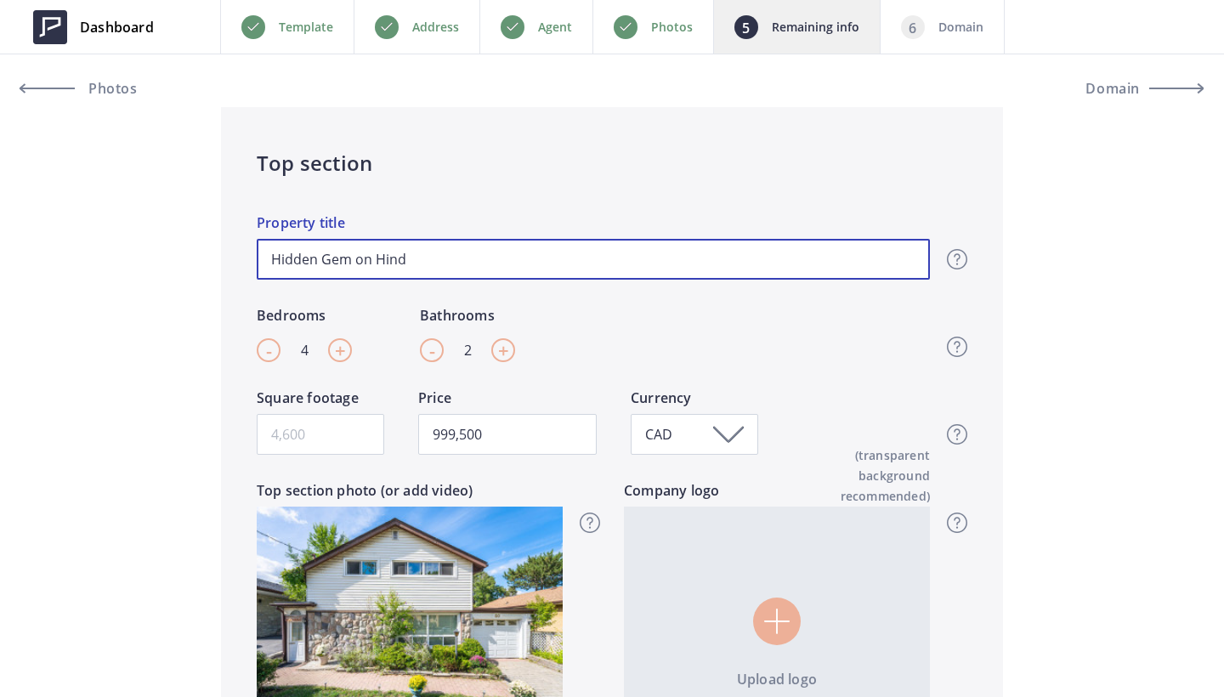
type input "Hidden Gem on Hin"
type input "999,500"
type input "Hidden Gem on Hint"
type input "999,500"
type input "Hidden Gem on Hinto"
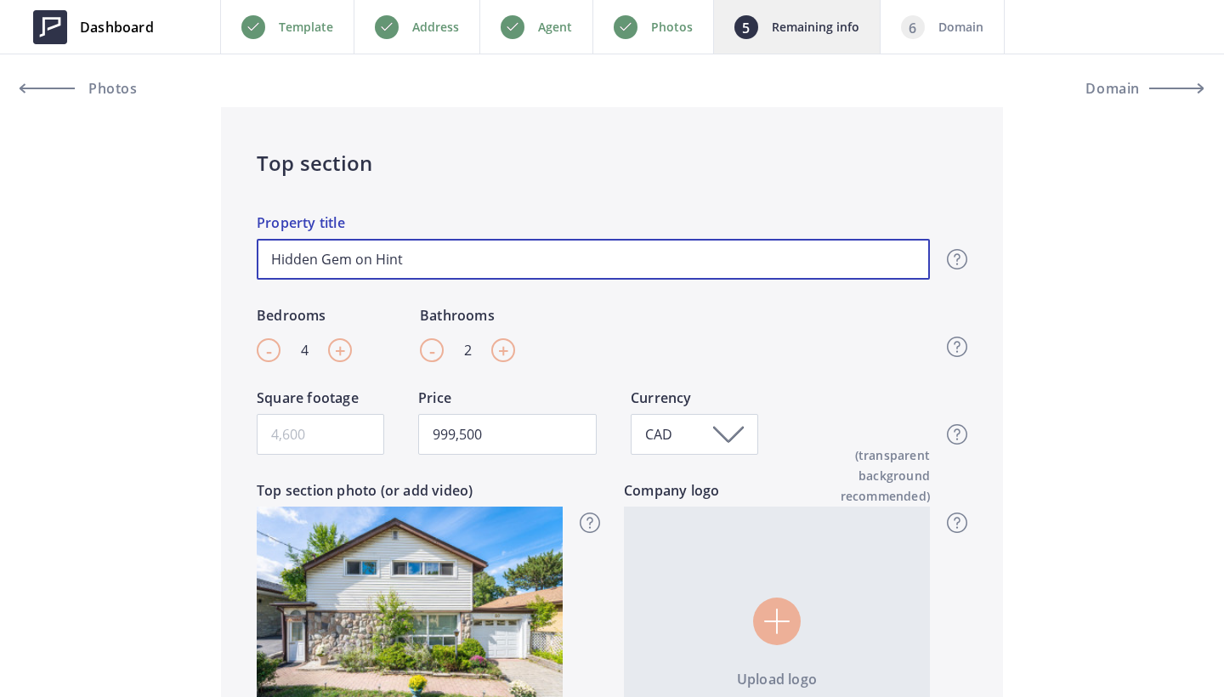
type input "999,500"
type input "Hidden Gem on Hinton"
type input "999,500"
type input "Hidden Gem on Hinton"
type input "999,500"
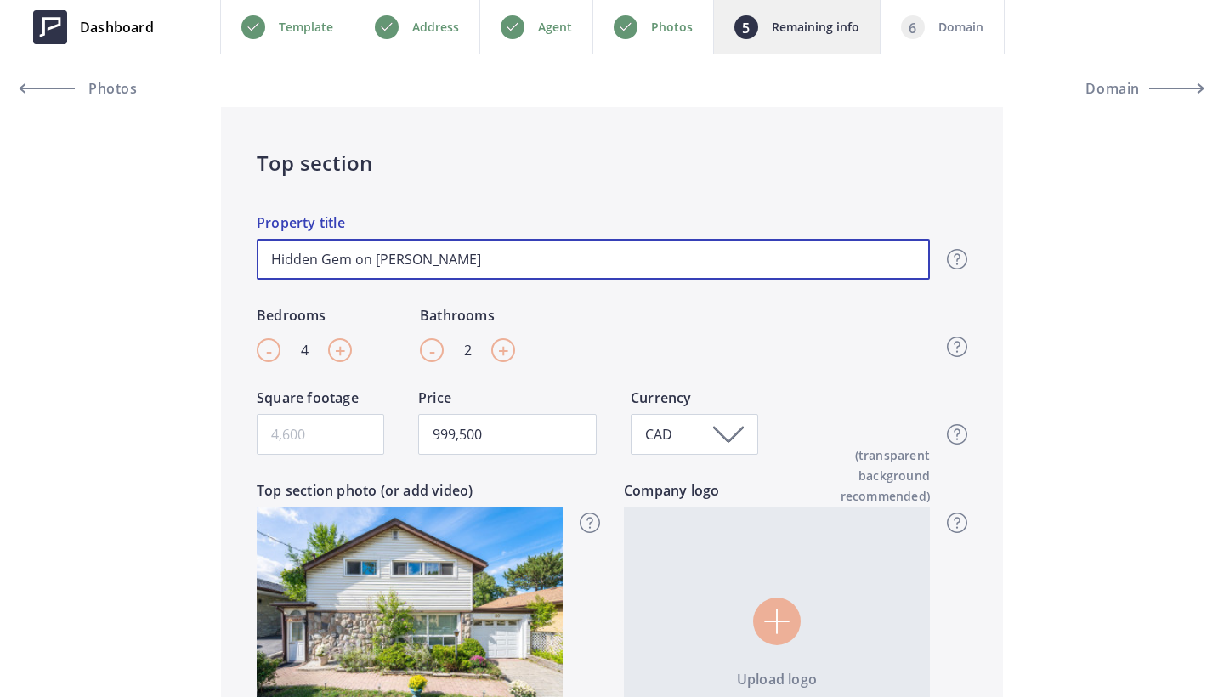
type input "Hidden Gem on Hinton R"
type input "999,500"
type input "Hidden Gem on Hinton Rd"
type input "999,500"
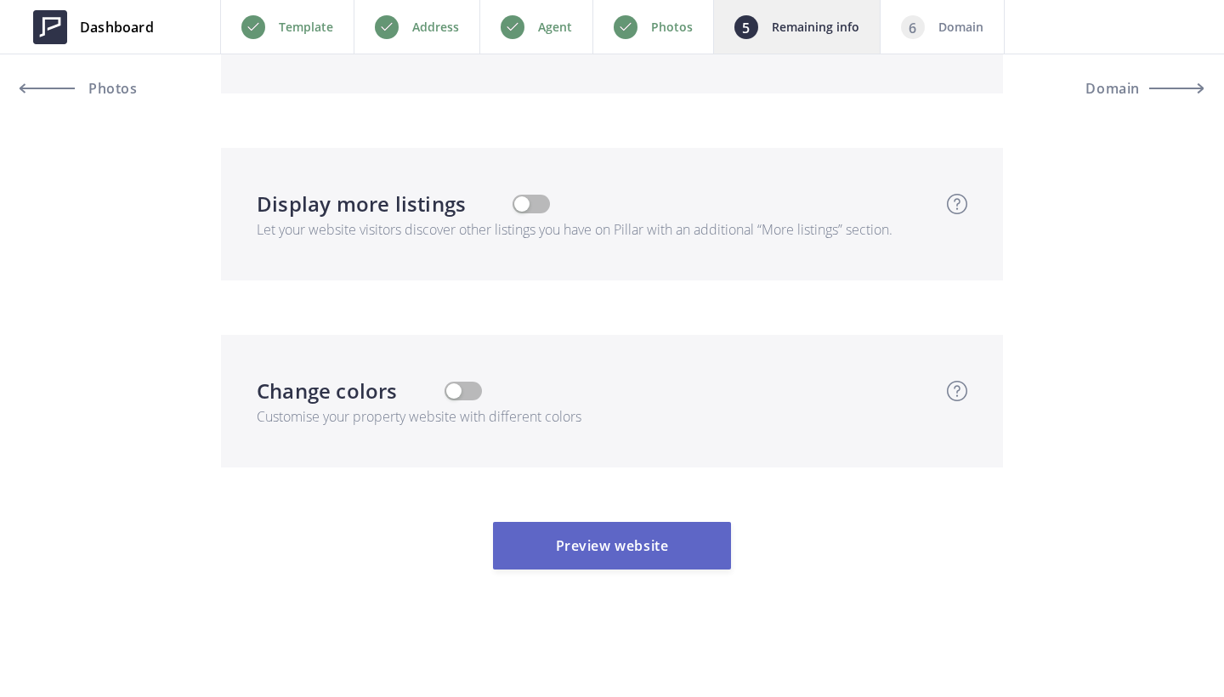
scroll to position [6548, 0]
type input "Hidden Gem on Hinton Rd"
click at [565, 556] on button "Preview website" at bounding box center [612, 546] width 238 height 48
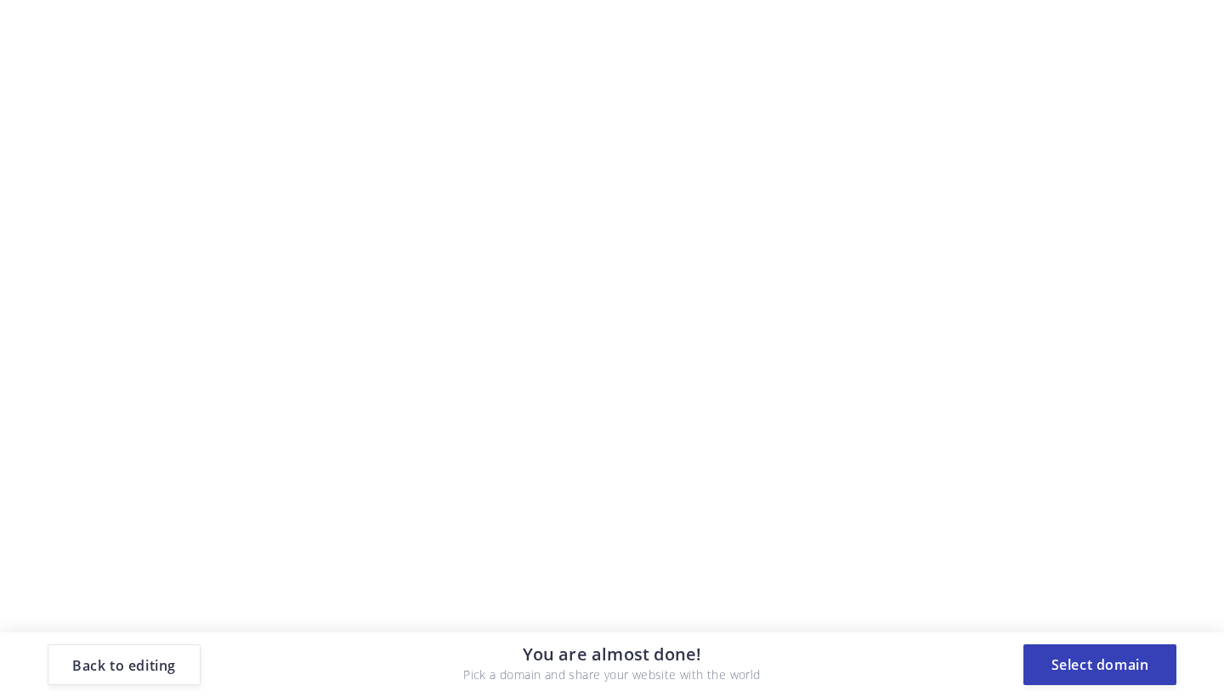
scroll to position [0, 0]
click at [1105, 668] on button "Select domain" at bounding box center [1100, 665] width 153 height 41
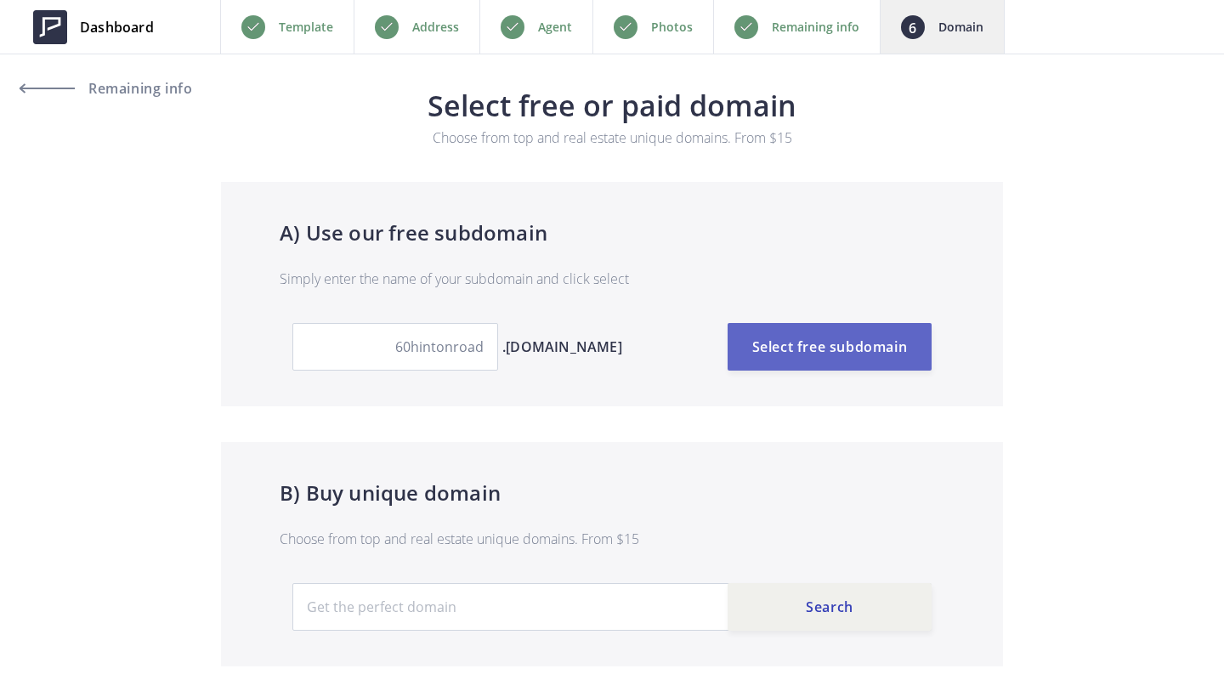
click at [820, 351] on button "Select free subdomain" at bounding box center [830, 347] width 204 height 48
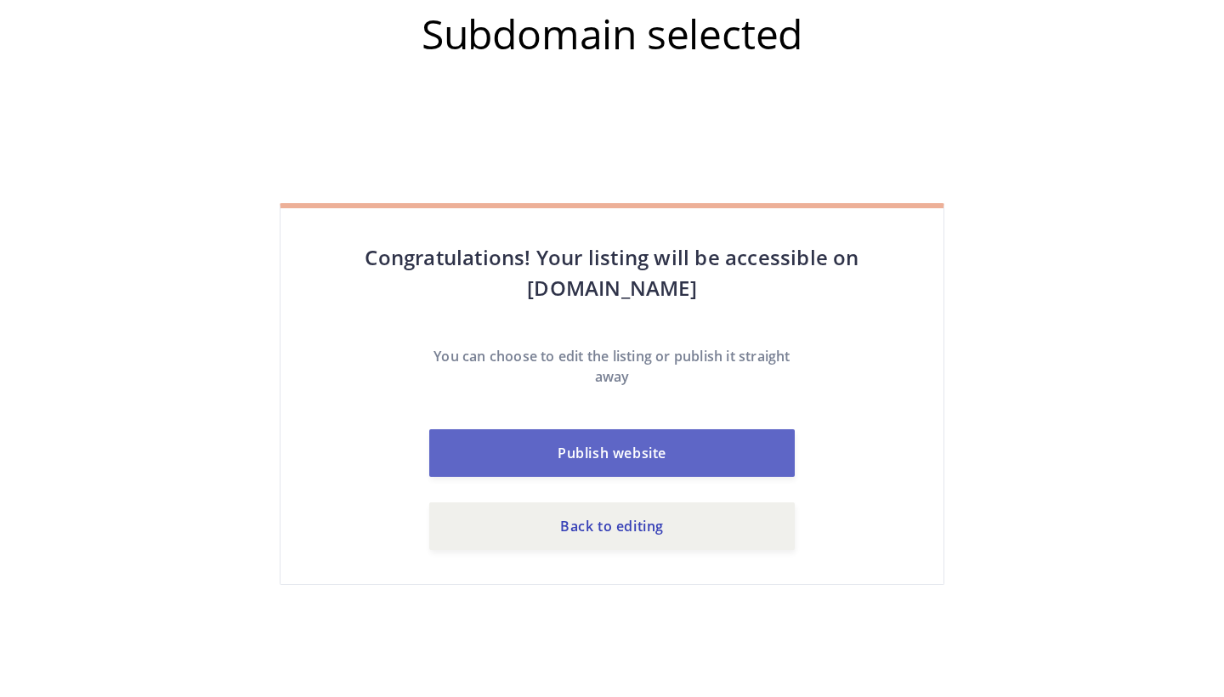
click at [673, 445] on button "Publish website" at bounding box center [612, 453] width 366 height 48
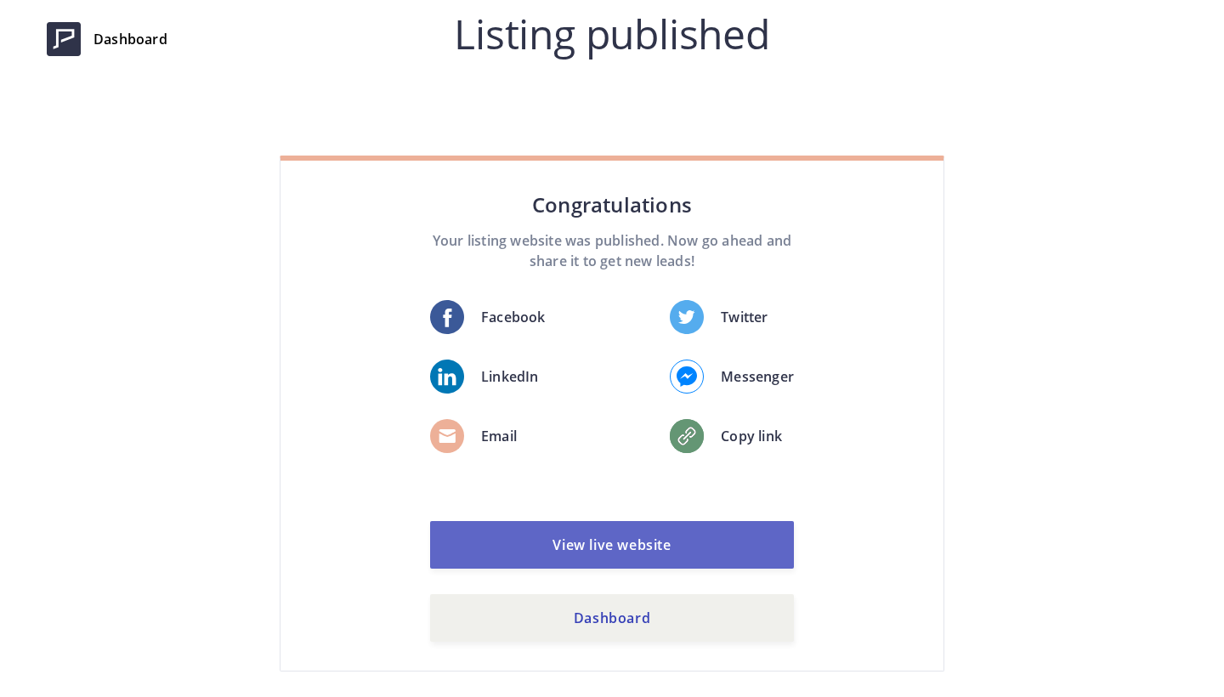
click at [662, 549] on link "View live website" at bounding box center [612, 545] width 364 height 48
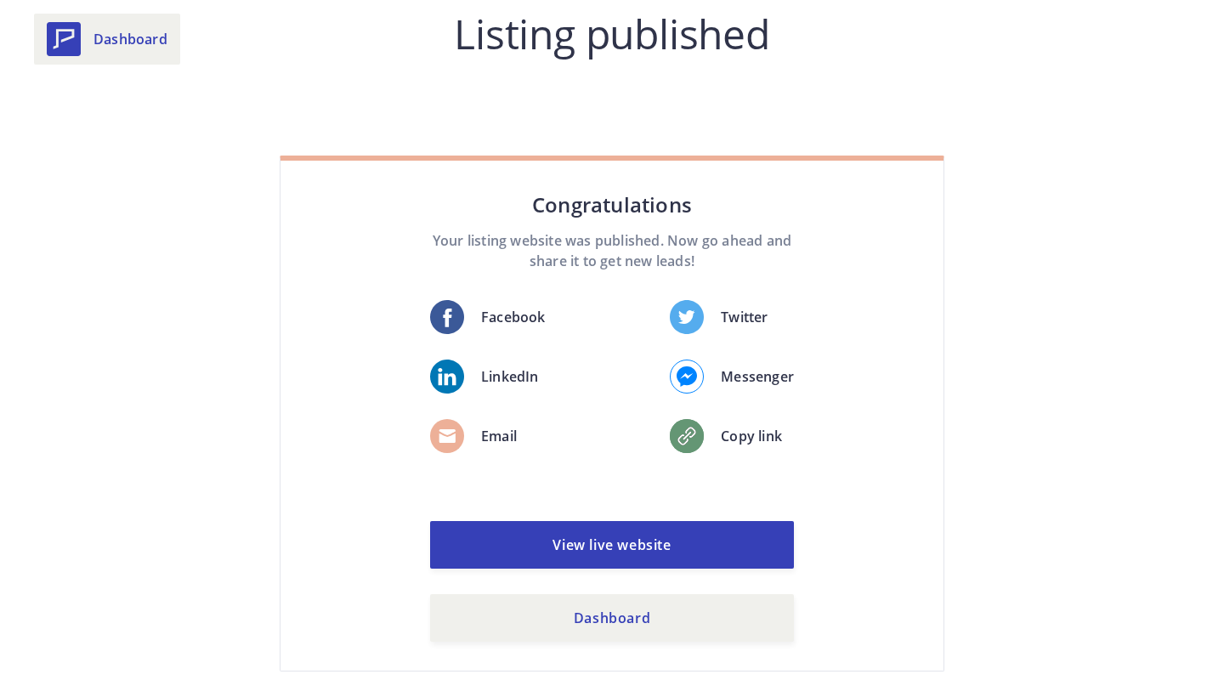
click at [145, 32] on span "Dashboard" at bounding box center [131, 39] width 74 height 20
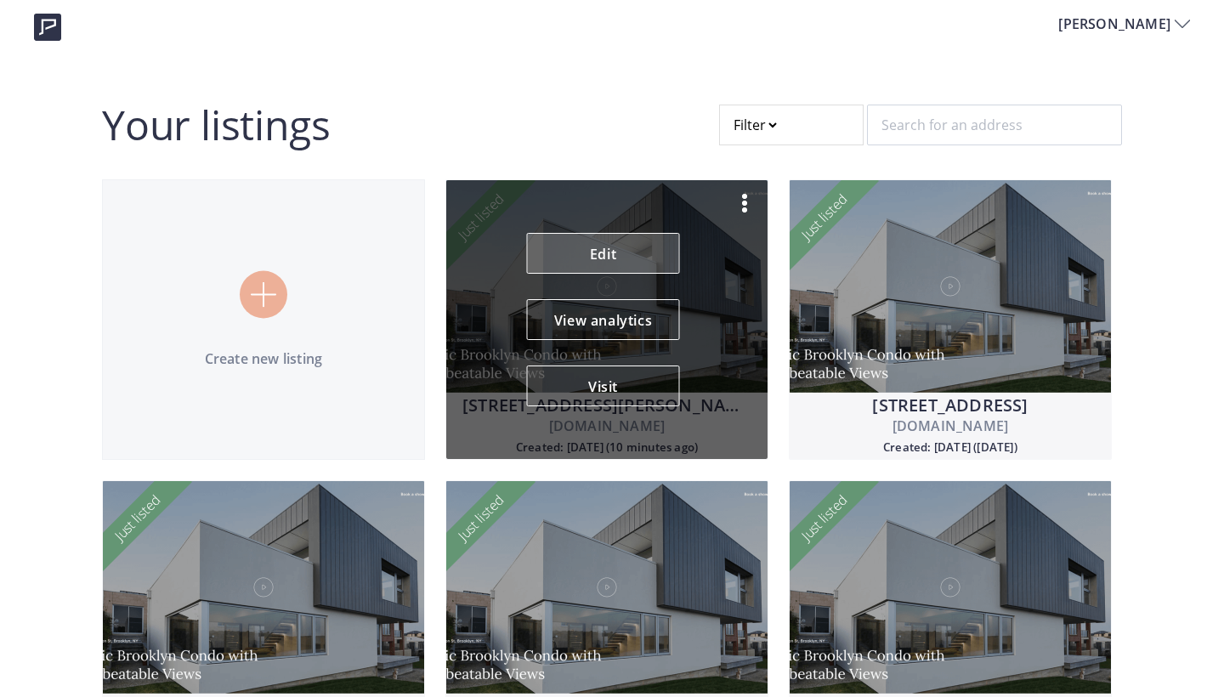
click at [599, 253] on link "Edit" at bounding box center [603, 253] width 153 height 41
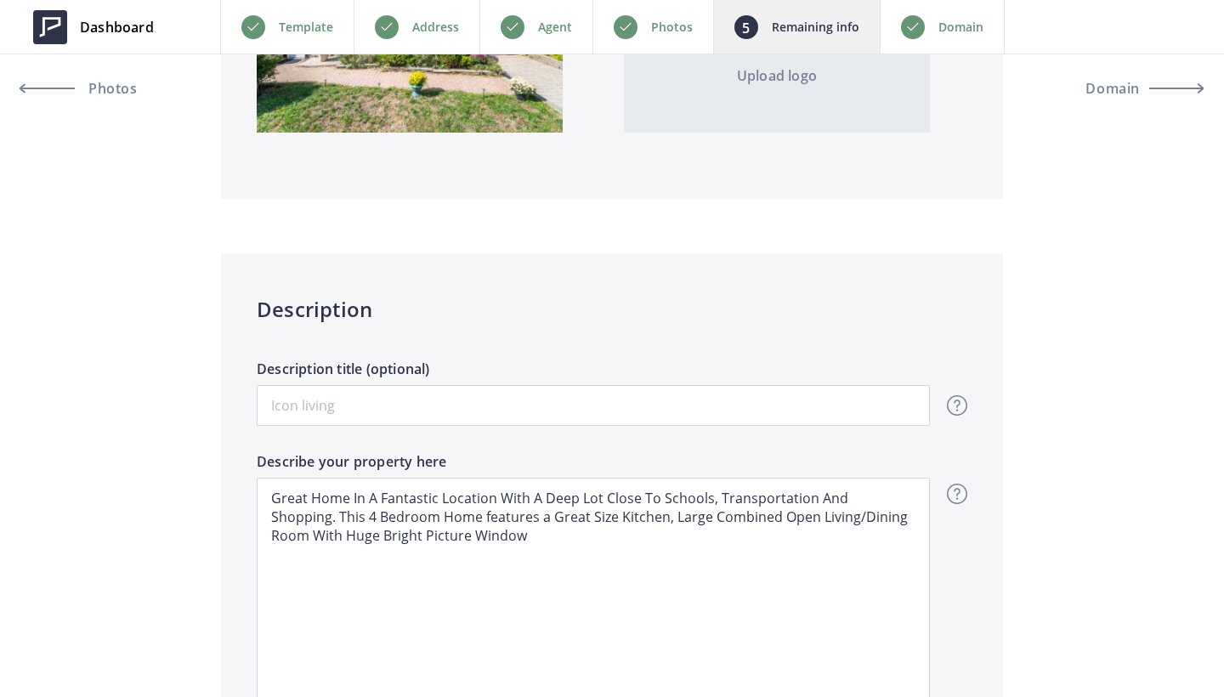
scroll to position [1296, 0]
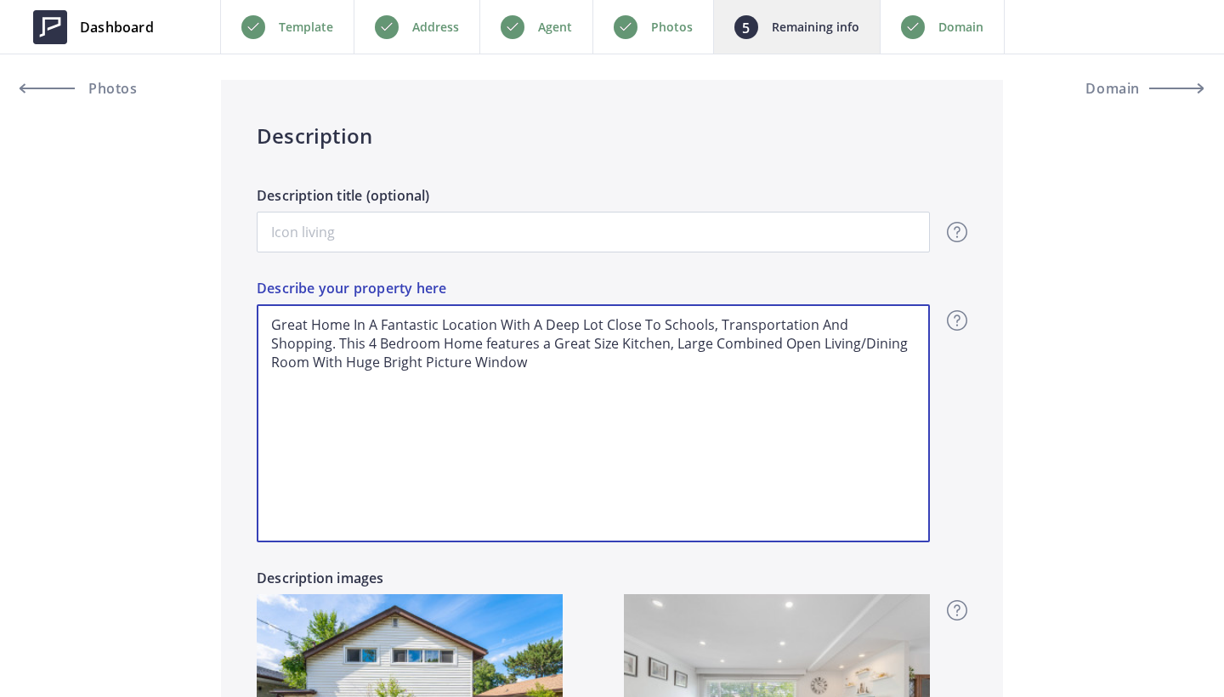
click at [467, 362] on textarea "Great Home In A Fantastic Location With A Deep Lot Close To Schools, Transporta…" at bounding box center [593, 423] width 673 height 238
drag, startPoint x: 463, startPoint y: 365, endPoint x: 250, endPoint y: 294, distance: 224.8
click at [250, 294] on div "Description Description title (optional) Overview - overview title and text Her…" at bounding box center [612, 485] width 782 height 810
paste textarea "orgeous Bungalow Situated In An Excellent Neighborhood. This Charming, Well Mai…"
type textarea "Gorgeous Bungalow Situated In An Excellent Neighborhood. This Charming, Well Ma…"
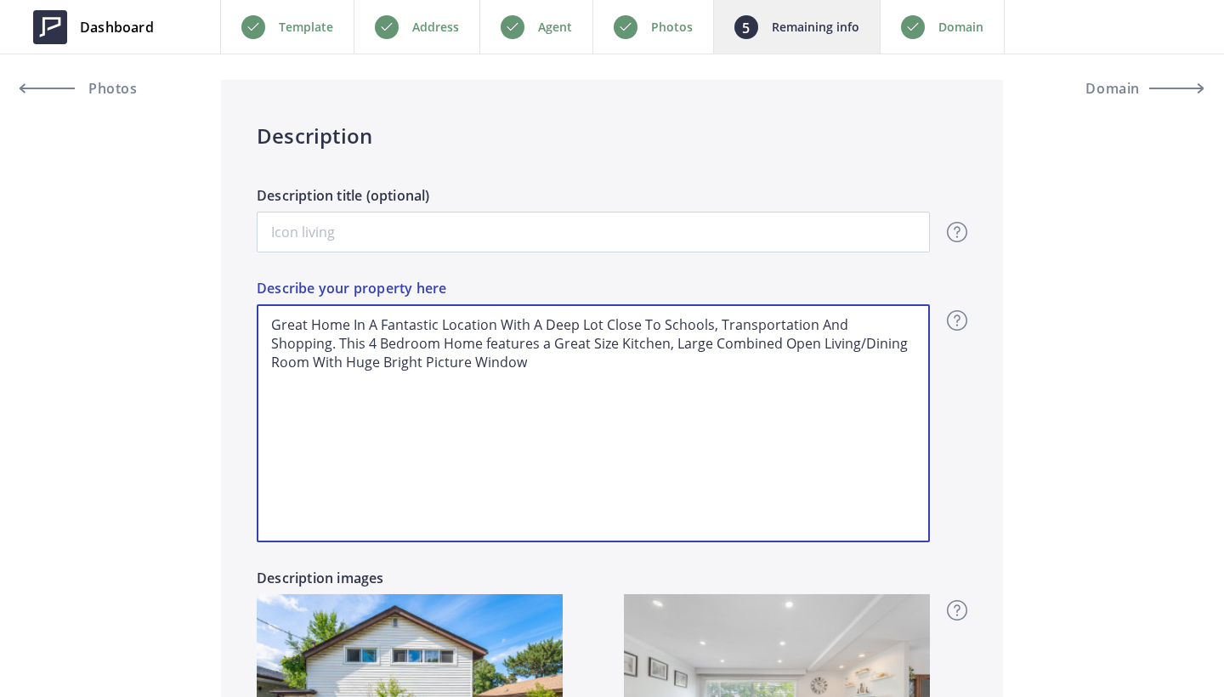
type input "999,500"
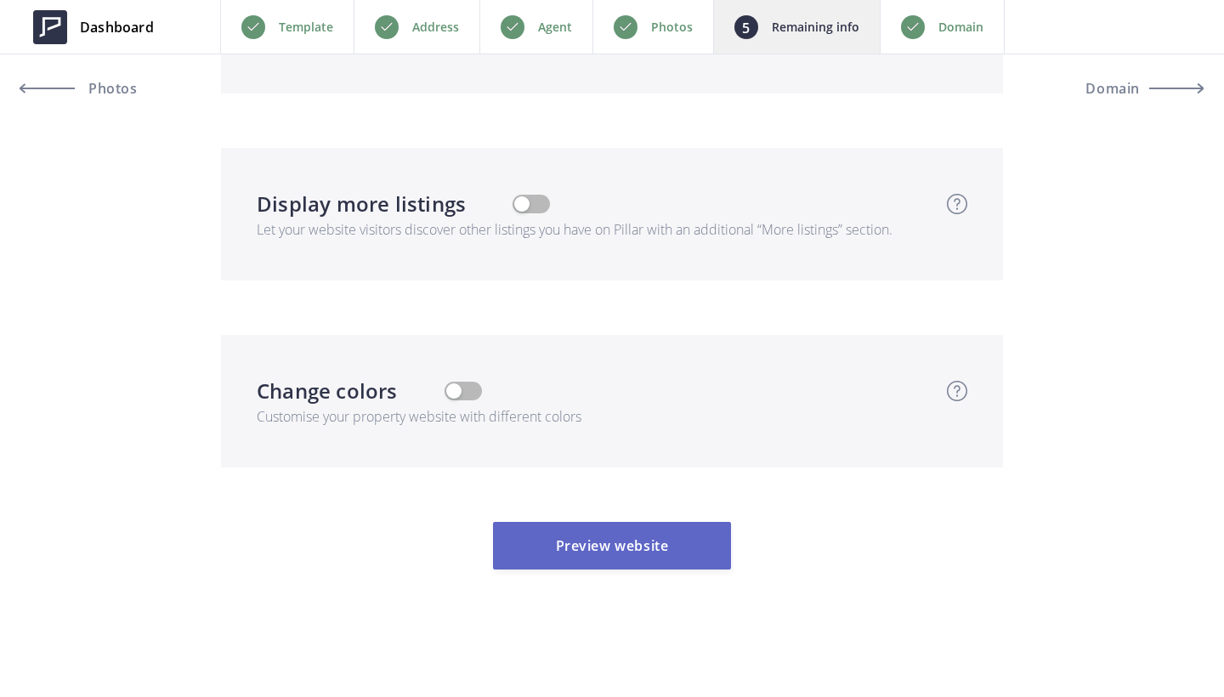
scroll to position [5431, 0]
type textarea "Gorgeous Bungalow Situated In An Excellent Neighborhood. This Charming, Well Ma…"
click at [625, 565] on button "Preview website" at bounding box center [612, 546] width 238 height 48
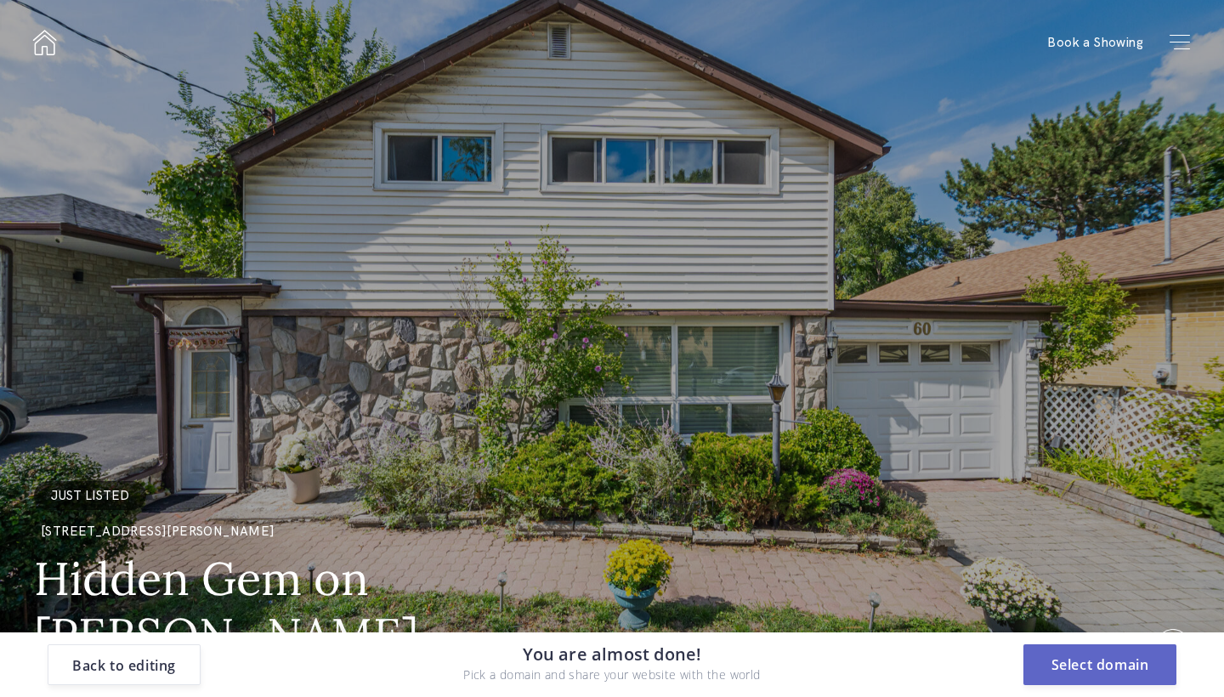
scroll to position [0, 0]
click at [1095, 665] on button "Select domain" at bounding box center [1100, 665] width 153 height 41
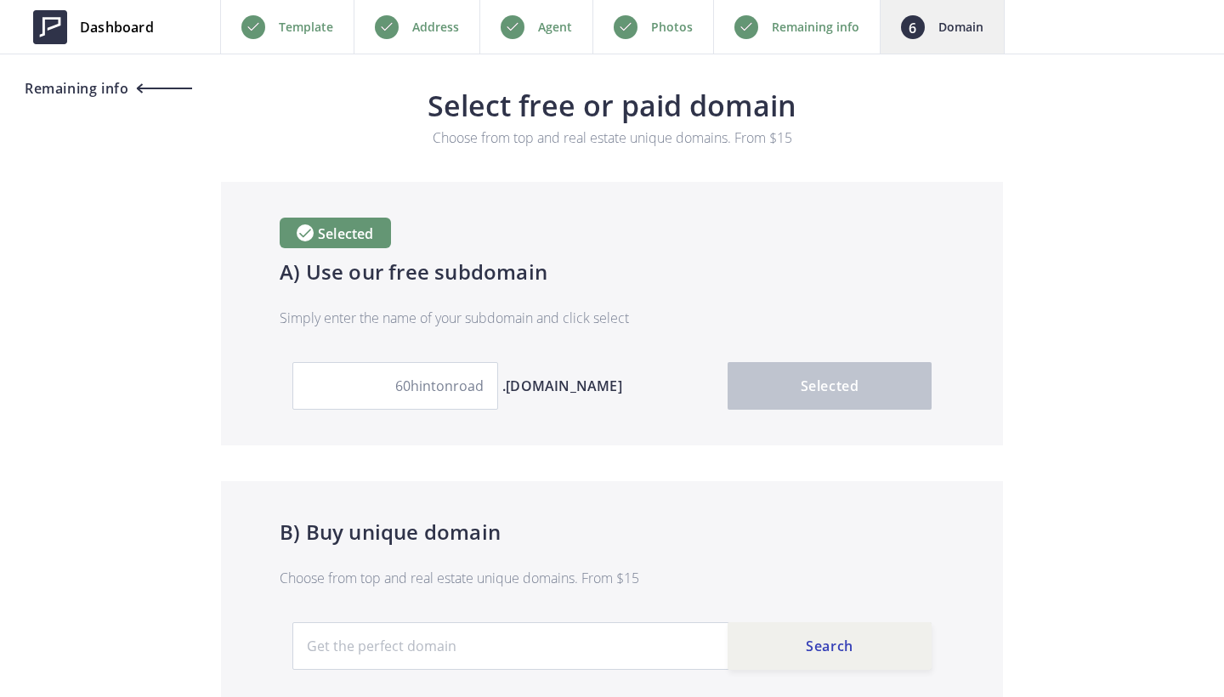
click at [118, 102] on link "Remaining info" at bounding box center [106, 88] width 172 height 41
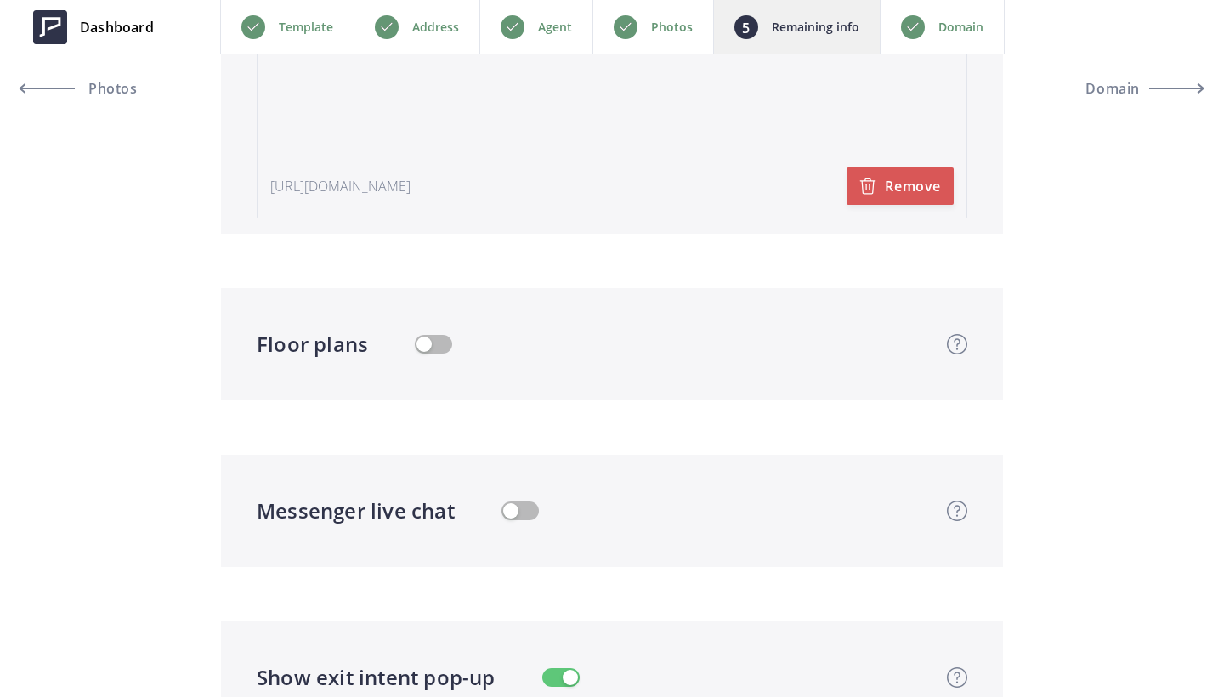
scroll to position [4587, 0]
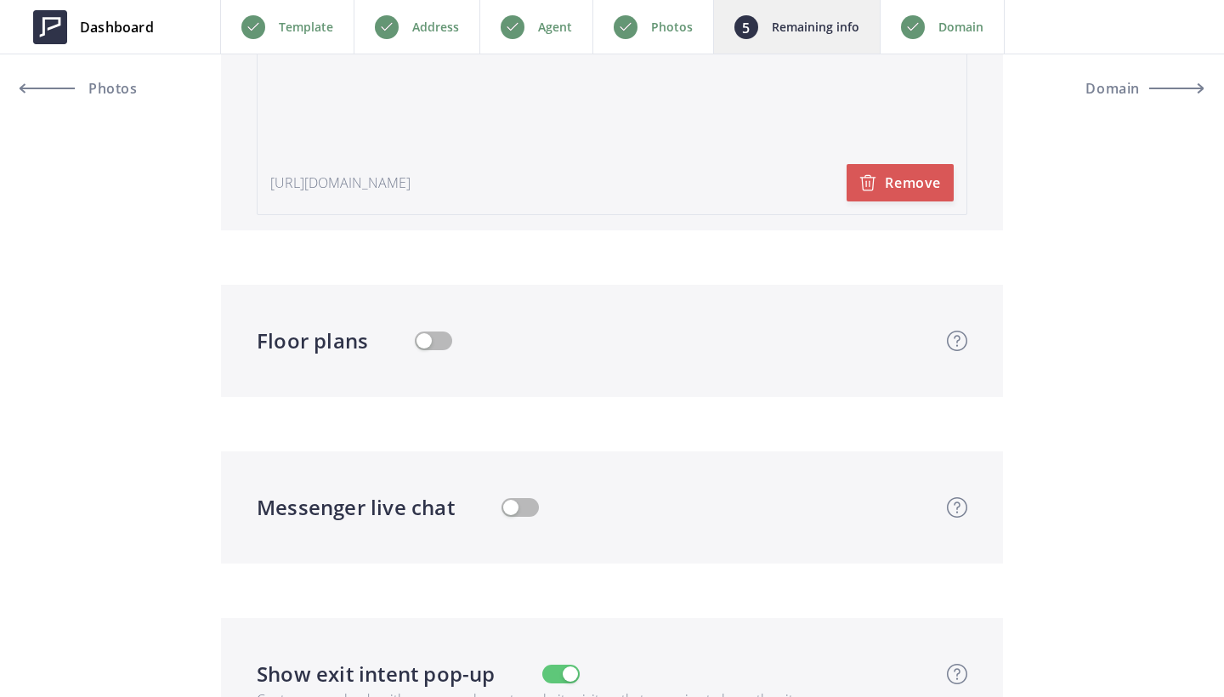
click at [429, 342] on button "button" at bounding box center [433, 341] width 37 height 19
type input "999,500"
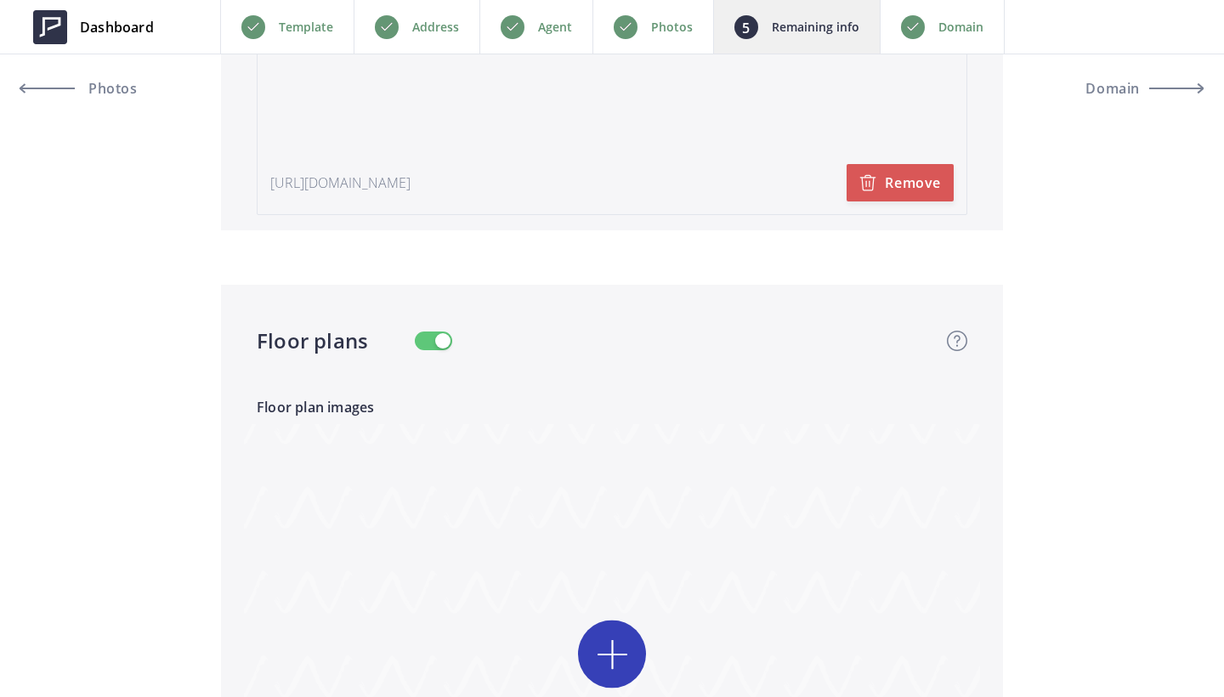
click at [594, 656] on input "file" at bounding box center [612, 685] width 736 height 523
type input "C:\fakepath\60 Hinton Road, Etobicoke nosqft.jpg"
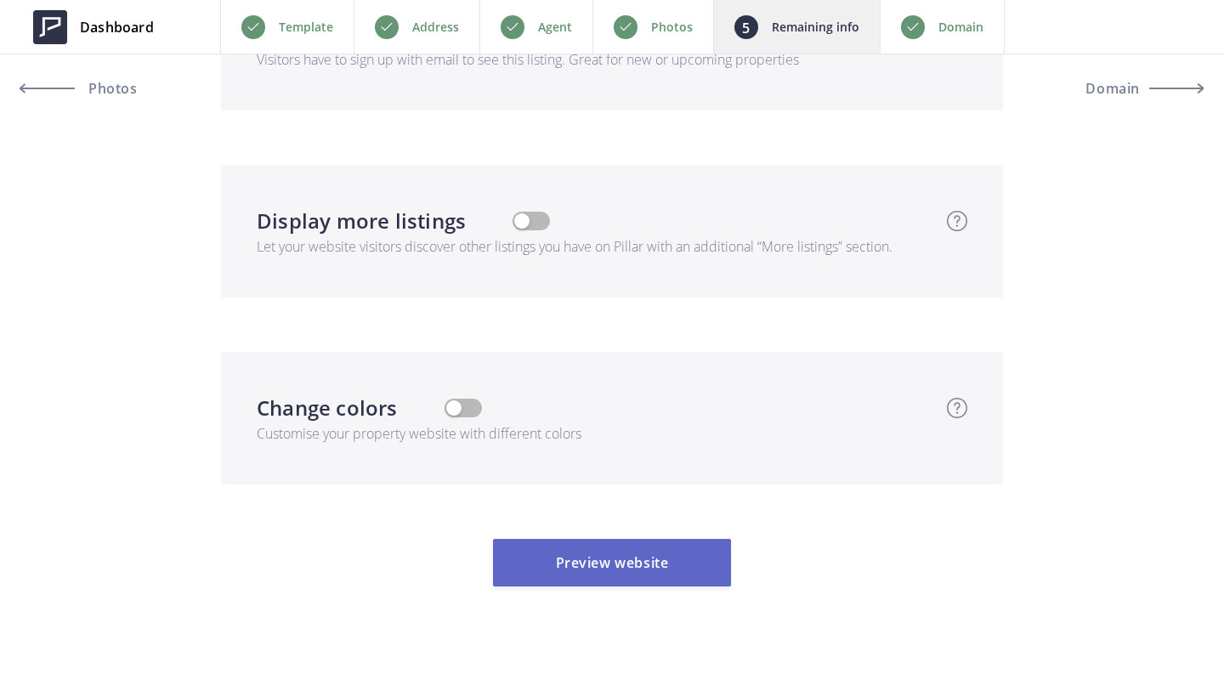
scroll to position [5715, 0]
click at [614, 543] on button "Preview website" at bounding box center [612, 565] width 238 height 48
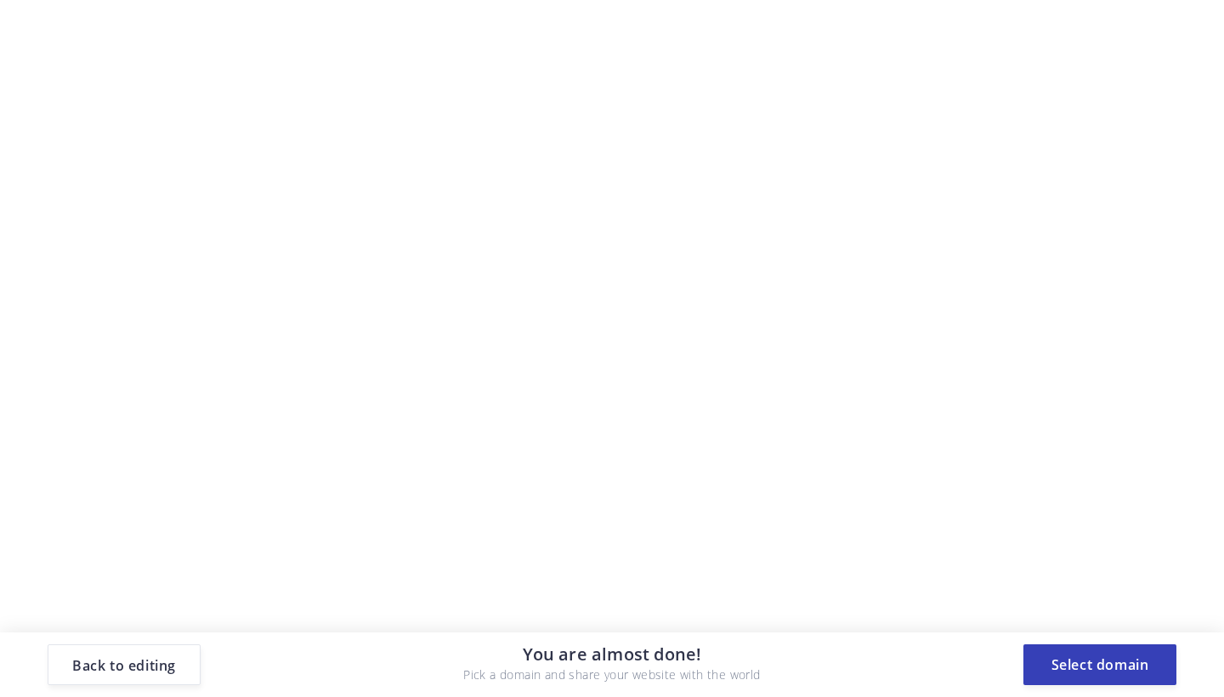
scroll to position [0, 0]
click at [1106, 668] on button "Select domain" at bounding box center [1100, 665] width 153 height 41
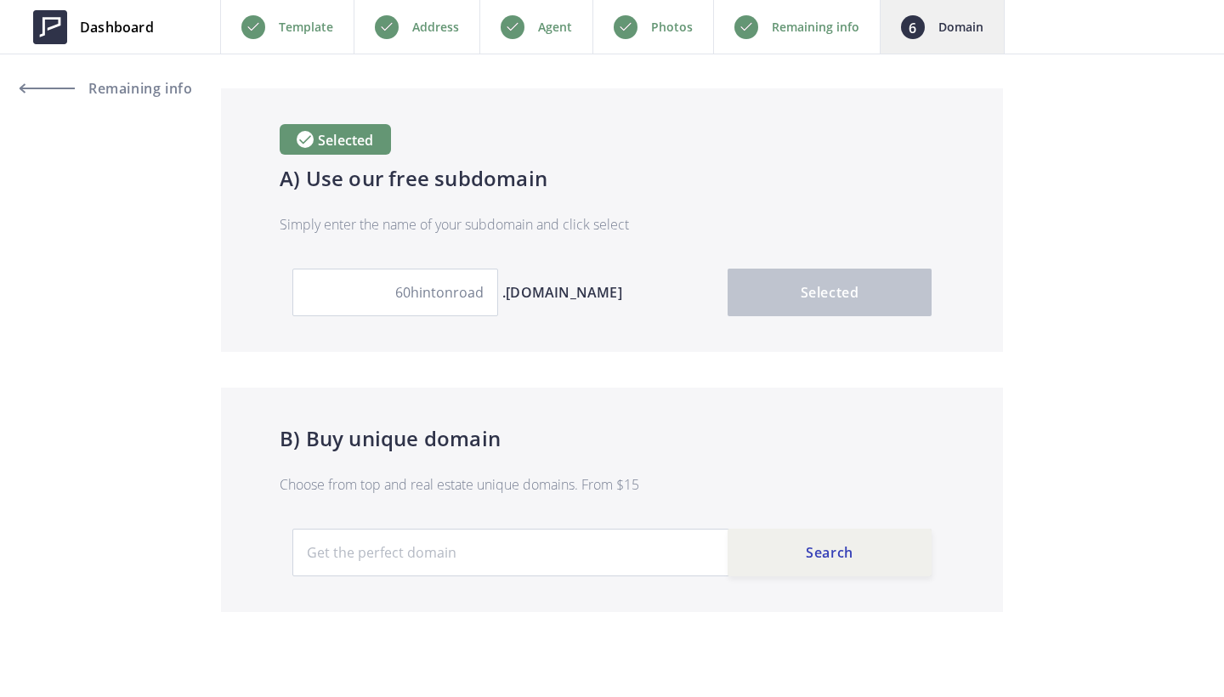
scroll to position [94, 0]
click at [122, 82] on span "Remaining info" at bounding box center [74, 89] width 108 height 14
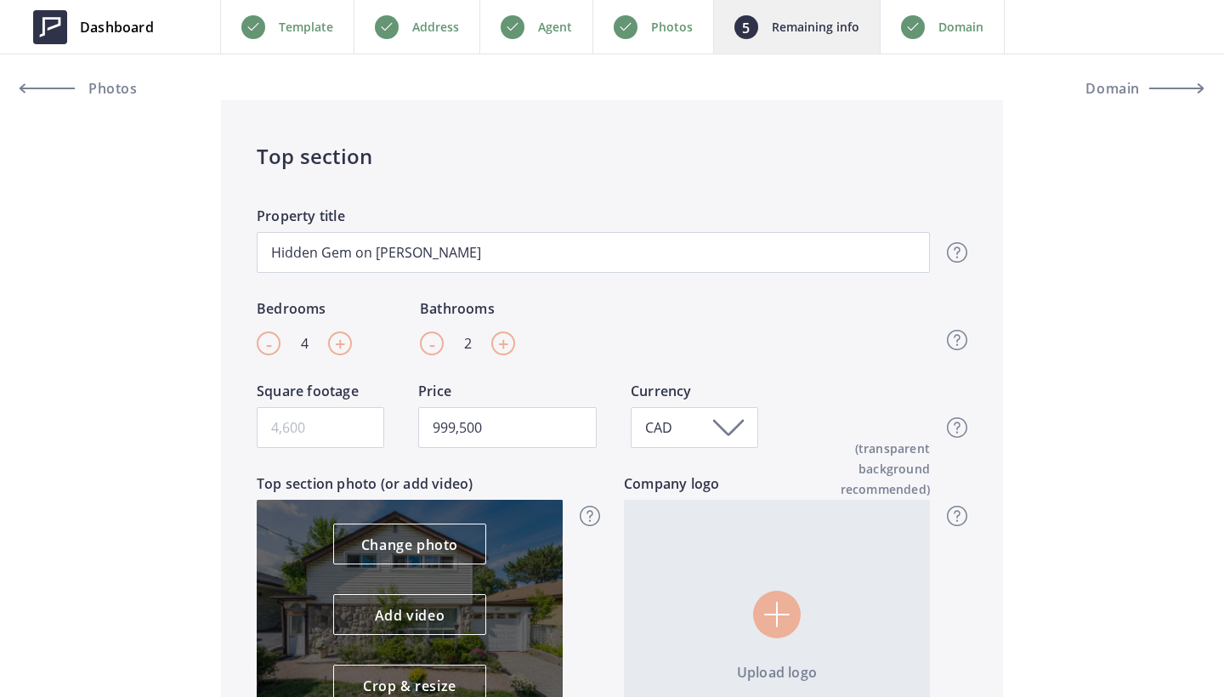
scroll to position [528, 0]
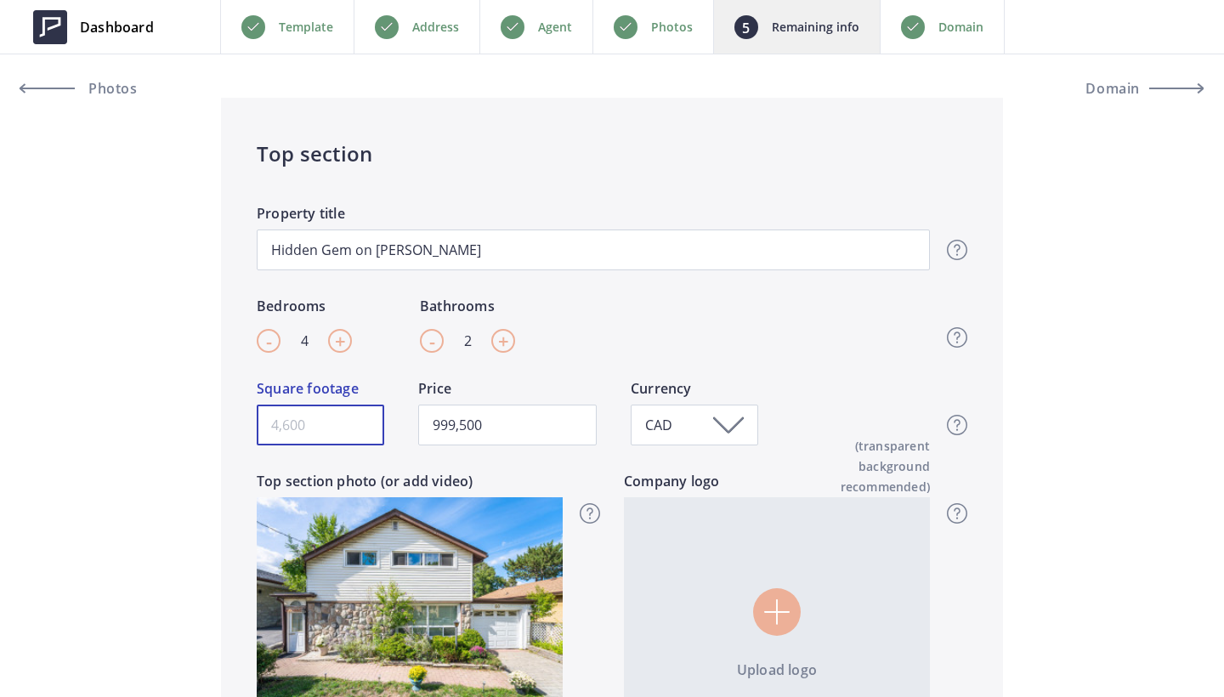
click at [304, 432] on input "Square footage" at bounding box center [321, 425] width 128 height 41
type input "2"
type input "999,500"
type input "20"
type input "999,500"
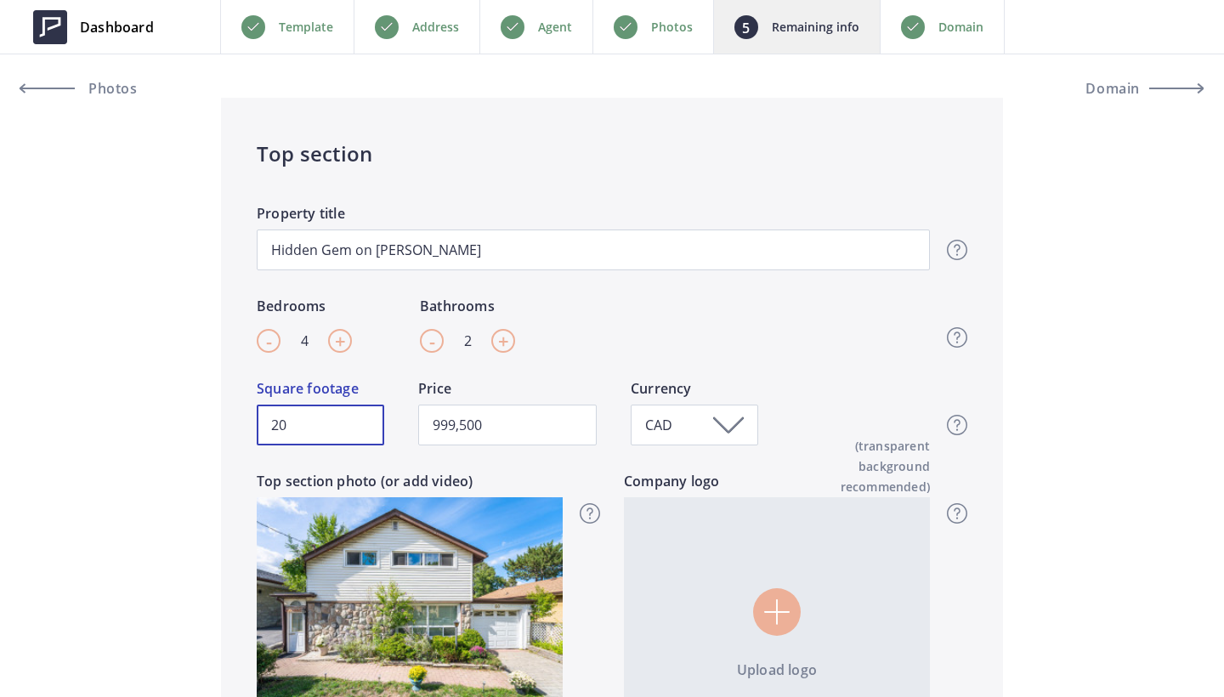
type input "208"
type input "999,500"
type input "2084"
type input "999,500"
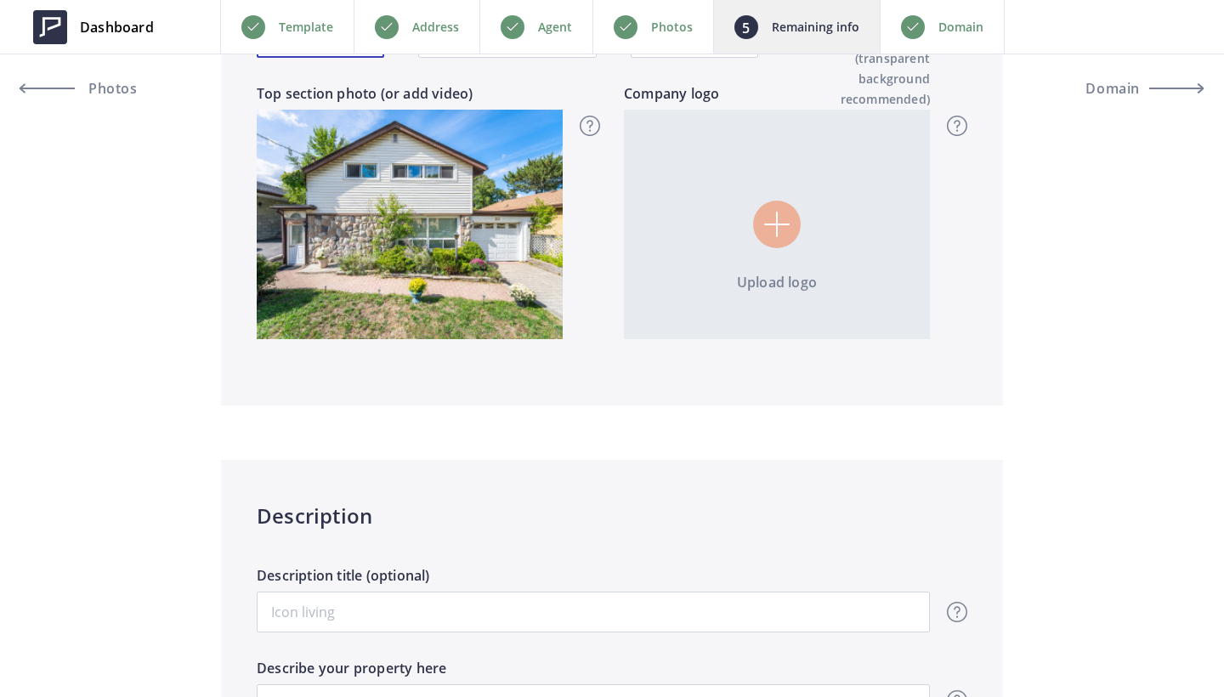
scroll to position [1328, 0]
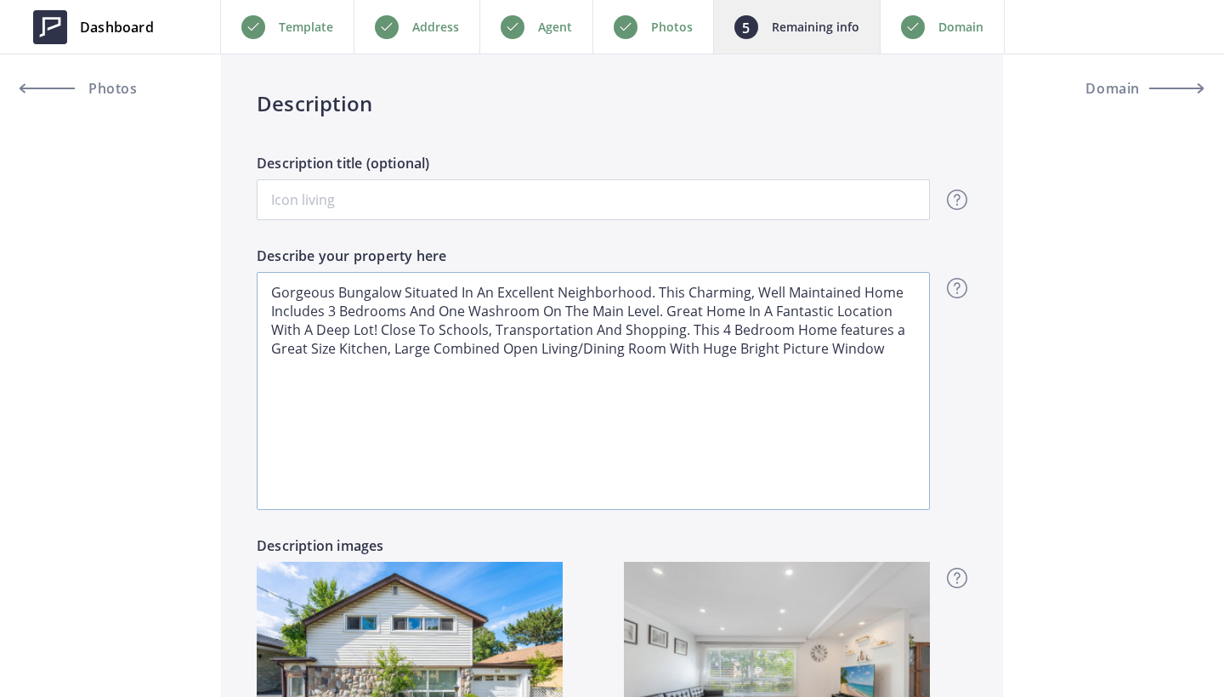
type input "2084"
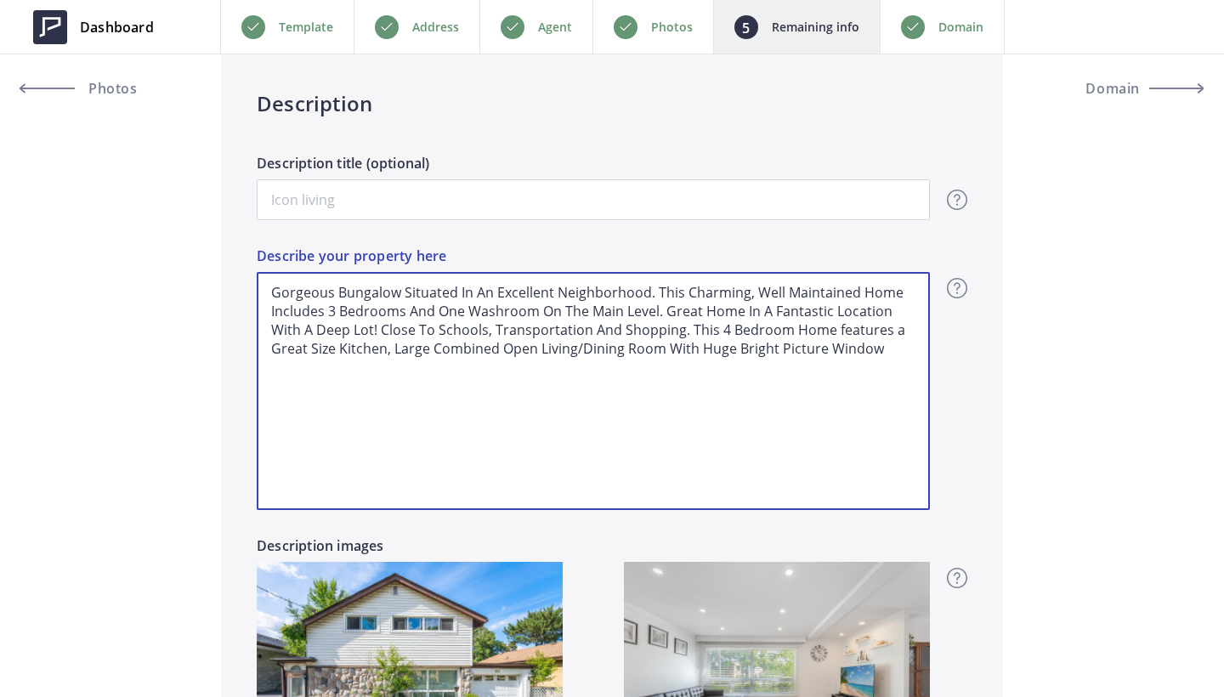
click at [656, 295] on textarea "Gorgeous Bungalow Situated In An Excellent Neighborhood. This Charming, Well Ma…" at bounding box center [593, 391] width 673 height 238
type input "999,500"
type textarea "Gorgeous Bungalow Situated In An Excellent Neighborhood. OThis Charming, Well M…"
type input "999,500"
type textarea "Gorgeous Bungalow Situated In An Excellent Neighborhood. OvThis Charming, Well …"
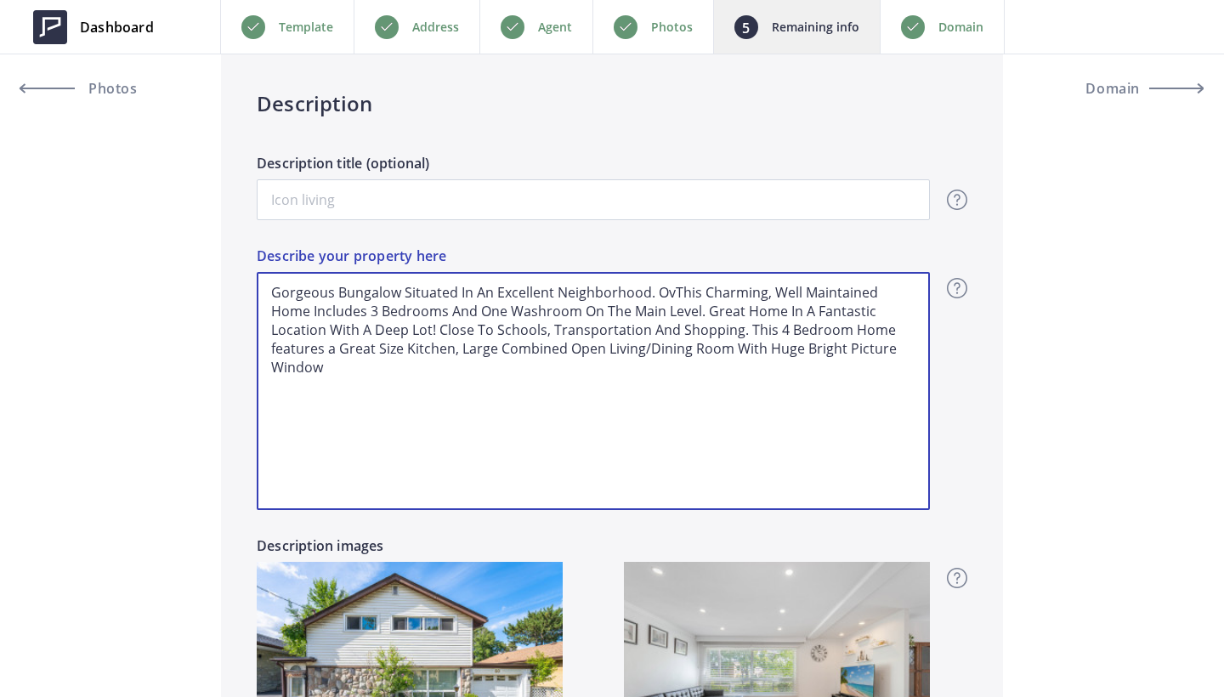
type input "999,500"
type textarea "Gorgeous Bungalow Situated In An Excellent Neighborhood. OveThis Charming, Well…"
type input "999,500"
type textarea "Gorgeous Bungalow Situated In An Excellent Neighborhood. OverThis Charming, Wel…"
type input "999,500"
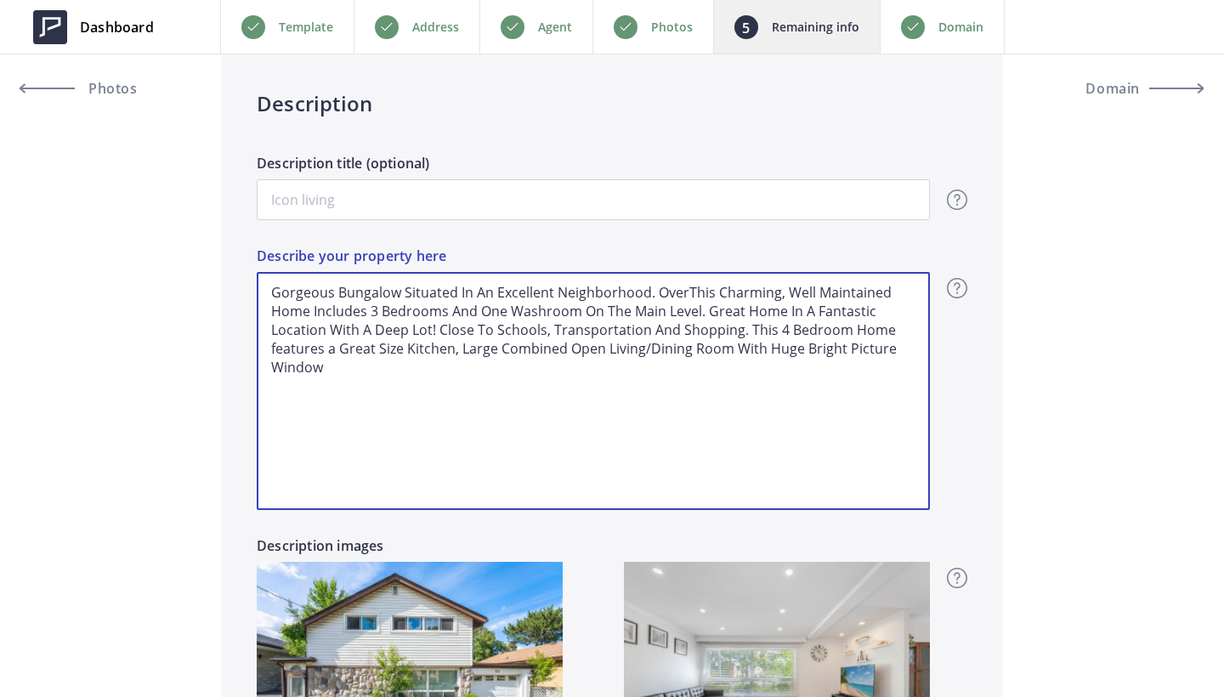
type textarea "Gorgeous Bungalow Situated In An Excellent Neighborhood. Over This Charming, We…"
type input "999,500"
type textarea "Gorgeous Bungalow Situated In An Excellent Neighborhood. Over 3This Charming, W…"
type input "999,500"
type textarea "Gorgeous Bungalow Situated In An Excellent Neighborhood. Over 30This Charming, …"
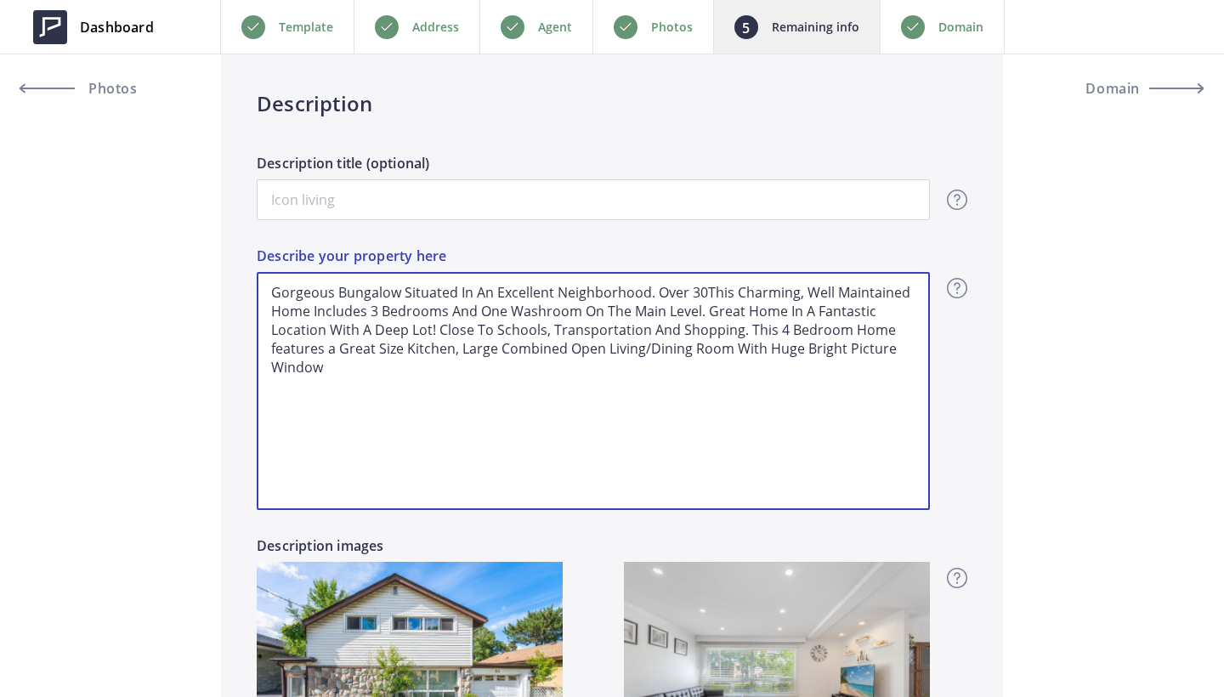
type input "999,500"
type textarea "Gorgeous Bungalow Situated In An Excellent Neighborhood. Over 300This Charming,…"
type input "999,500"
type textarea "Gorgeous Bungalow Situated In An Excellent Neighborhood. Over 30This Charming, …"
type input "999,500"
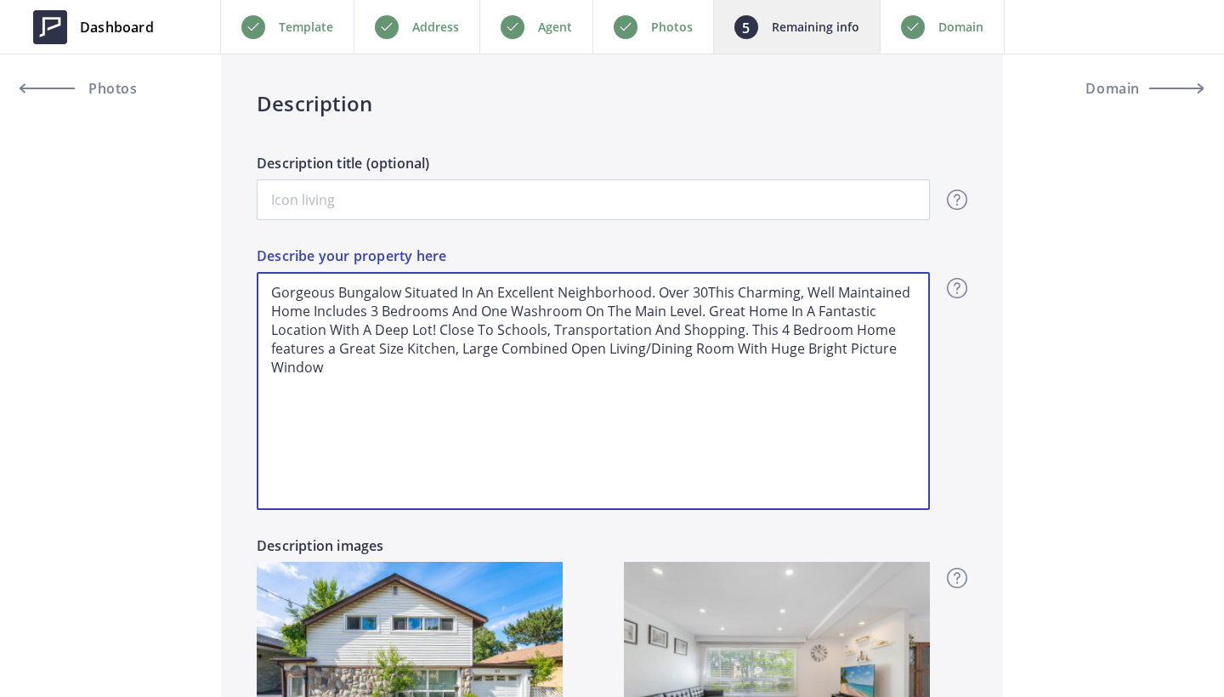
type textarea "Gorgeous Bungalow Situated In An Excellent Neighborhood. Over 3This Charming, W…"
type input "999,500"
type textarea "Gorgeous Bungalow Situated In An Excellent Neighborhood. Over This Charming, We…"
type input "999,500"
type textarea "Gorgeous Bungalow Situated In An Excellent Neighborhood. Over 2This Charming, W…"
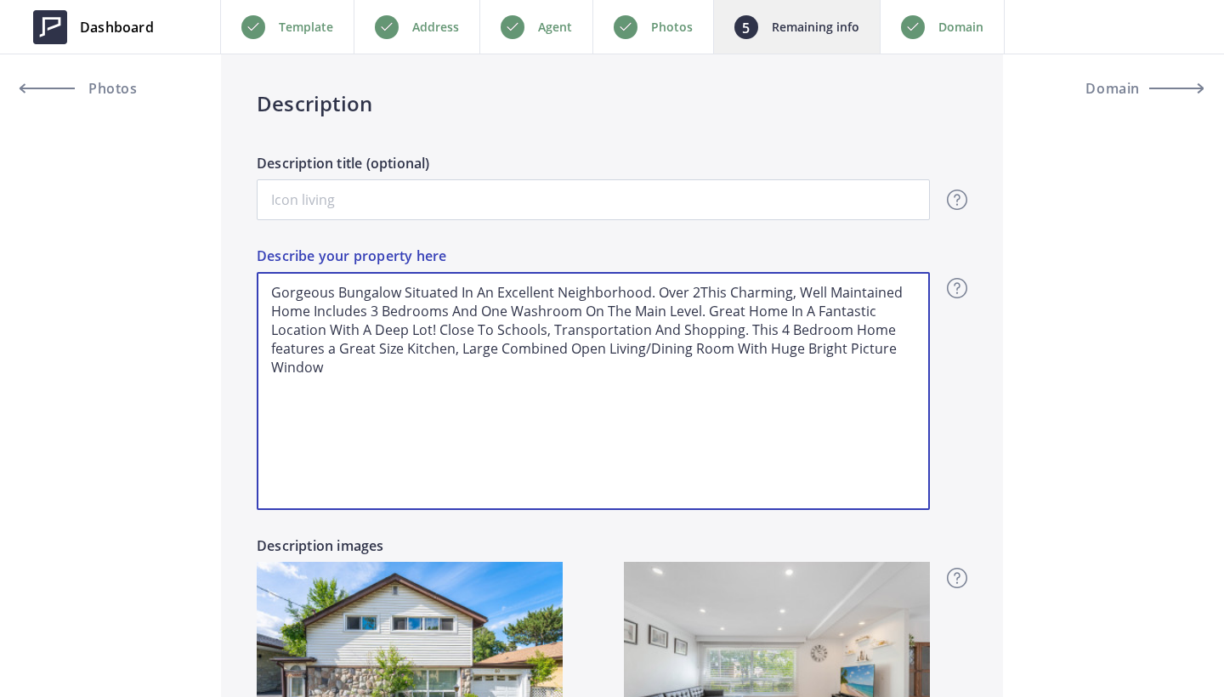
type input "999,500"
type textarea "Gorgeous Bungalow Situated In An Excellent Neighborhood. Over 20This Charming, …"
type input "999,500"
type textarea "Gorgeous Bungalow Situated In An Excellent Neighborhood. Over 200This Charming,…"
type input "999,500"
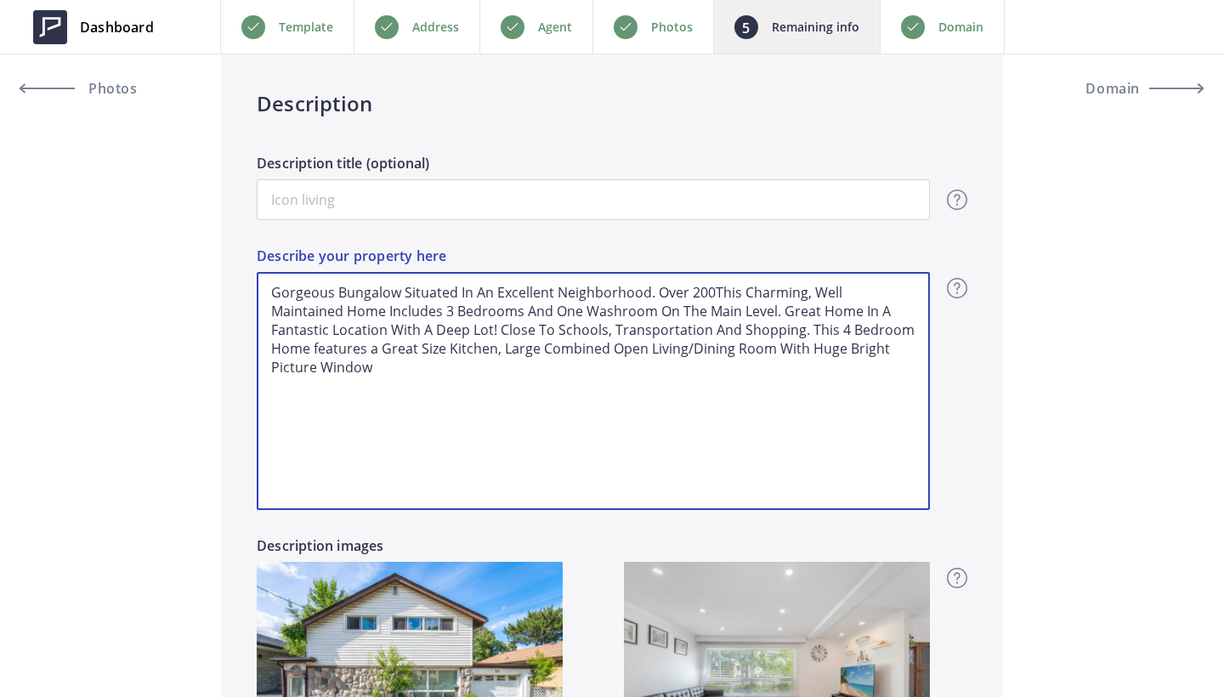
type textarea "Gorgeous Bungalow Situated In An Excellent Neighborhood. Over 200 This Charming…"
type input "999,500"
type textarea "Gorgeous Bungalow Situated In An Excellent Neighborhood. Over 200 SThis Charmin…"
type input "999,500"
type textarea "Gorgeous Bungalow Situated In An Excellent Neighborhood. Over 200 SqThis Charmi…"
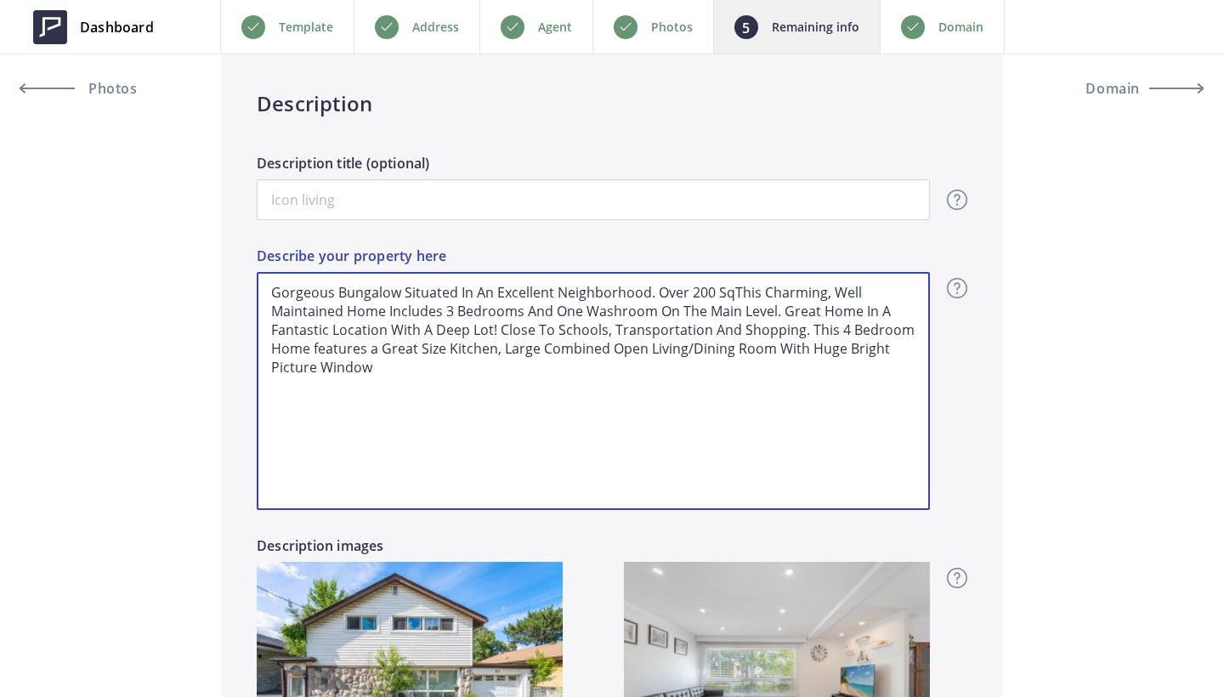
type input "999,500"
type textarea "Gorgeous Bungalow Situated In An Excellent Neighborhood. Over 200 SThis Charmin…"
type input "999,500"
type textarea "Gorgeous Bungalow Situated In An Excellent Neighborhood. Over 200 This Charming…"
type input "999,500"
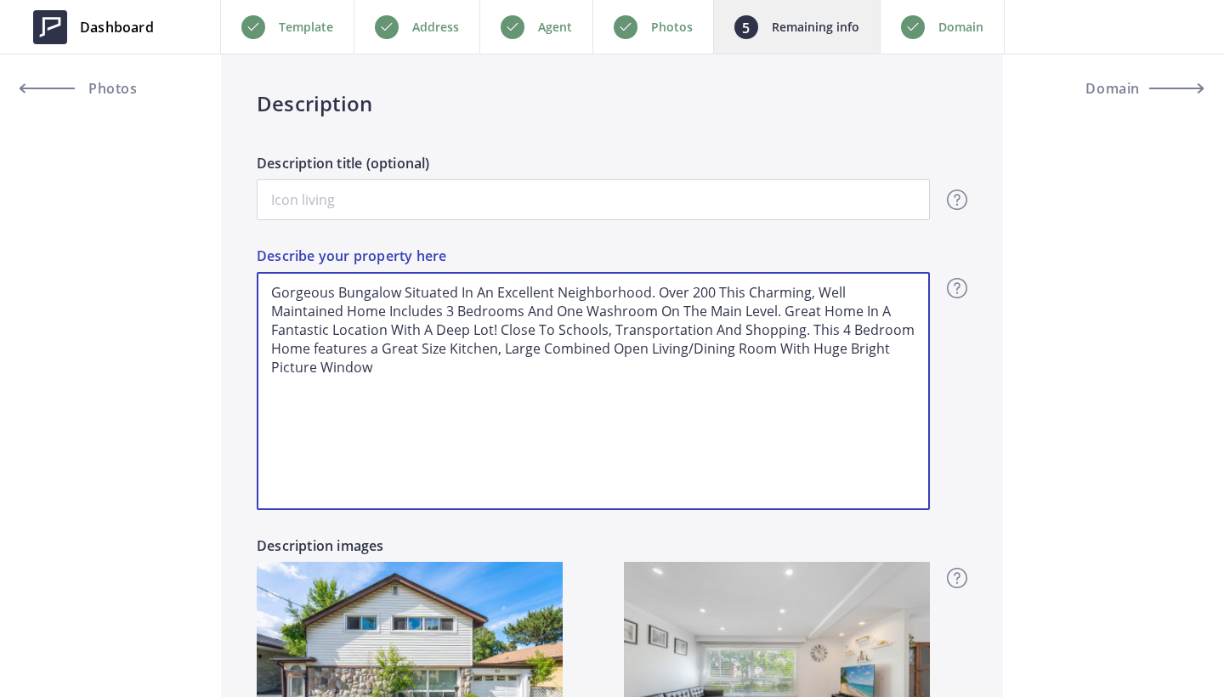
type textarea "Gorgeous Bungalow Situated In An Excellent Neighborhood. Over 200This Charming,…"
type input "999,500"
type textarea "Gorgeous Bungalow Situated In An Excellent Neighborhood. Over 2000This Charming…"
type input "999,500"
type textarea "Gorgeous Bungalow Situated In An Excellent Neighborhood. Over 2000 This Charmin…"
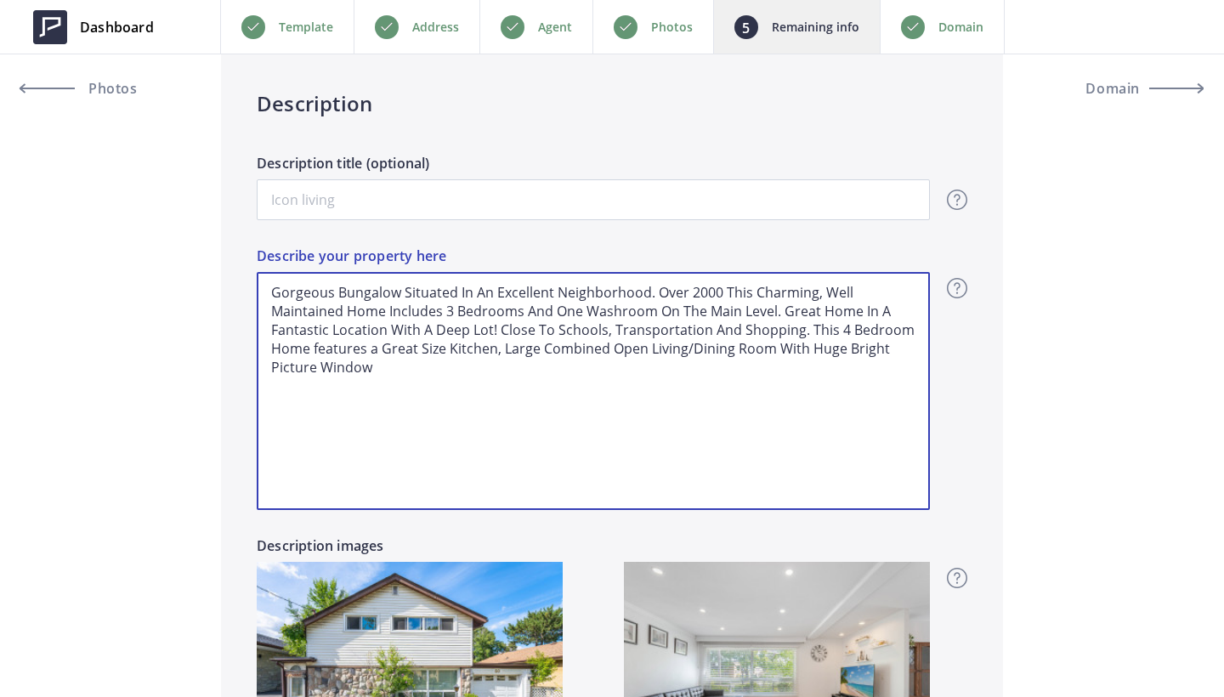
type input "999,500"
type textarea "Gorgeous Bungalow Situated In An Excellent Neighborhood. Over 2000 SThis Charmi…"
type input "999,500"
type textarea "Gorgeous Bungalow Situated In An Excellent Neighborhood. Over 2000 SqThis Charm…"
type input "999,500"
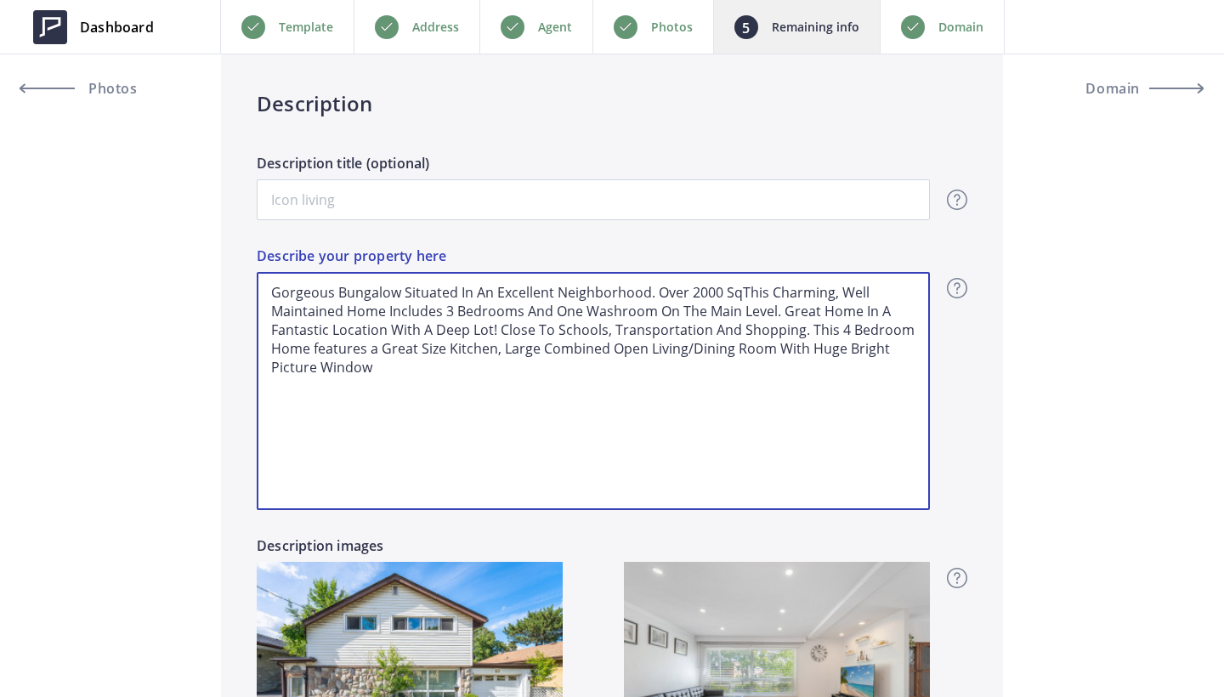
type textarea "Gorgeous Bungalow Situated In An Excellent Neighborhood. Over 2000 Sq This Char…"
type input "999,500"
type textarea "Gorgeous Bungalow Situated In An Excellent Neighborhood. Over 2000 Sq fThis Cha…"
type input "999,500"
type textarea "Gorgeous Bungalow Situated In An Excellent Neighborhood. Over 2000 Sq ftThis Ch…"
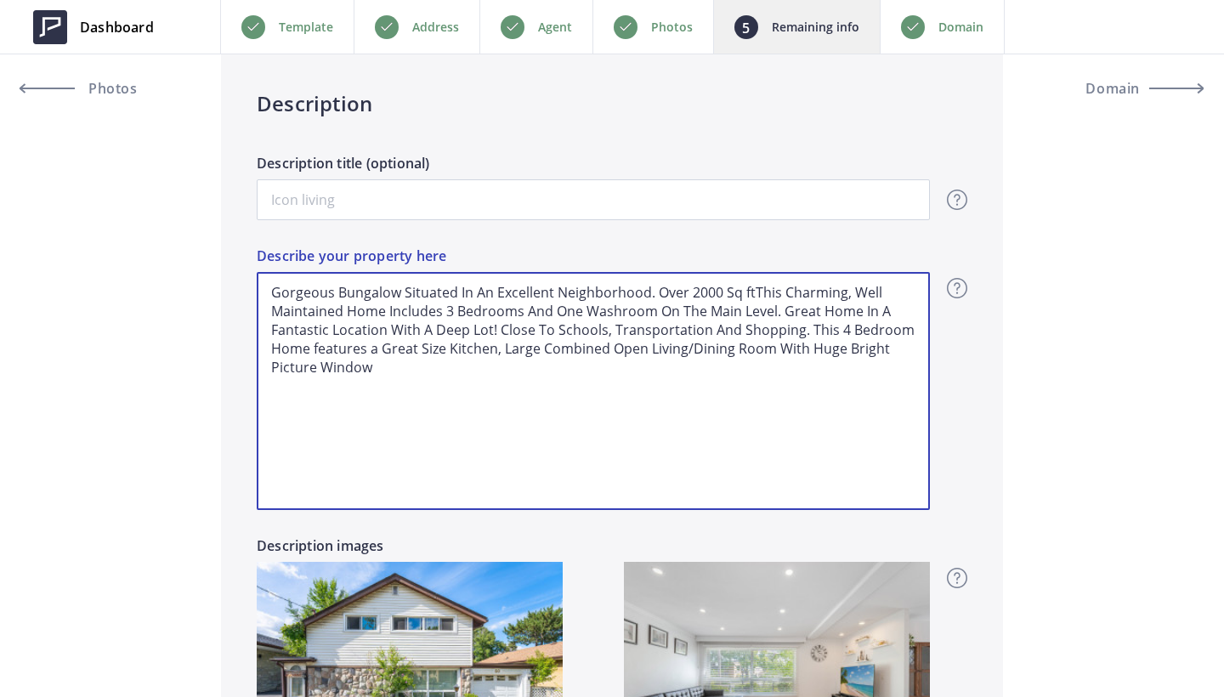
type input "999,500"
type textarea "Gorgeous Bungalow Situated In An Excellent Neighborhood. Over 2000 Sq ft;This C…"
type input "999,500"
type textarea "Gorgeous Bungalow Situated In An Excellent Neighborhood. Over 2000 Sq ftThis Ch…"
type input "999,500"
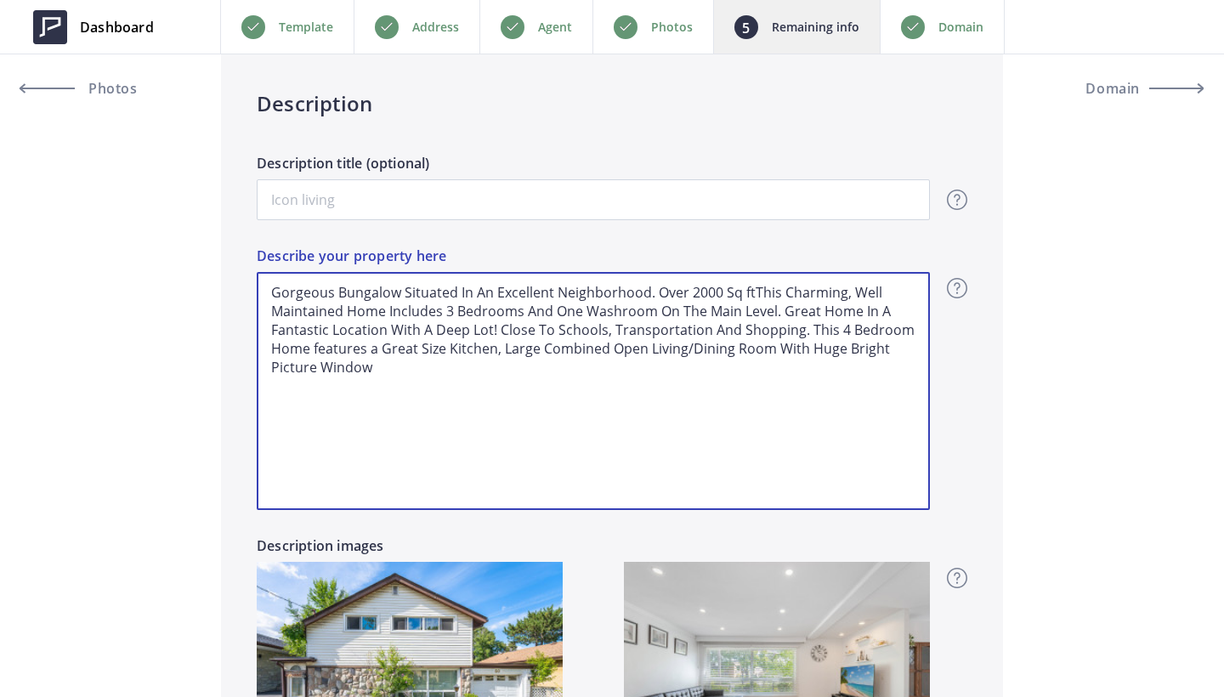
type textarea "Gorgeous Bungalow Situated In An Excellent Neighborhood. Over 2000 Sq ft This C…"
type input "999,500"
type textarea "Gorgeous Bungalow Situated In An Excellent Neighborhood. Over 2000 Sq ft oThis …"
type input "999,500"
type textarea "Gorgeous Bungalow Situated In An Excellent Neighborhood. Over 2000 Sq ft ofThis…"
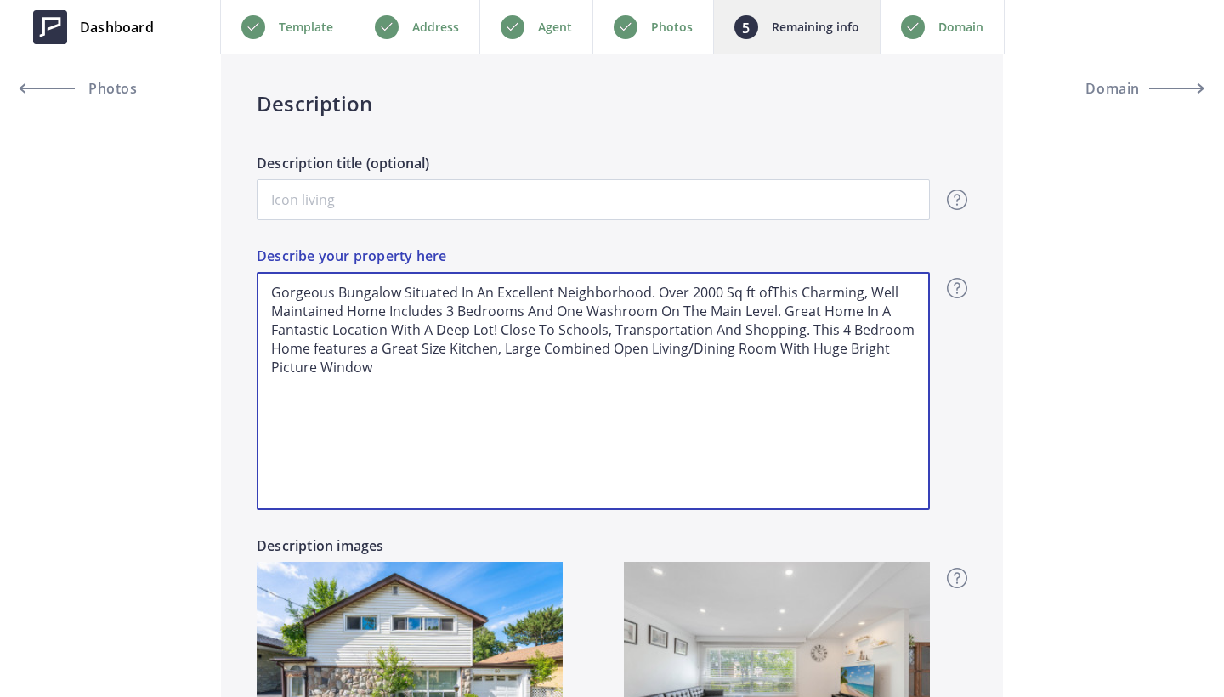
type input "999,500"
type textarea "Gorgeous Bungalow Situated In An Excellent Neighborhood. Over 2000 Sq ft of Thi…"
type input "999,500"
type textarea "Gorgeous Bungalow Situated In An Excellent Neighborhood. Over 2000 Sq ft of lTh…"
type input "999,500"
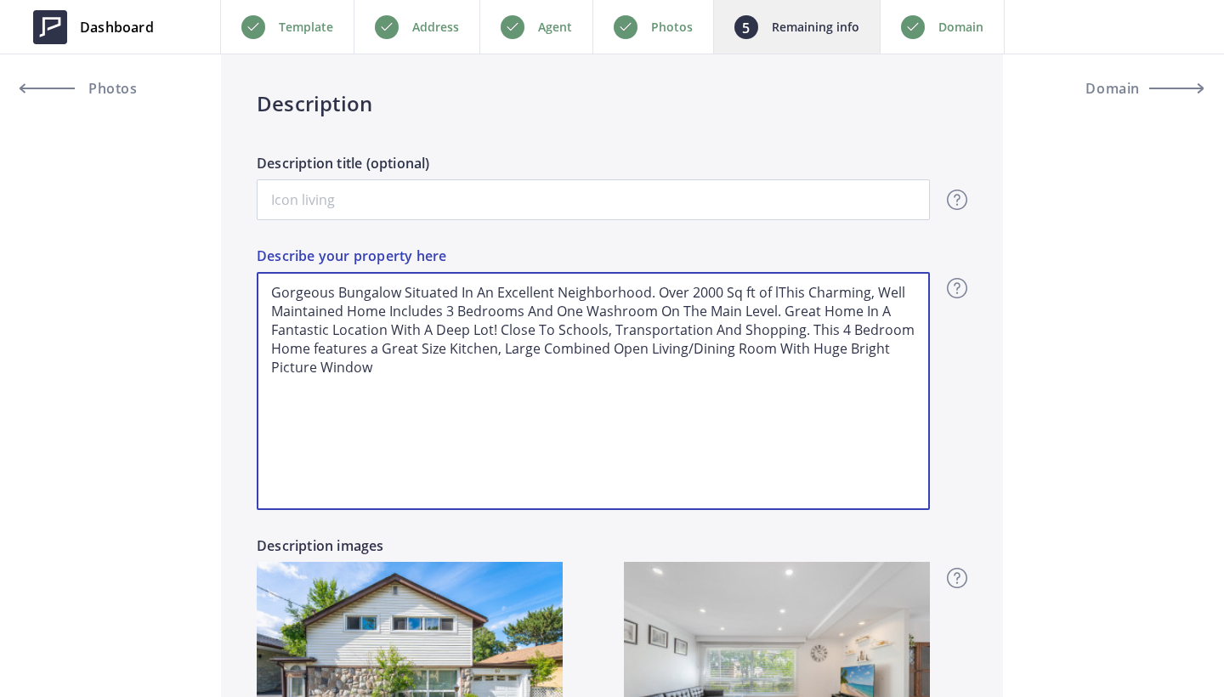
type textarea "Gorgeous Bungalow Situated In An Excellent Neighborhood. Over 2000 Sq ft of liT…"
type input "999,500"
type textarea "Gorgeous Bungalow Situated In An Excellent Neighborhood. Over 2000 Sq ft of lig…"
type input "999,500"
type textarea "Gorgeous Bungalow Situated In An Excellent Neighborhood. Over 2000 Sq ft of liT…"
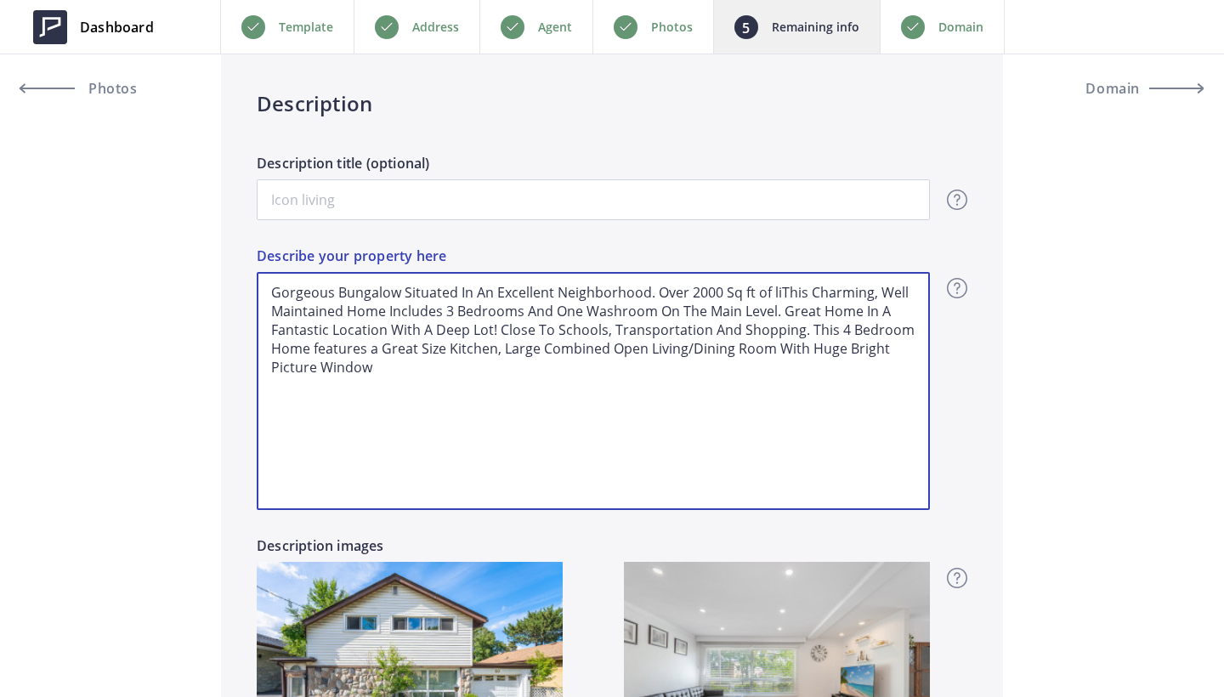
type input "999,500"
type textarea "Gorgeous Bungalow Situated In An Excellent Neighborhood. Over 2000 Sq ft of liv…"
type input "999,500"
type textarea "Gorgeous Bungalow Situated In An Excellent Neighborhood. Over 2000 Sq ft of liv…"
type input "999,500"
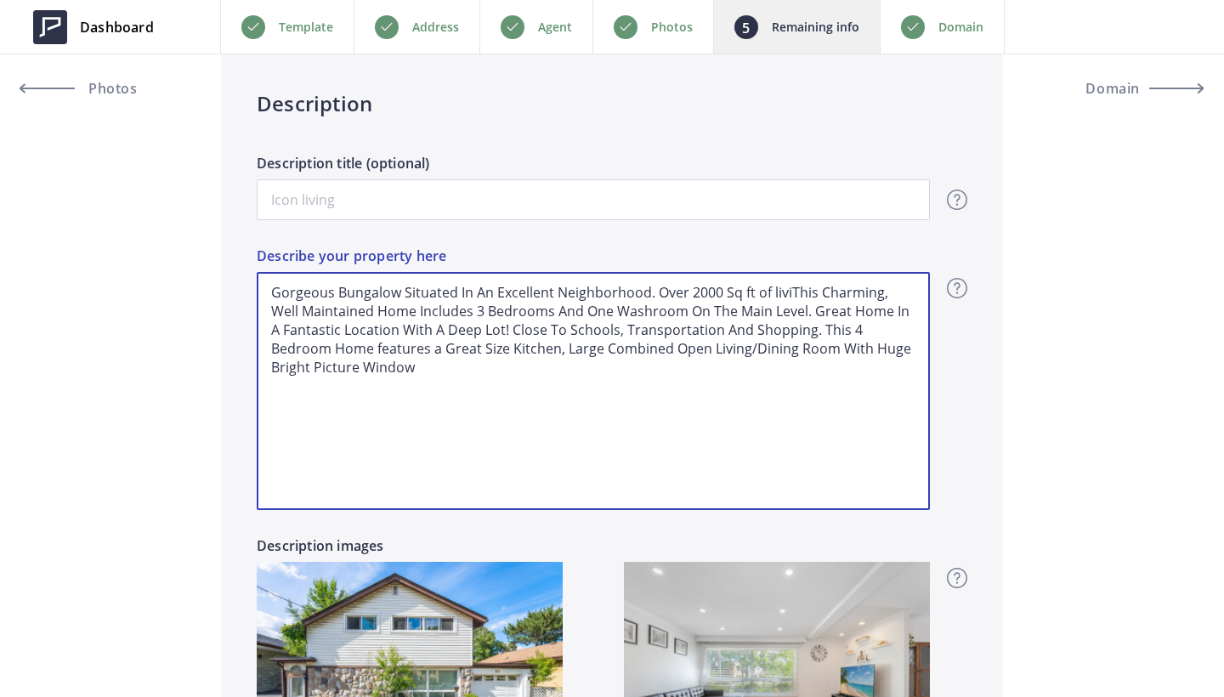
type textarea "Gorgeous Bungalow Situated In An Excellent Neighborhood. Over 2000 Sq ft of liv…"
type input "999,500"
type textarea "Gorgeous Bungalow Situated In An Excellent Neighborhood. Over 2000 Sq ft of liv…"
type input "999,500"
type textarea "Gorgeous Bungalow Situated In An Excellent Neighborhood. Over 2000 Sq ft of liv…"
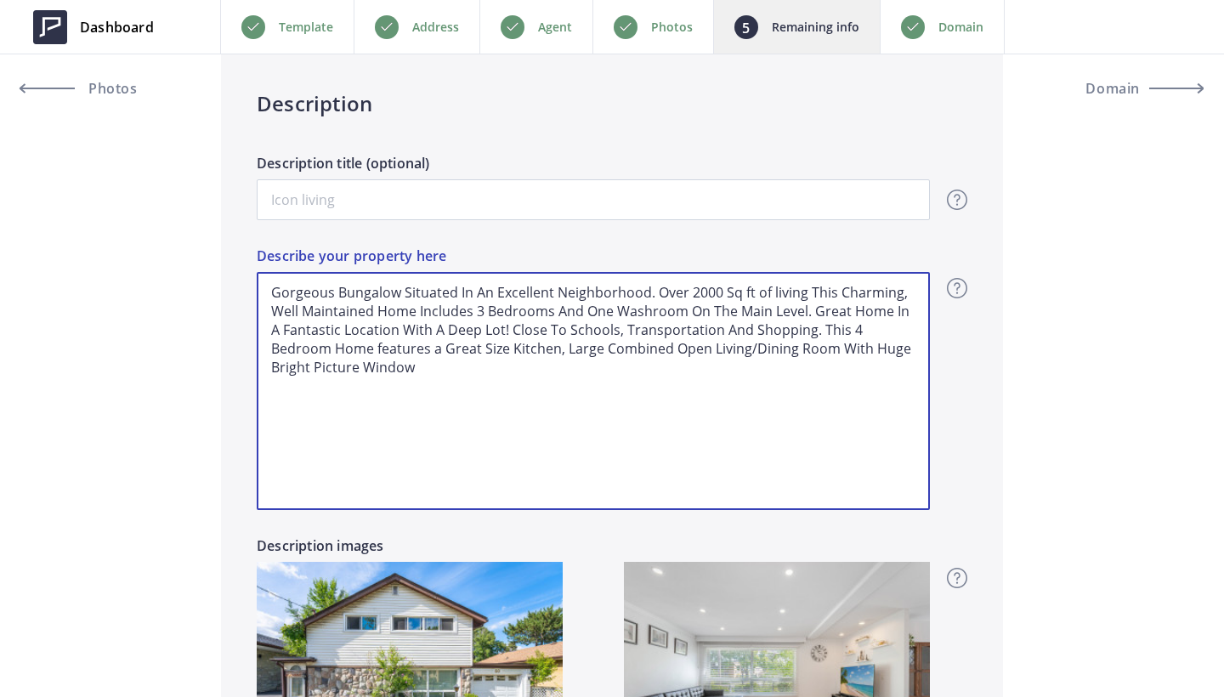
type input "999,500"
type textarea "Gorgeous Bungalow Situated In An Excellent Neighborhood. Over 2000 Sq ft of liv…"
type input "999,500"
type textarea "Gorgeous Bungalow Situated In An Excellent Neighborhood. Over 2000 Sq ft of liv…"
type input "999,500"
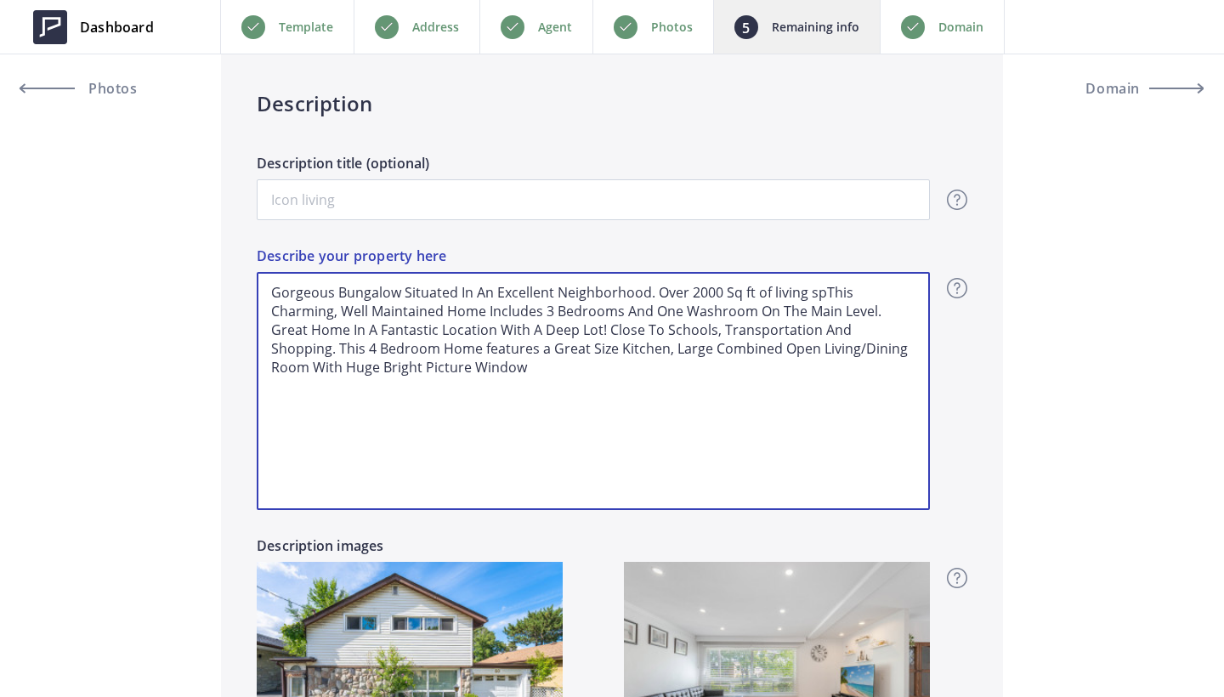
type textarea "Gorgeous Bungalow Situated In An Excellent Neighborhood. Over 2000 Sq ft of liv…"
type input "999,500"
type textarea "Gorgeous Bungalow Situated In An Excellent Neighborhood. Over 2000 Sq ft of liv…"
type input "999,500"
type textarea "Gorgeous Bungalow Situated In An Excellent Neighborhood. Over 2000 Sq ft of liv…"
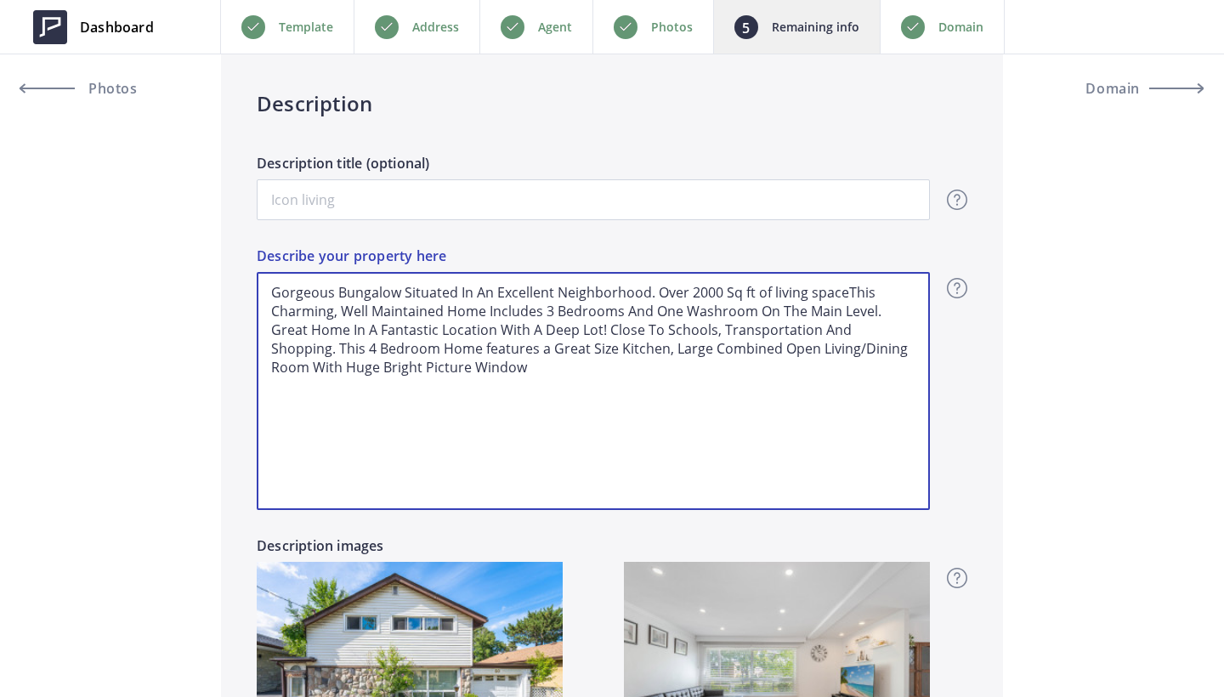
type input "999,500"
type textarea "Gorgeous Bungalow Situated In An Excellent Neighborhood. Over 2000 Sq ft of liv…"
type input "999,500"
type textarea "Gorgeous Bungalow Situated In An Excellent Neighborhood. Over 2000 Sq ft of liv…"
click at [551, 312] on textarea "Gorgeous Bungalow Situated In An Excellent Neighborhood. Over 2000 Sq ft of liv…" at bounding box center [593, 391] width 673 height 238
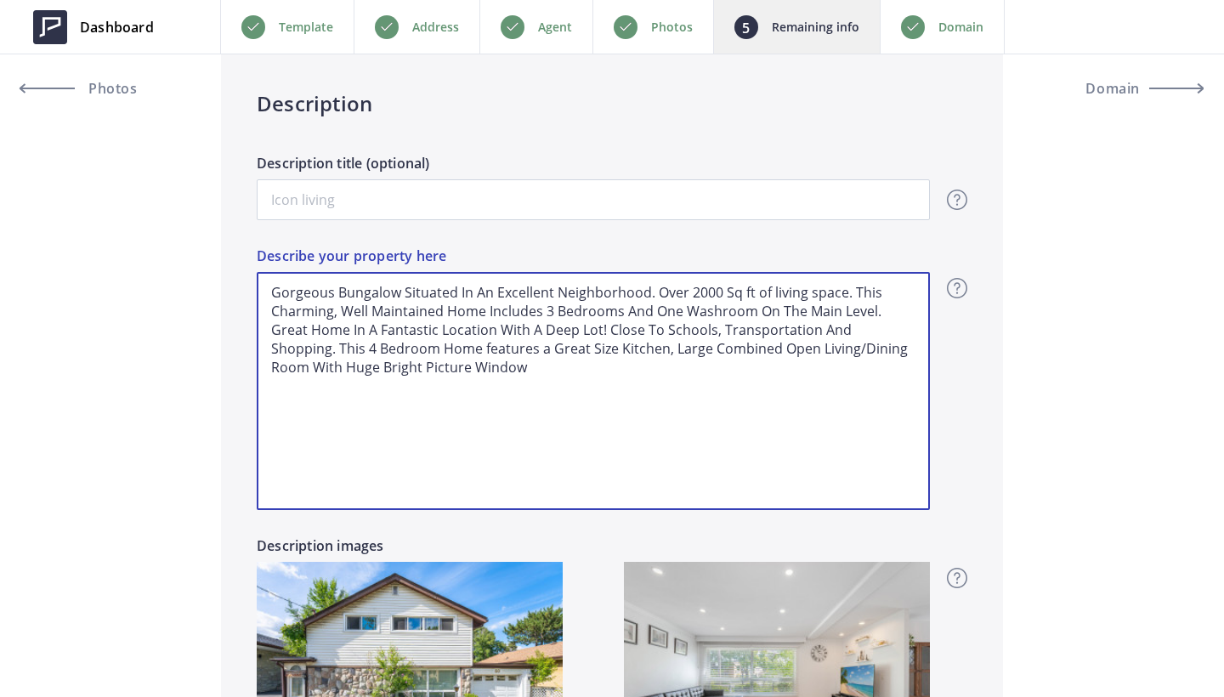
type input "999,500"
type textarea "Gorgeous Bungalow Situated In An Excellent Neighborhood. Over 2000 Sq ft of liv…"
type input "999,500"
type textarea "Gorgeous Bungalow Situated In An Excellent Neighborhood. Over 2000 Sq ft of liv…"
click at [686, 312] on textarea "Gorgeous Bungalow Situated In An Excellent Neighborhood. Over 2000 Sq ft of liv…" at bounding box center [593, 391] width 673 height 238
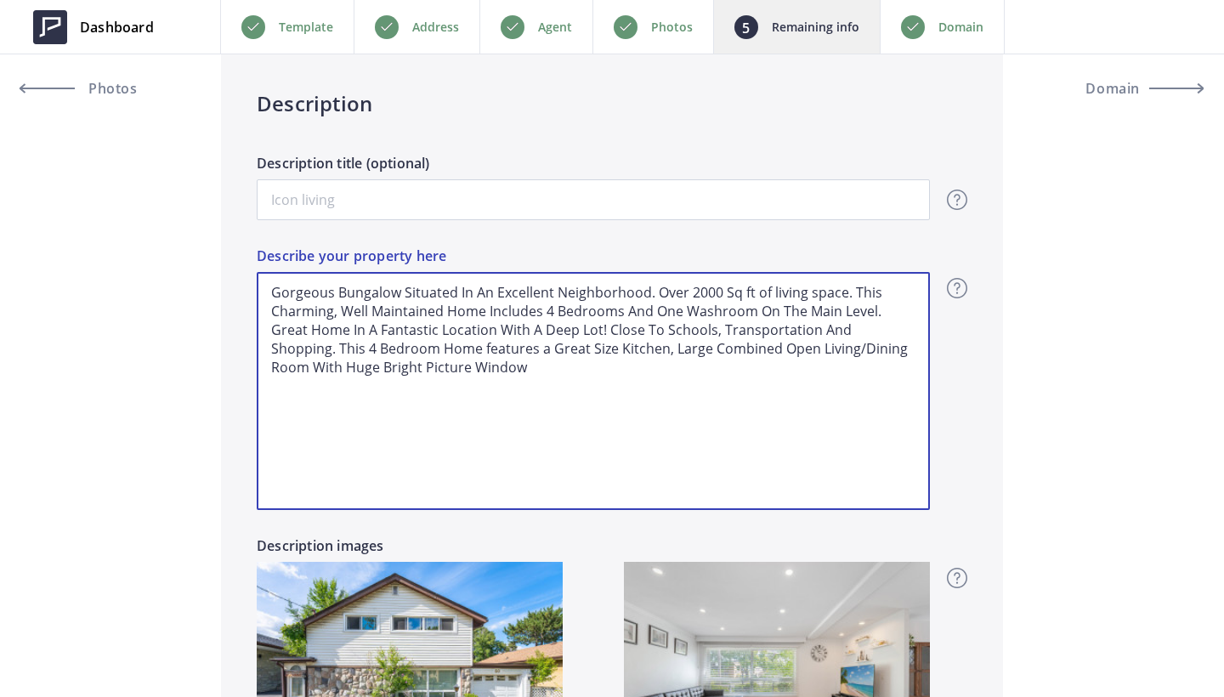
drag, startPoint x: 657, startPoint y: 310, endPoint x: 914, endPoint y: 310, distance: 256.8
click at [914, 310] on textarea "Gorgeous Bungalow Situated In An Excellent Neighborhood. Over 2000 Sq ft of liv…" at bounding box center [593, 391] width 673 height 238
type input "999,500"
type textarea "Gorgeous Bungalow Situated In An Excellent Neighborhood. Over 2000 Sq ft of liv…"
type input "999,500"
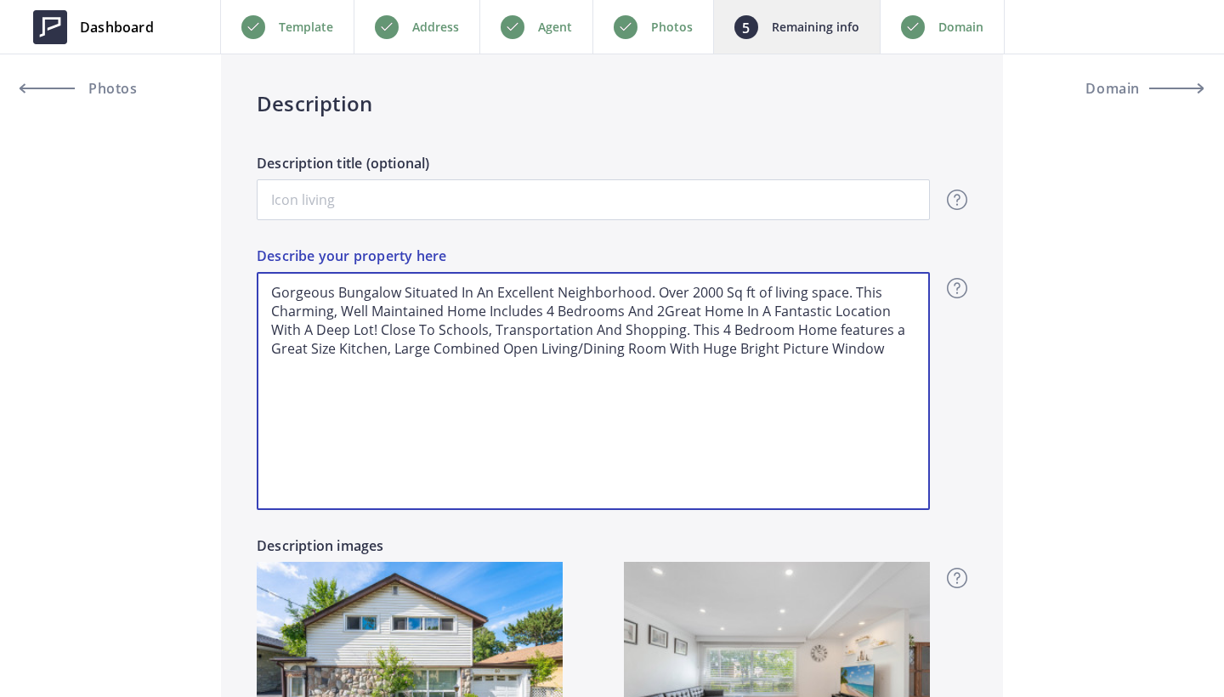
type textarea "Gorgeous Bungalow Situated In An Excellent Neighborhood. Over 2000 Sq ft of liv…"
type input "999,500"
type textarea "Gorgeous Bungalow Situated In An Excellent Neighborhood. Over 2000 Sq ft of liv…"
type input "999,500"
type textarea "Gorgeous Bungalow Situated In An Excellent Neighborhood. Over 2000 Sq ft of liv…"
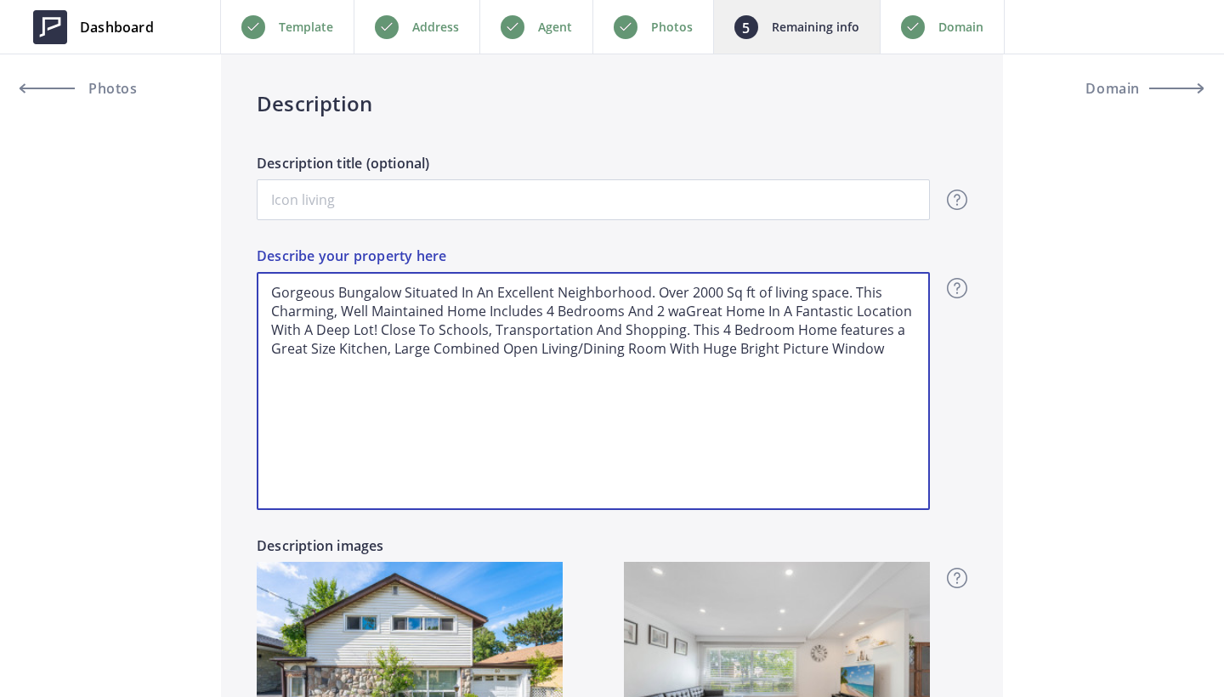
type input "999,500"
type textarea "Gorgeous Bungalow Situated In An Excellent Neighborhood. Over 2000 Sq ft of liv…"
type input "999,500"
type textarea "Gorgeous Bungalow Situated In An Excellent Neighborhood. Over 2000 Sq ft of liv…"
type input "999,500"
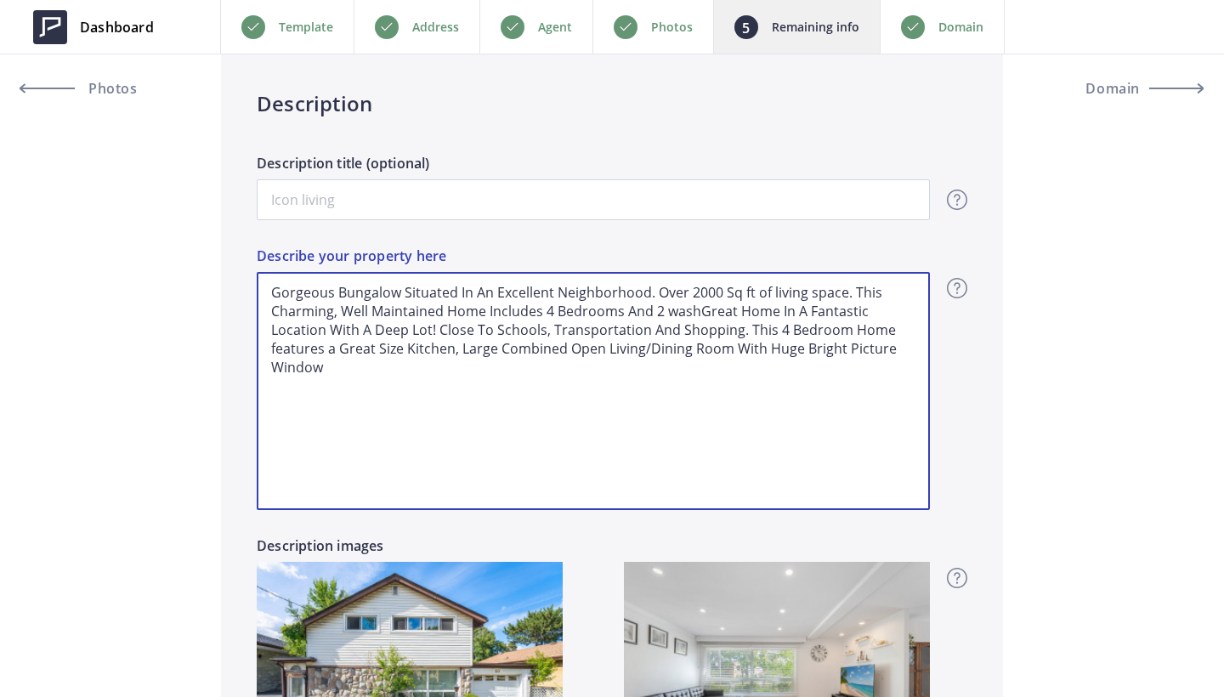
type textarea "Gorgeous Bungalow Situated In An Excellent Neighborhood. Over 2000 Sq ft of liv…"
type input "999,500"
type textarea "Gorgeous Bungalow Situated In An Excellent Neighborhood. Over 2000 Sq ft of liv…"
type input "999,500"
type textarea "Gorgeous Bungalow Situated In An Excellent Neighborhood. Over 2000 Sq ft of liv…"
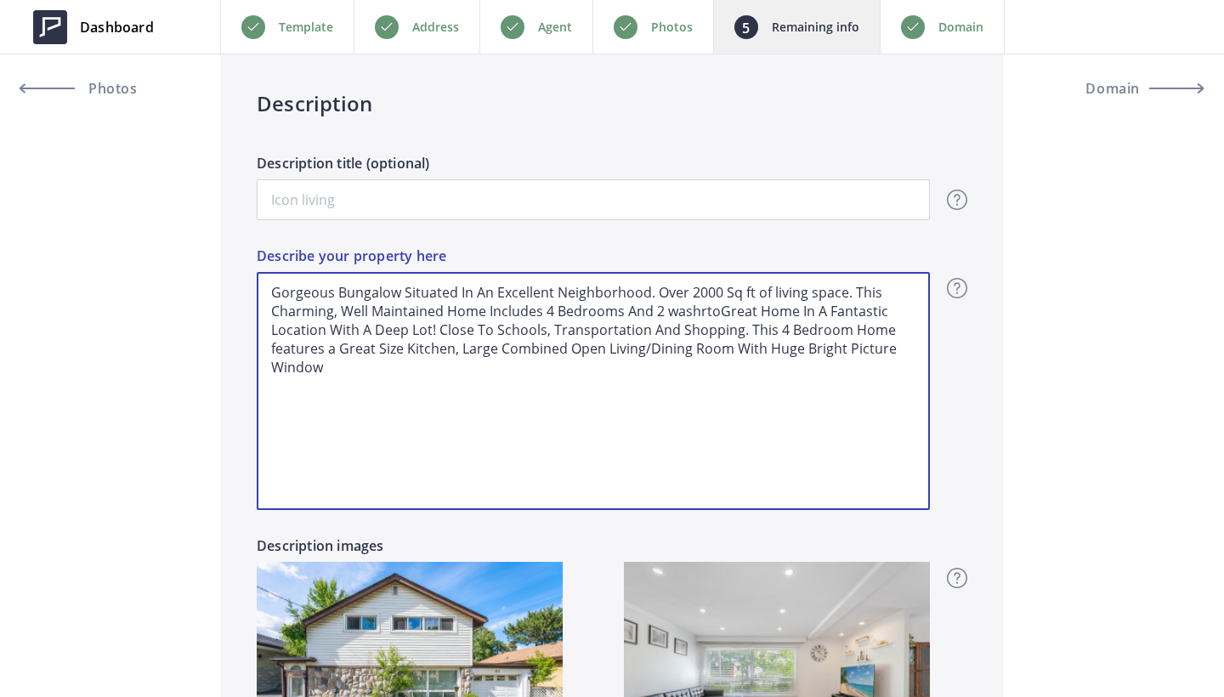
type input "999,500"
type textarea "Gorgeous Bungalow Situated In An Excellent Neighborhood. Over 2000 Sq ft of liv…"
type input "999,500"
type textarea "Gorgeous Bungalow Situated In An Excellent Neighborhood. Over 2000 Sq ft of liv…"
type input "999,500"
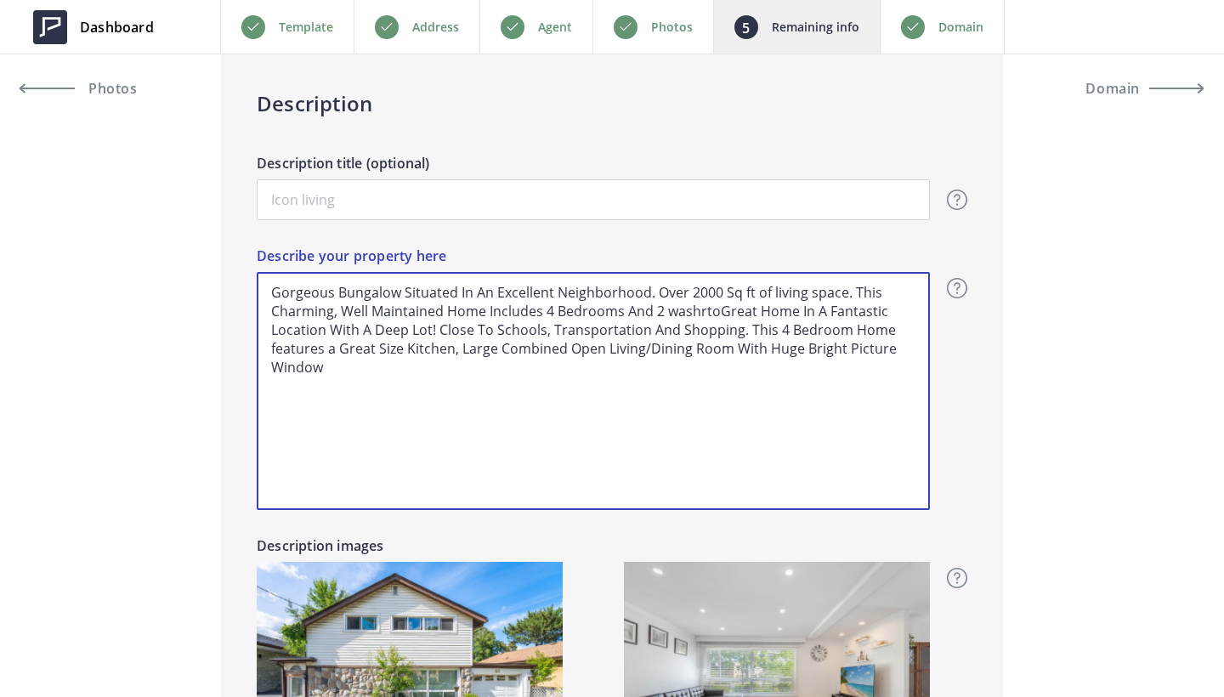
type textarea "Gorgeous Bungalow Situated In An Excellent Neighborhood. Over 2000 Sq ft of liv…"
type input "999,500"
type textarea "Gorgeous Bungalow Situated In An Excellent Neighborhood. Over 2000 Sq ft of liv…"
type input "999,500"
type textarea "Gorgeous Bungalow Situated In An Excellent Neighborhood. Over 2000 Sq ft of liv…"
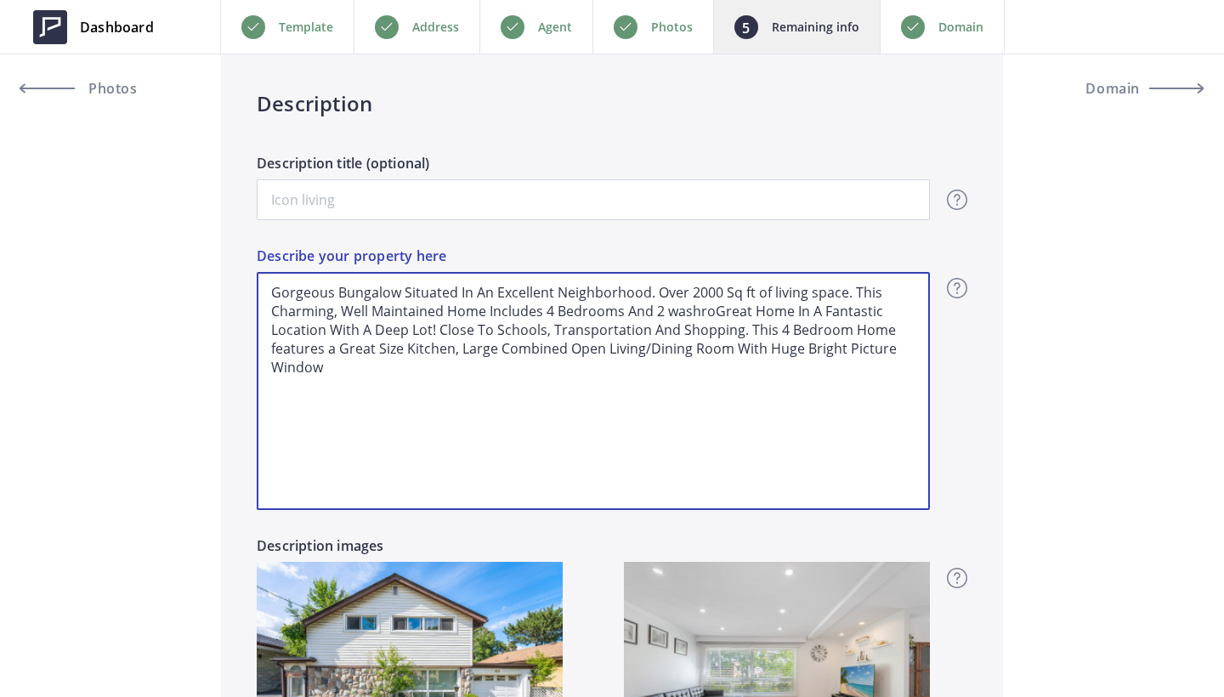
type input "999,500"
type textarea "Gorgeous Bungalow Situated In An Excellent Neighborhood. Over 2000 Sq ft of liv…"
type input "999,500"
type textarea "Gorgeous Bungalow Situated In An Excellent Neighborhood. Over 2000 Sq ft of liv…"
type input "999,500"
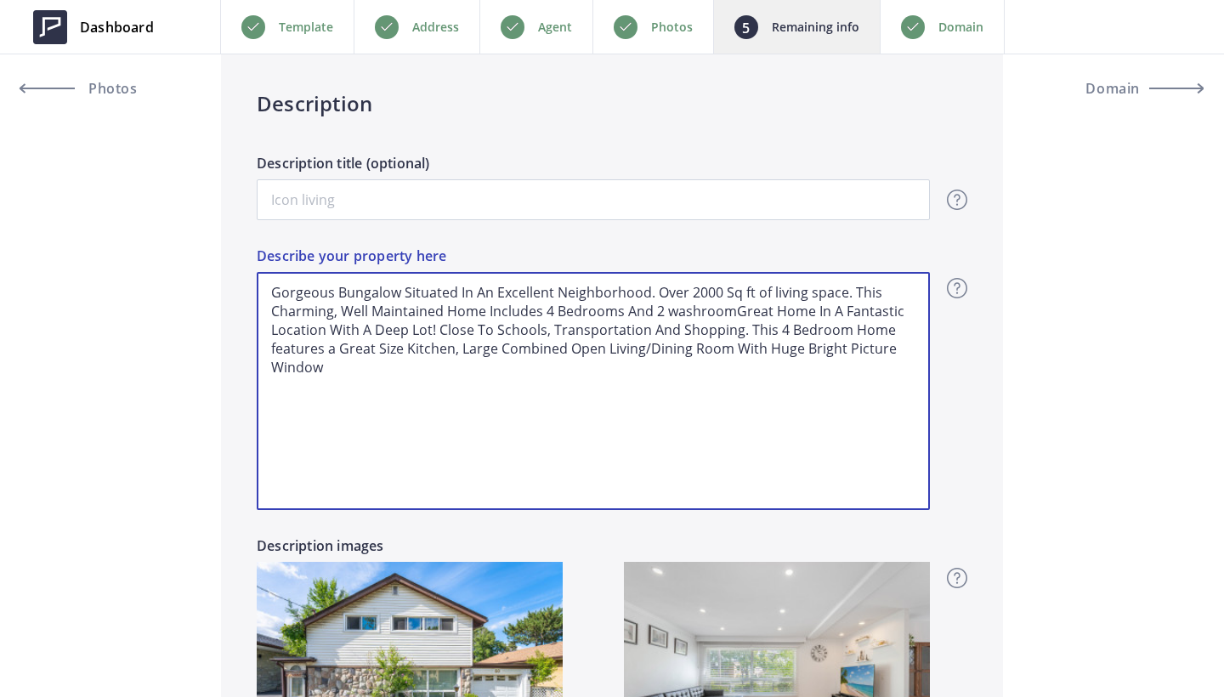
type textarea "Gorgeous Bungalow Situated In An Excellent Neighborhood. Over 2000 Sq ft of liv…"
type input "999,500"
type textarea "Gorgeous Bungalow Situated In An Excellent Neighborhood. Over 2000 Sq ft of liv…"
type input "999,500"
click at [484, 365] on textarea "Gorgeous Bungalow Situated In An Excellent Neighborhood. Over 2000 Sq ft of liv…" at bounding box center [593, 391] width 673 height 238
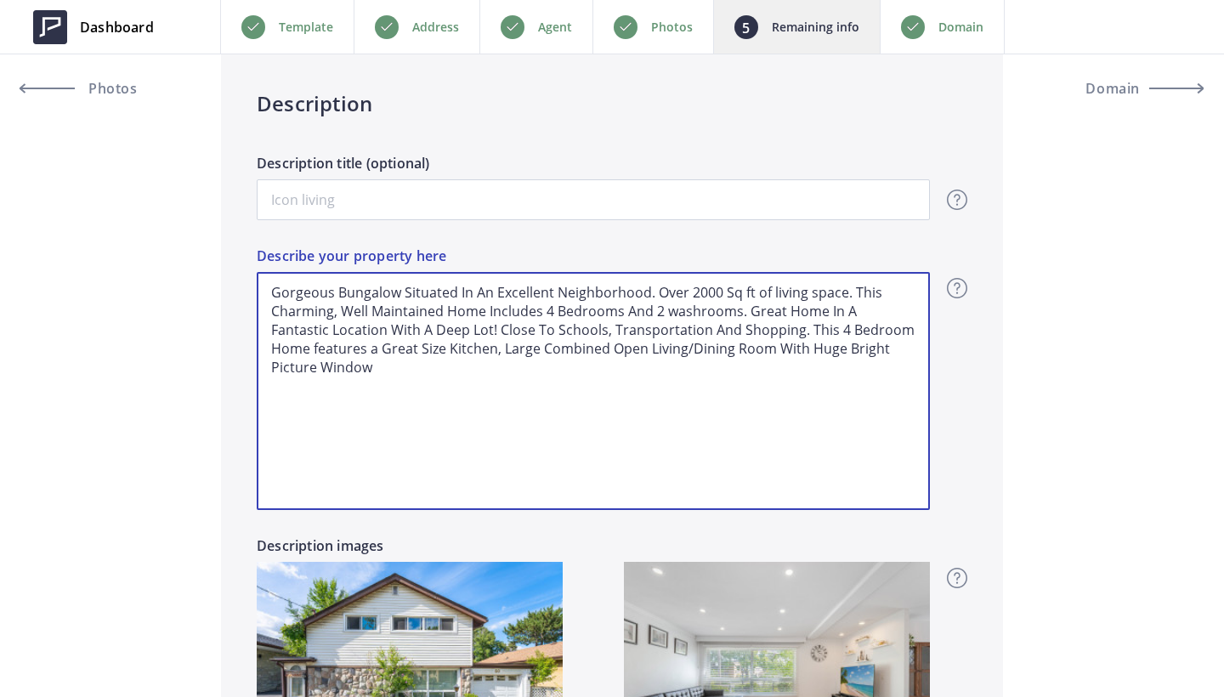
drag, startPoint x: 355, startPoint y: 372, endPoint x: 248, endPoint y: 275, distance: 144.5
click at [248, 275] on div "Description Description title (optional) Overview - overview title and text Her…" at bounding box center [612, 453] width 782 height 810
type textarea "Gorgeous Bungalow Situated In An Excellent Neighborhood. Over 2000 Sq ft of liv…"
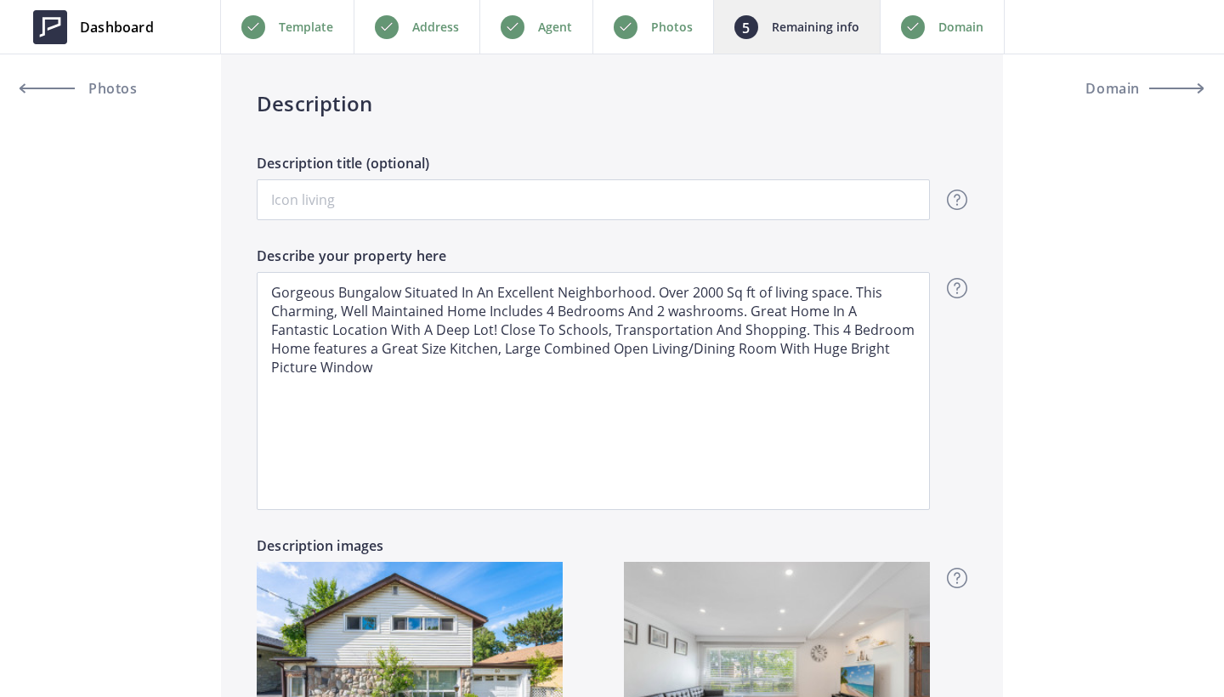
click at [918, 250] on label "Describe your property here" at bounding box center [593, 259] width 673 height 26
click at [918, 272] on textarea "Gorgeous Bungalow Situated In An Excellent Neighborhood. Over 2000 Sq ft of liv…" at bounding box center [593, 391] width 673 height 238
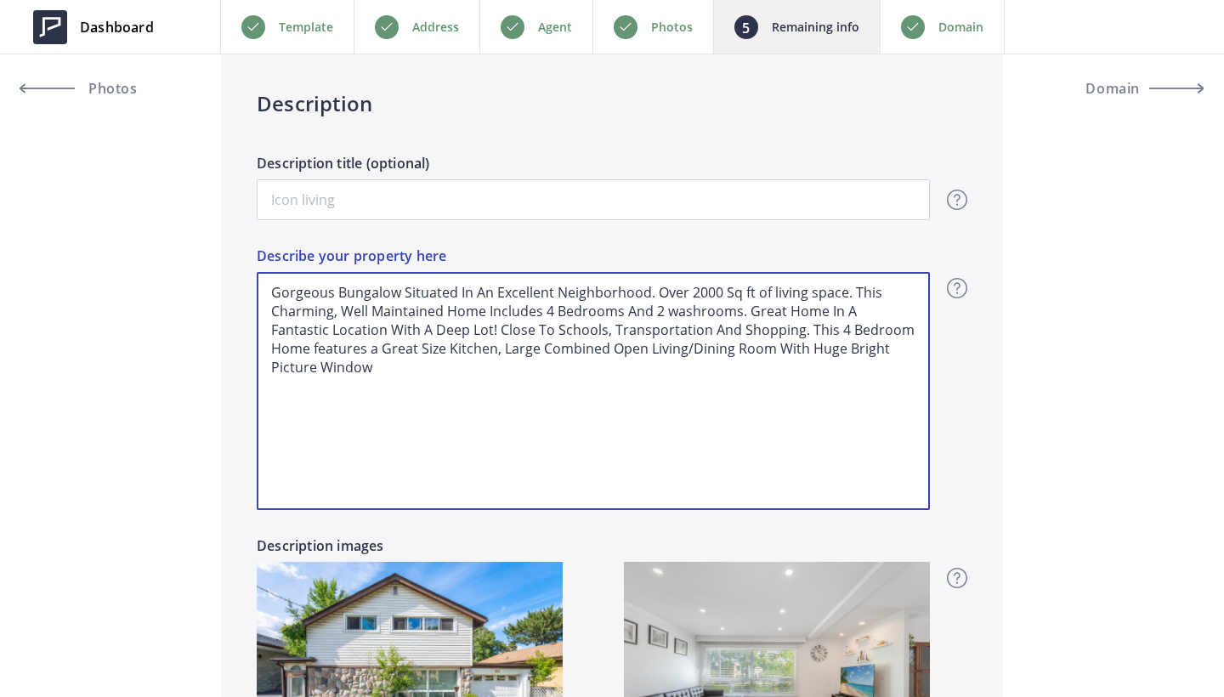
click at [595, 303] on textarea "Gorgeous Bungalow Situated In An Excellent Neighborhood. Over 2000 Sq ft of liv…" at bounding box center [593, 391] width 673 height 238
click at [610, 293] on textarea "Gorgeous Bungalow Situated In An Excellent Neighborhood. Over 2000 Sq ft of liv…" at bounding box center [593, 391] width 673 height 238
type input "999,500"
click at [631, 406] on textarea "Gorgeous Bungalow Situated In An Excellent Neighbourhood. Over 2000 Sq ft of li…" at bounding box center [593, 391] width 673 height 238
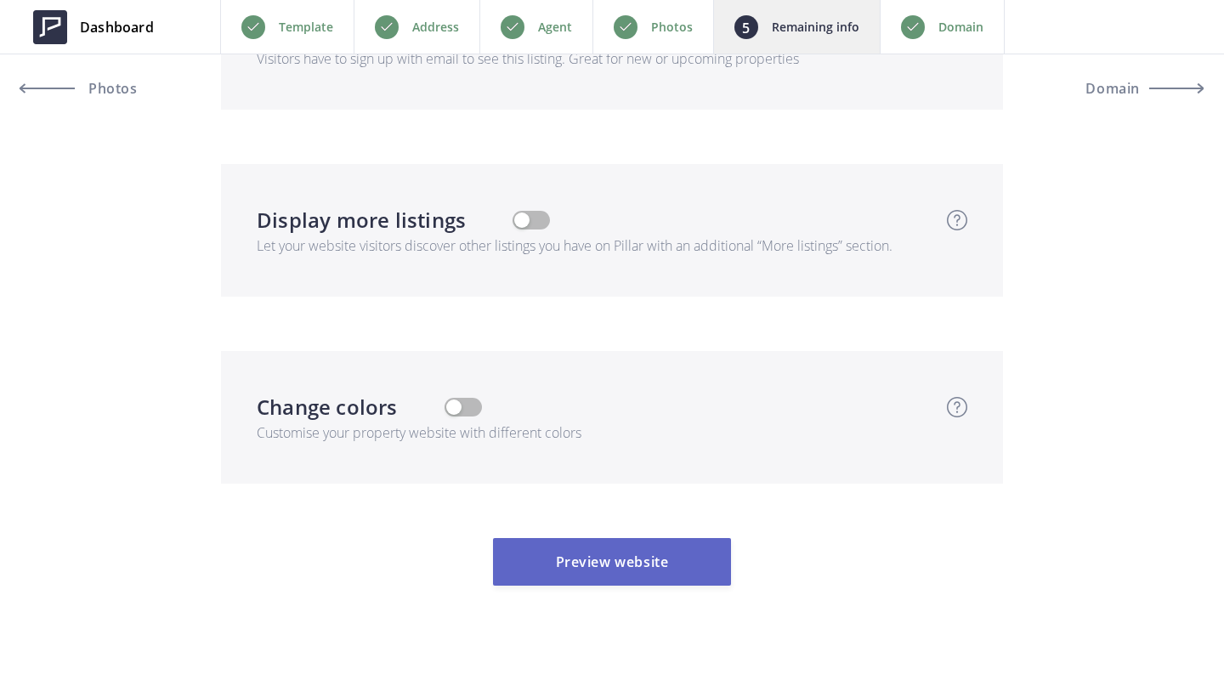
type textarea "Gorgeous Bungalow Situated In An Excellent Neighbourhood. Over 2000 Sq ft of li…"
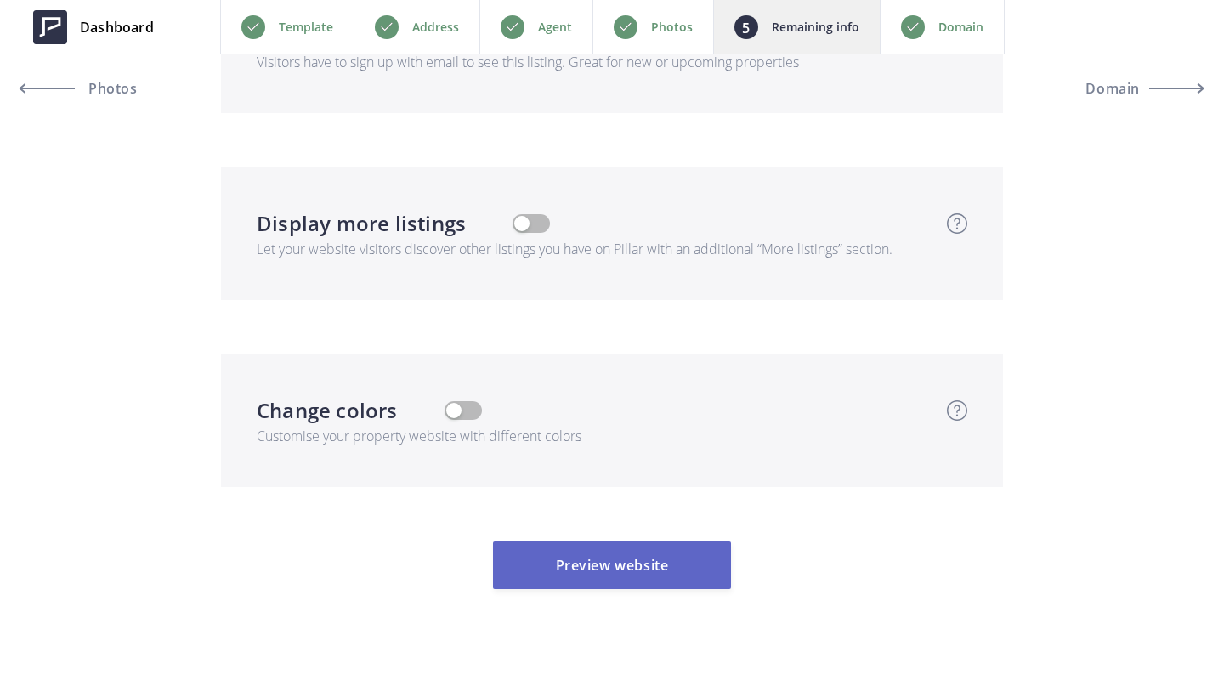
click at [606, 542] on button "Preview website" at bounding box center [612, 566] width 238 height 48
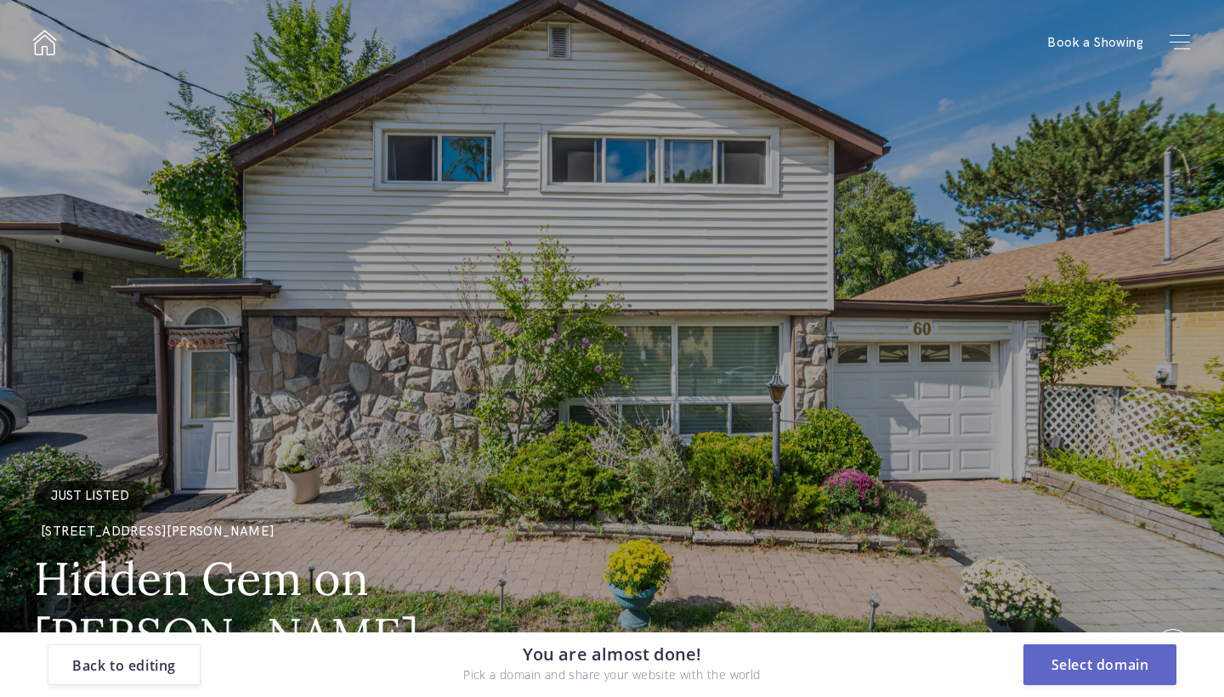
scroll to position [0, 0]
click at [1122, 654] on button "Select domain" at bounding box center [1100, 665] width 153 height 41
